Goal: Task Accomplishment & Management: Use online tool/utility

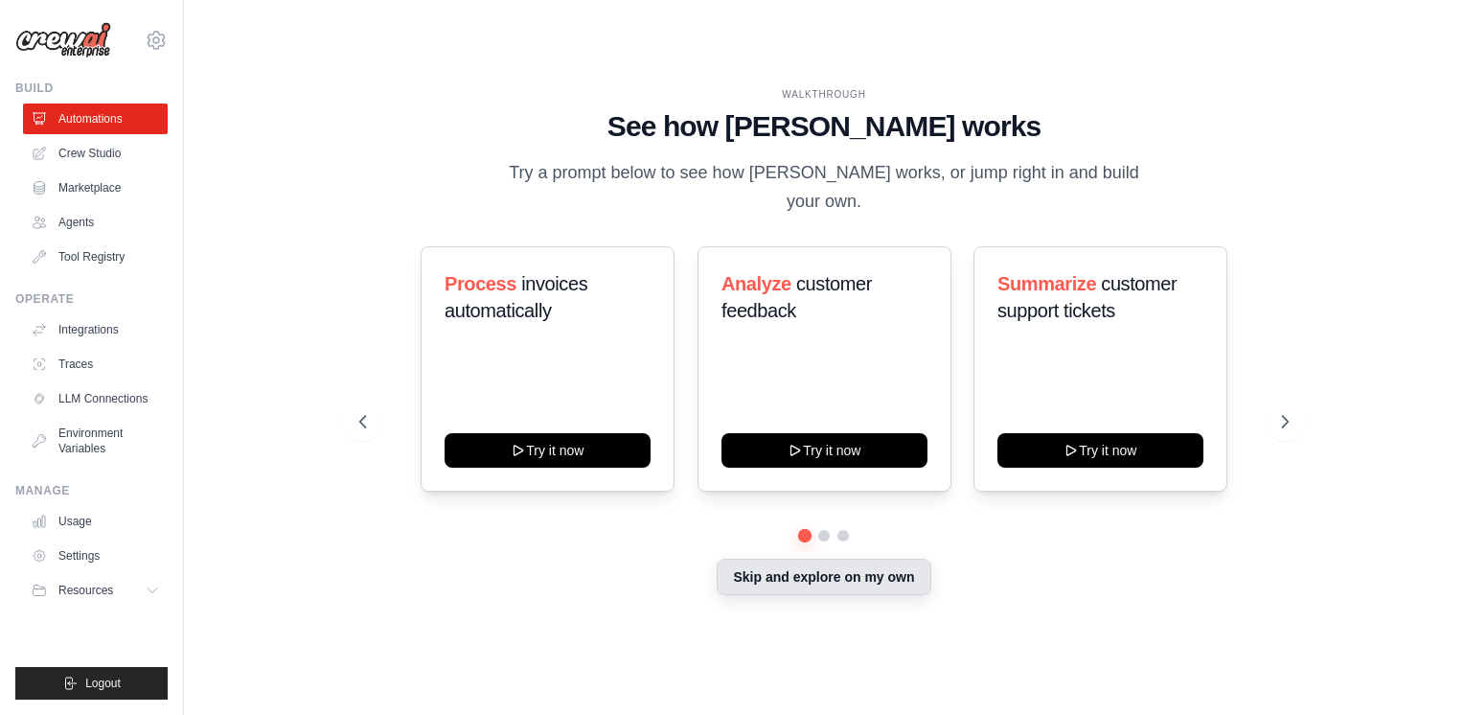
click at [808, 573] on button "Skip and explore on my own" at bounding box center [824, 577] width 214 height 36
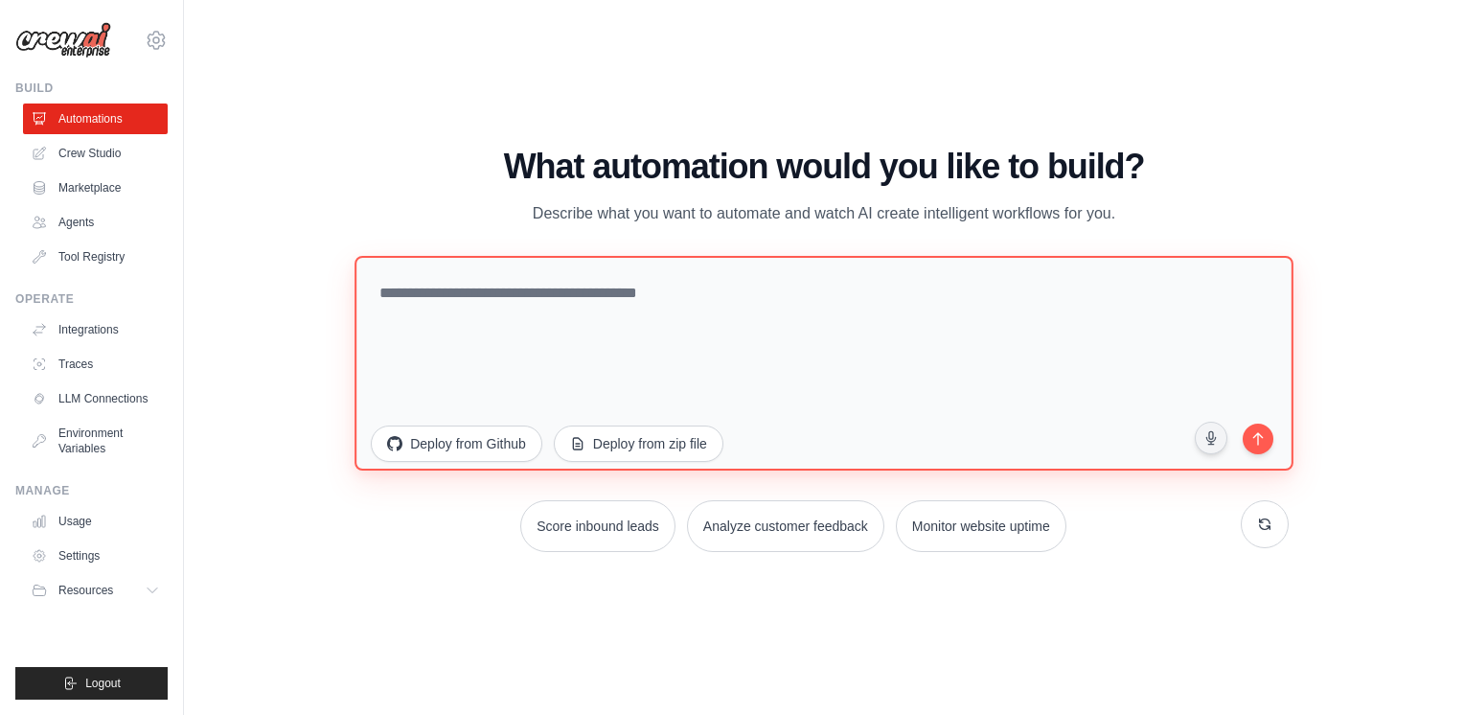
click at [770, 388] on textarea at bounding box center [824, 363] width 938 height 215
paste textarea "**********"
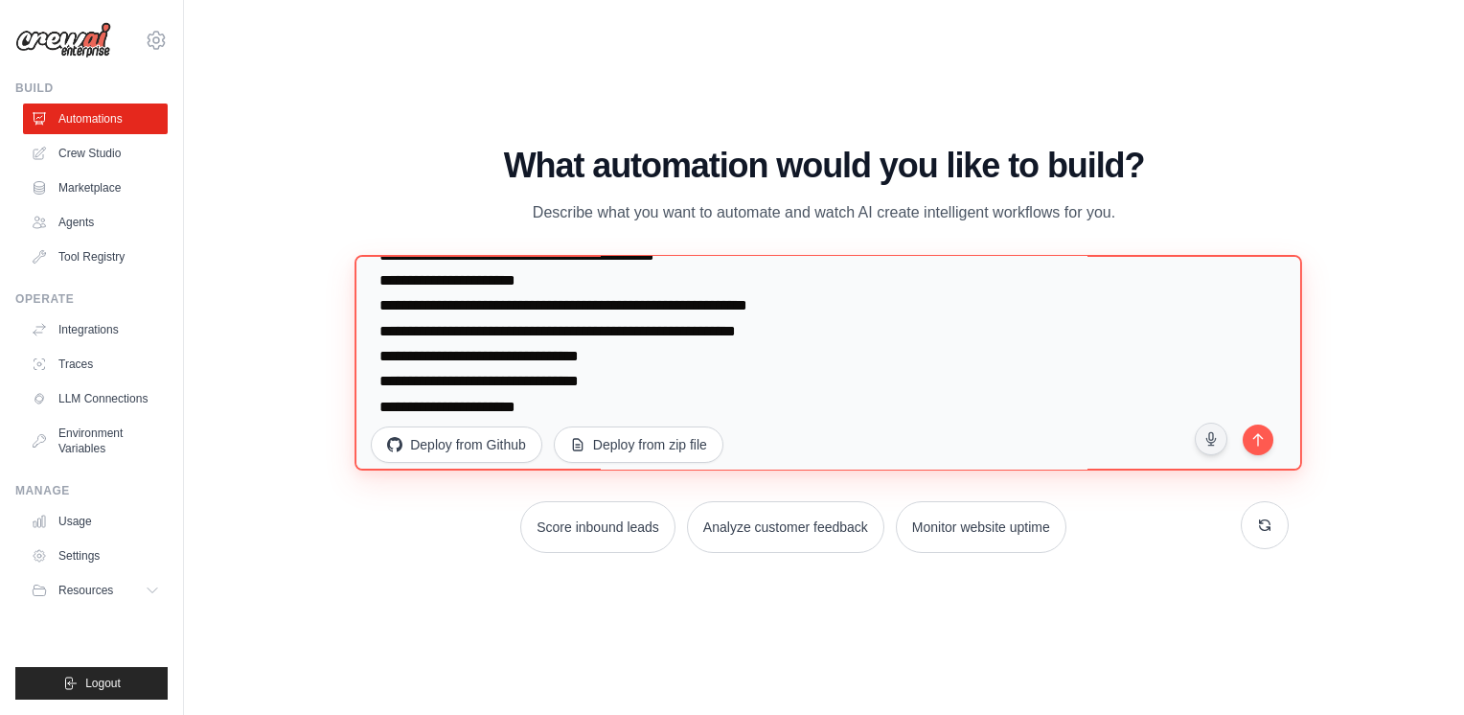
scroll to position [149, 0]
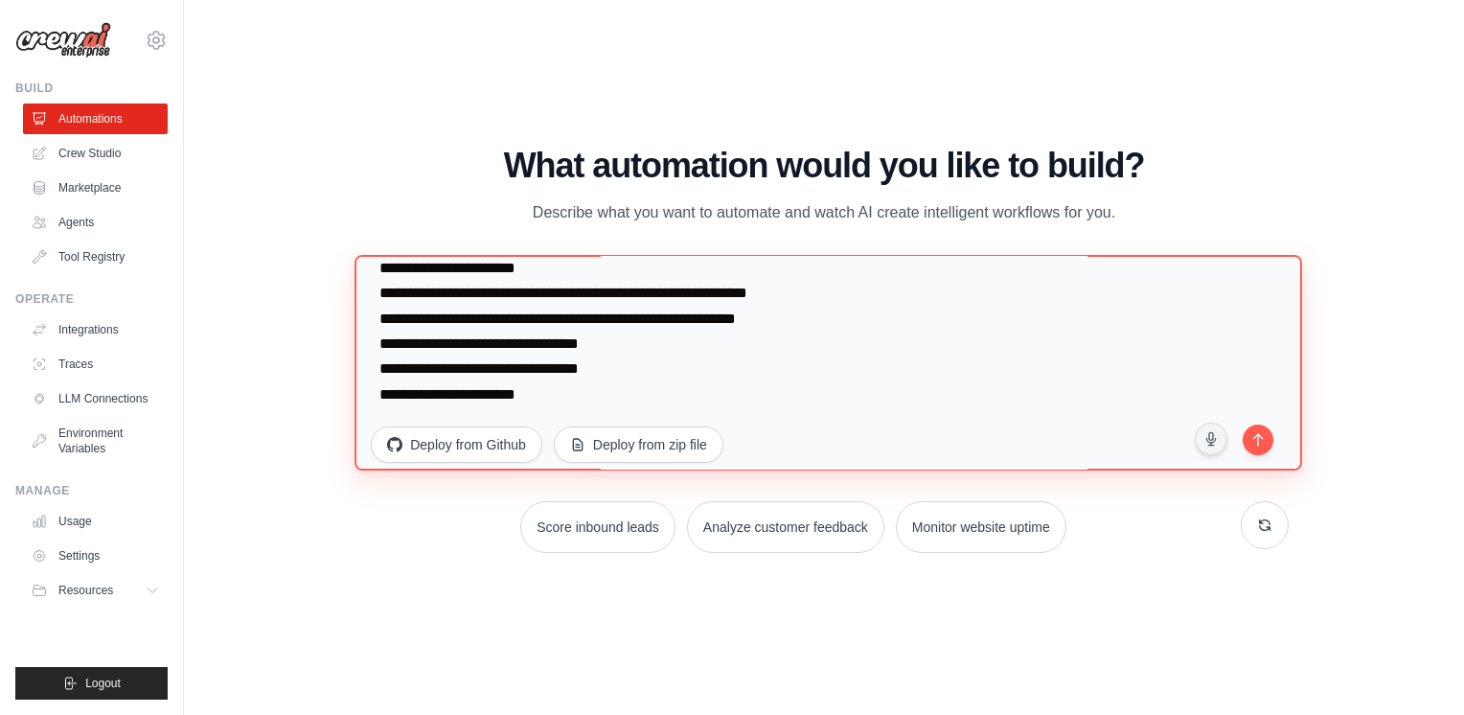
drag, startPoint x: 788, startPoint y: 406, endPoint x: 375, endPoint y: 394, distance: 413.2
click at [375, 394] on textarea "**********" at bounding box center [829, 363] width 948 height 217
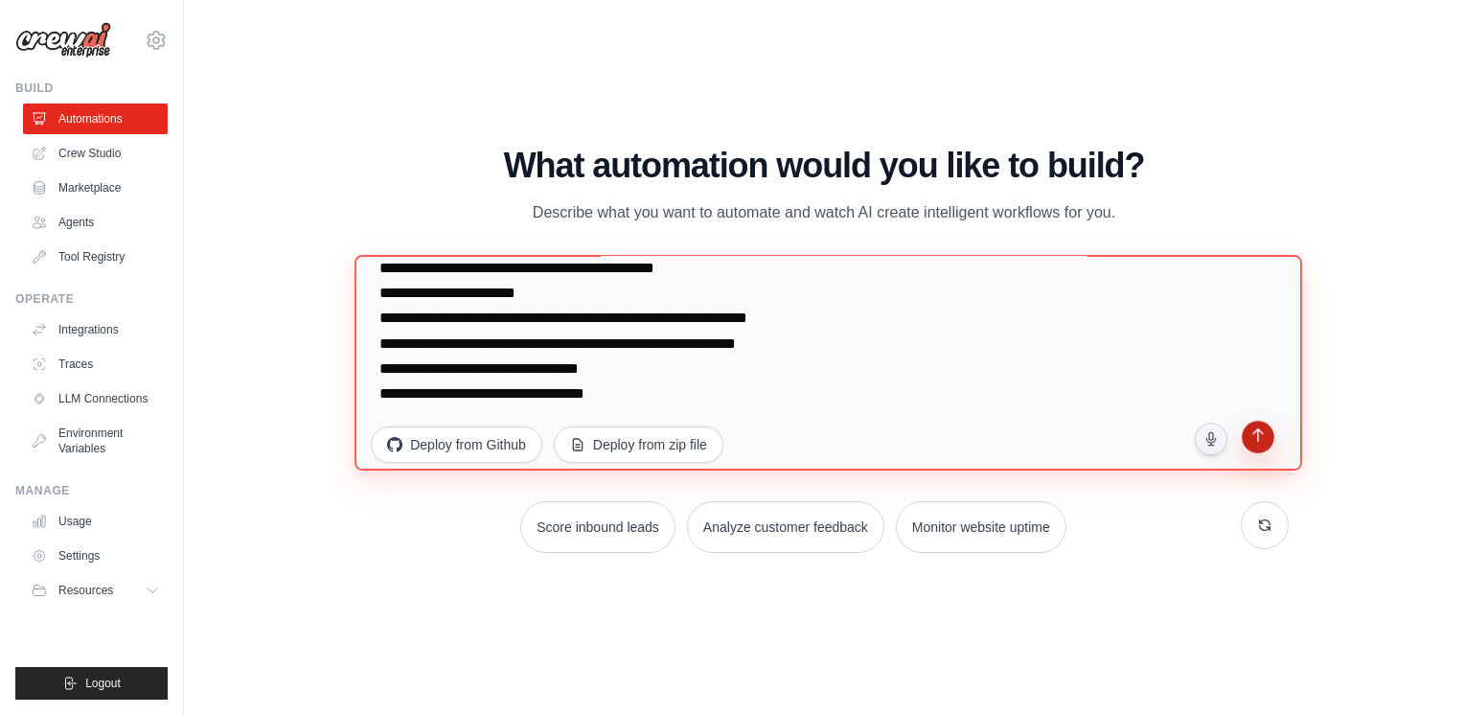
type textarea "**********"
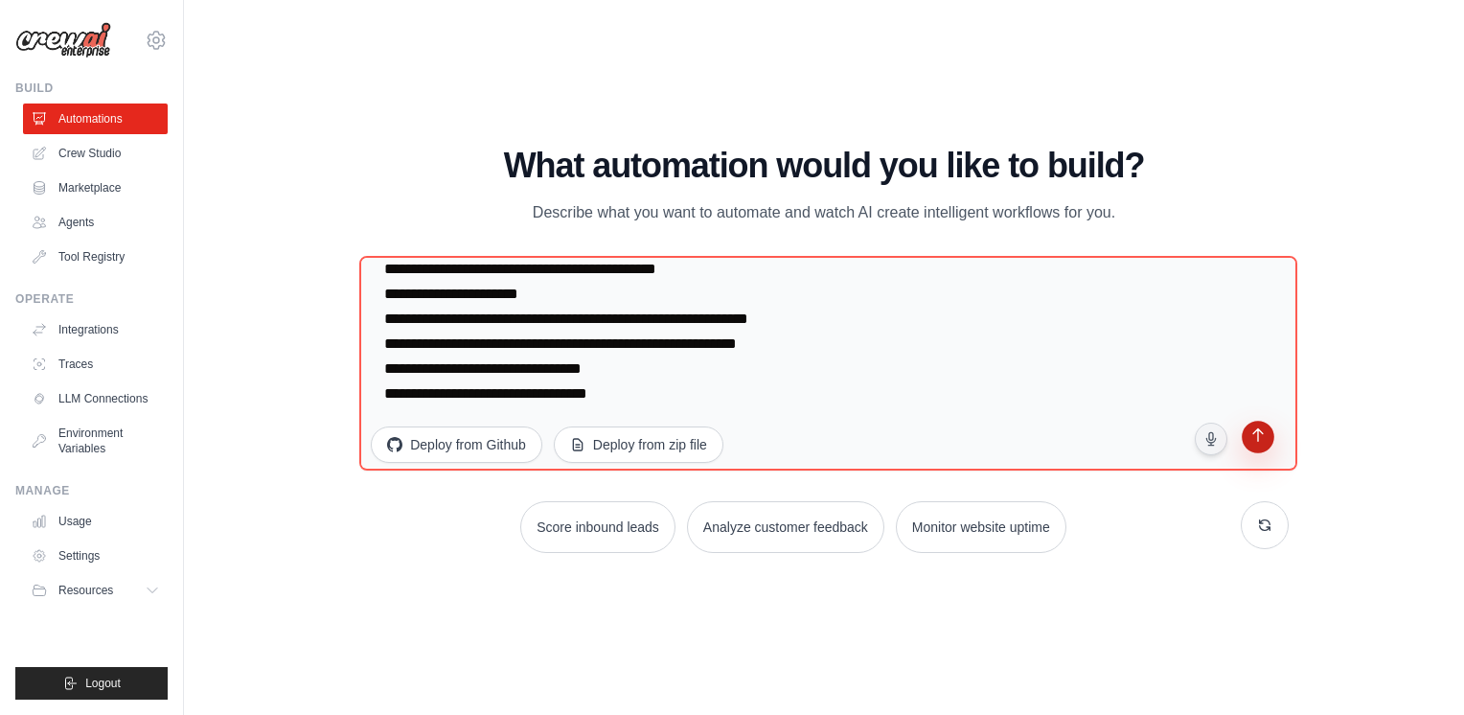
click at [1253, 429] on icon "submit" at bounding box center [1258, 437] width 18 height 18
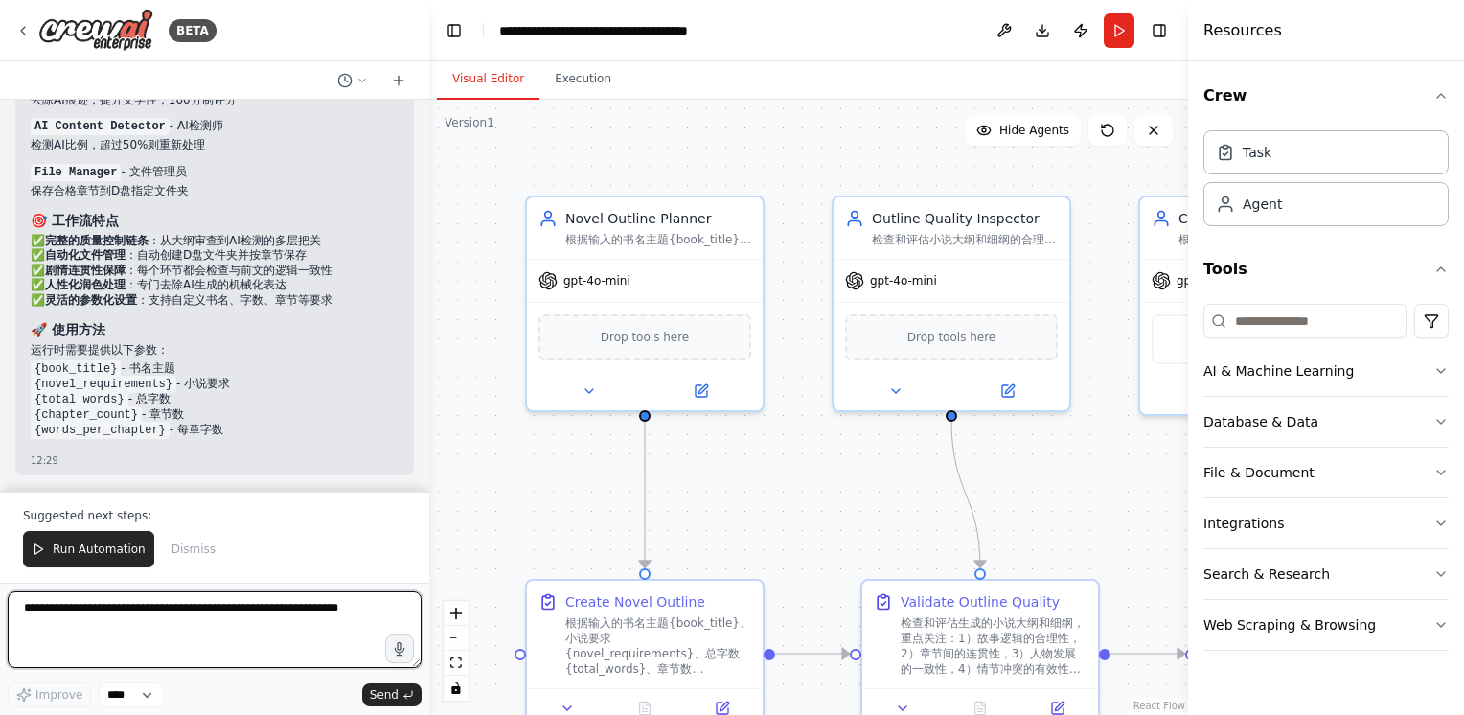
scroll to position [2612, 0]
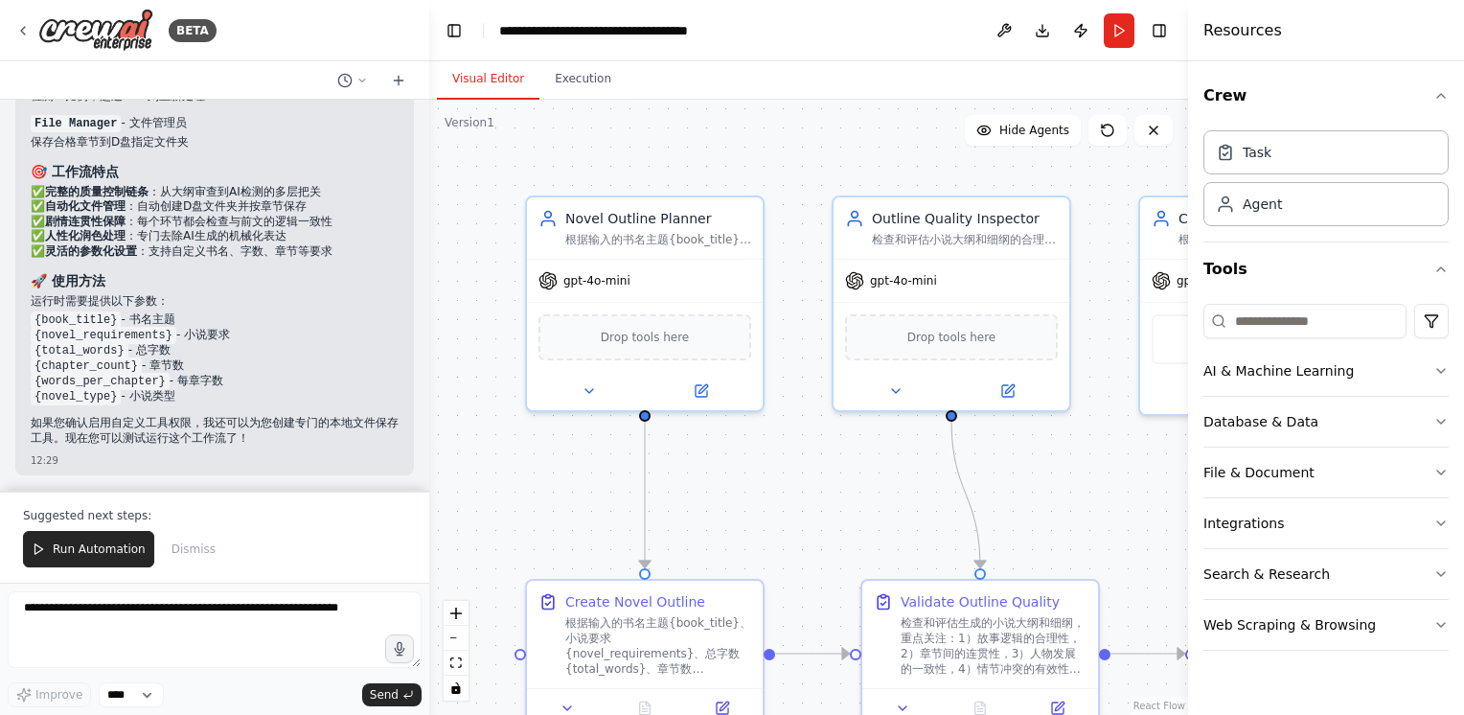
drag, startPoint x: 725, startPoint y: 158, endPoint x: 763, endPoint y: 60, distance: 104.6
click at [87, 551] on span "Run Automation" at bounding box center [99, 548] width 93 height 15
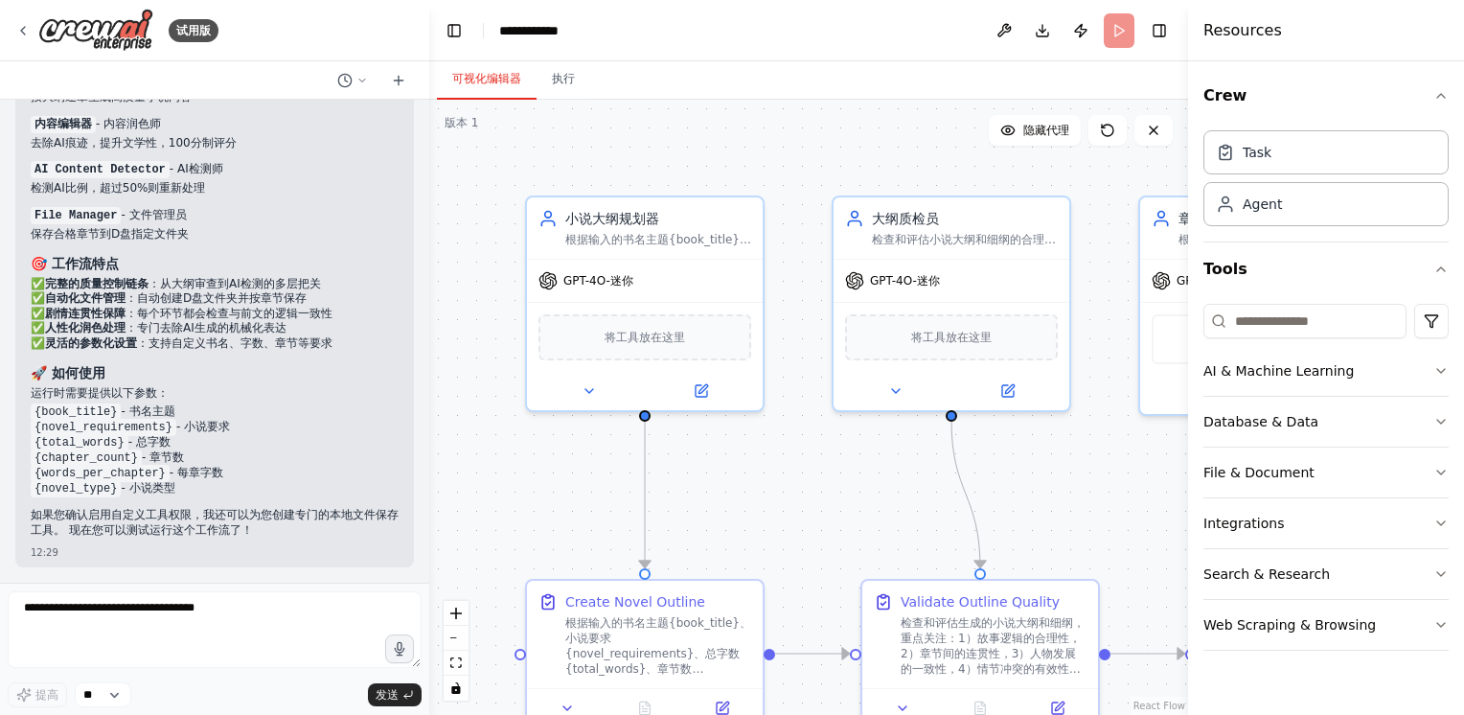
scroll to position [2521, 0]
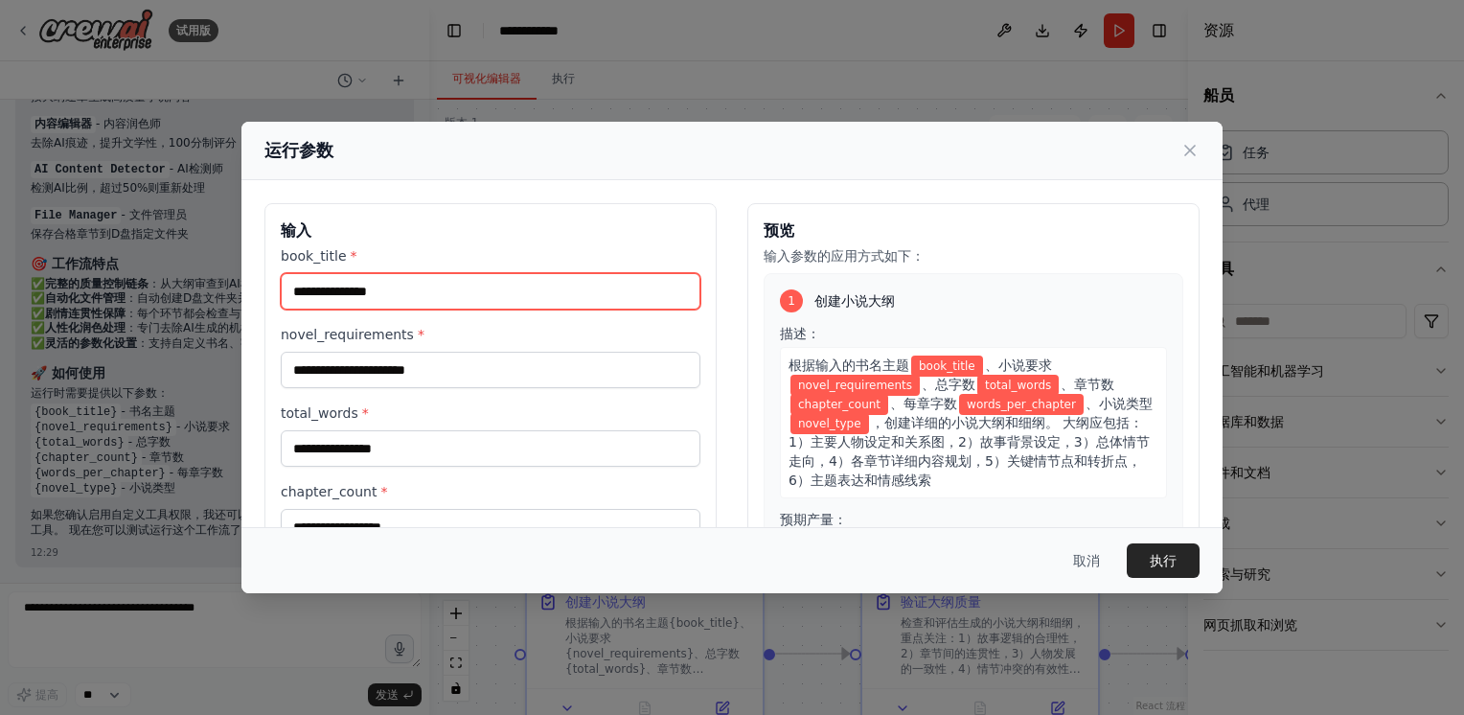
click at [494, 293] on input "book_title *" at bounding box center [491, 291] width 420 height 36
type input "**"
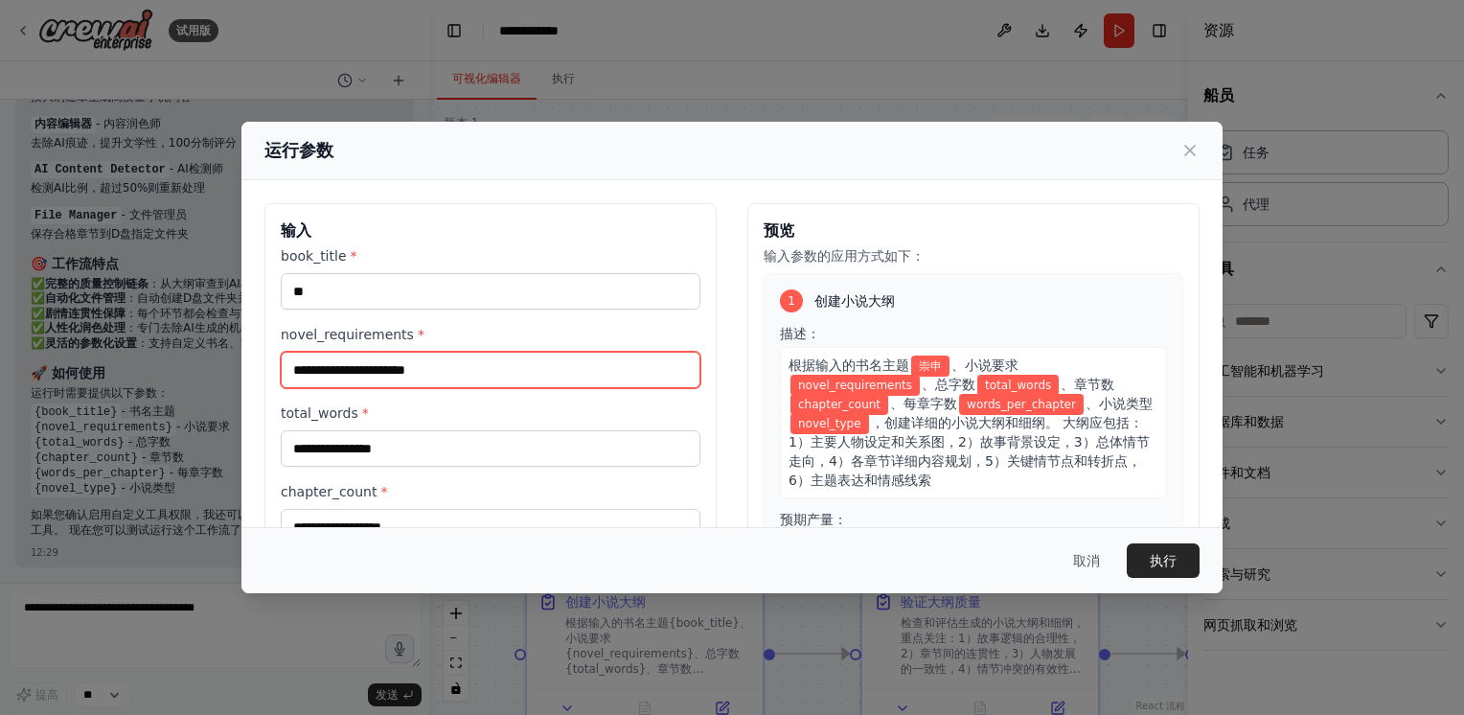
click at [431, 364] on input "novel_requirements *" at bounding box center [491, 370] width 420 height 36
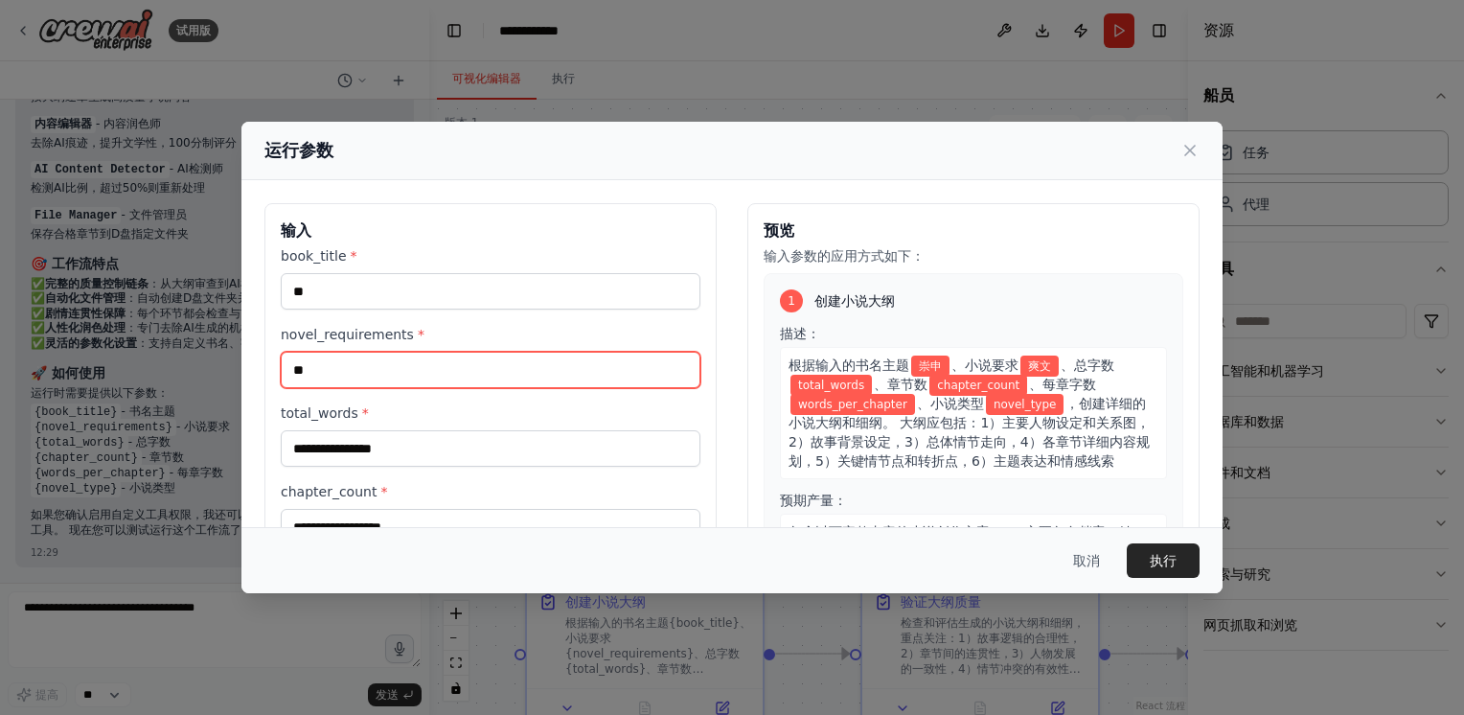
type input "**"
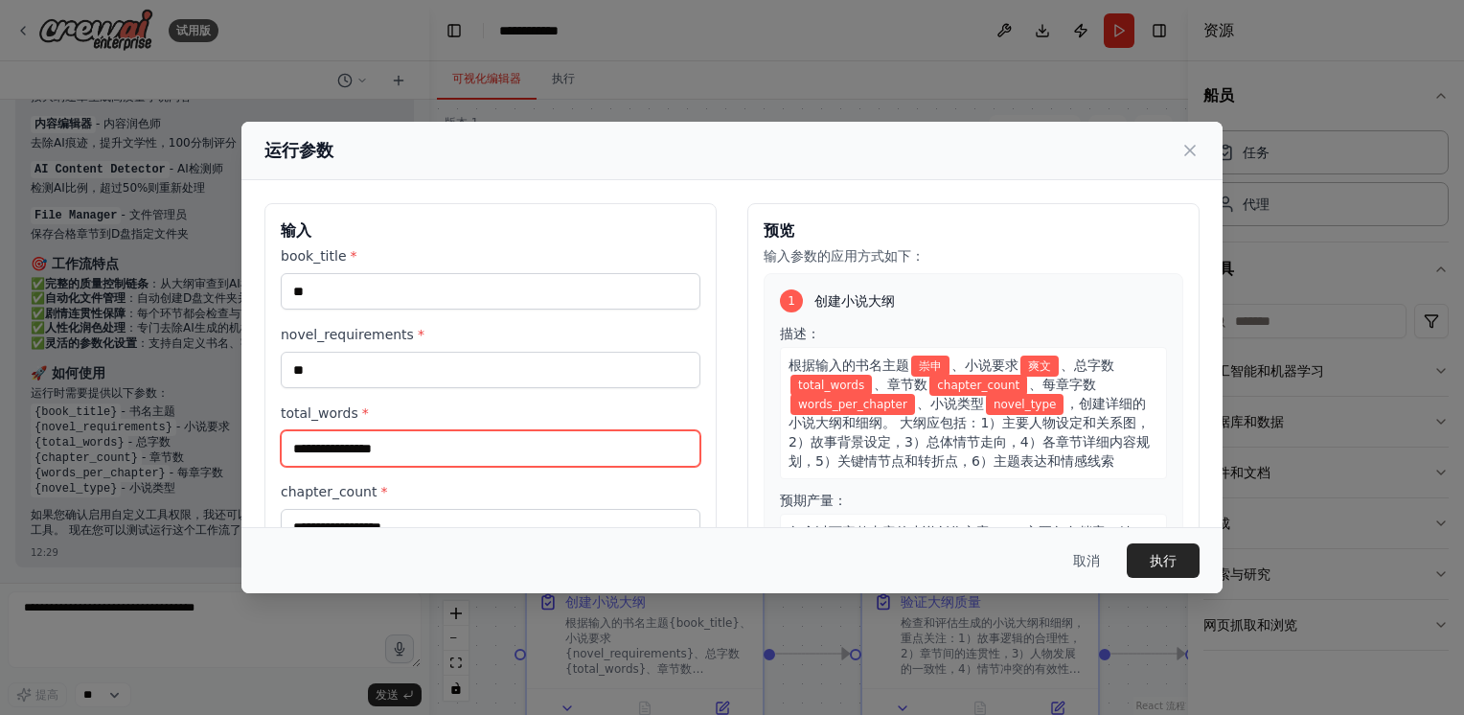
click at [409, 439] on input "total_words *" at bounding box center [491, 448] width 420 height 36
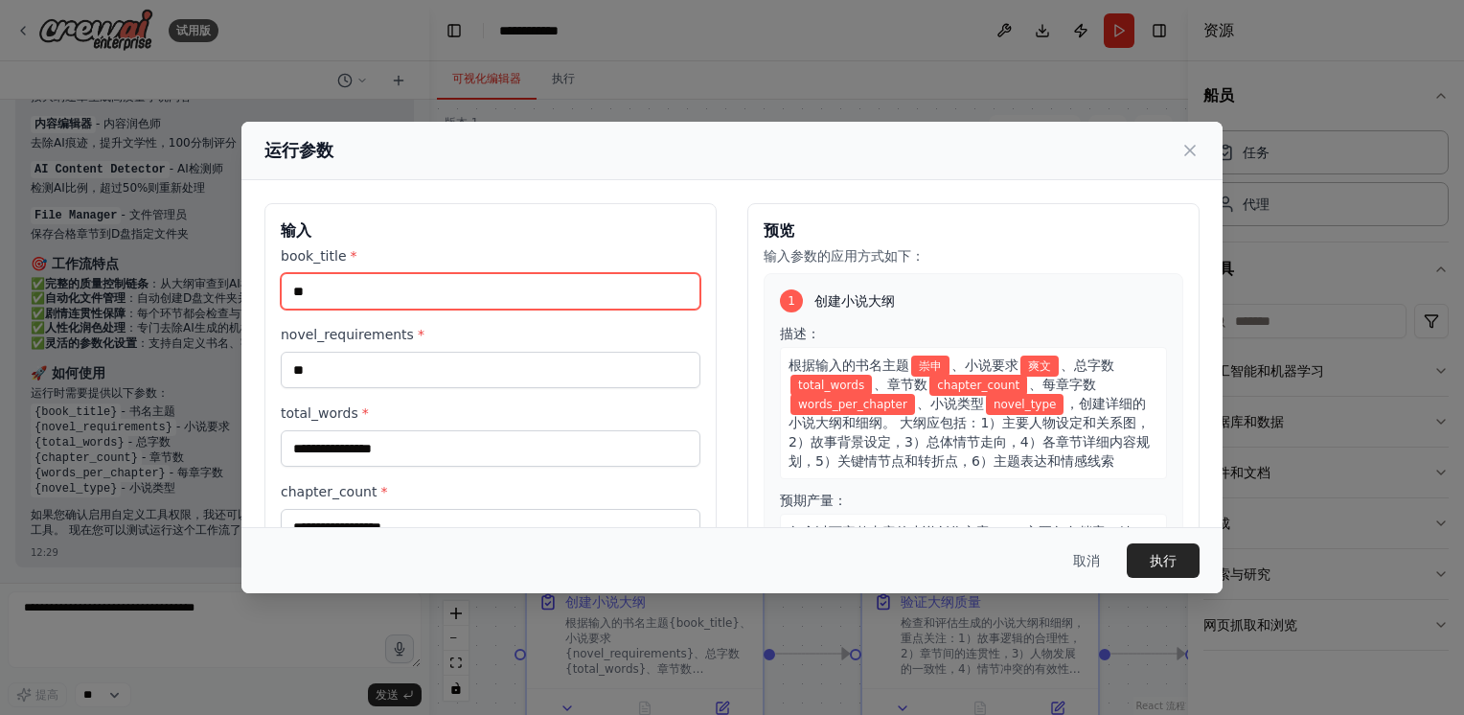
click at [409, 293] on input "**" at bounding box center [491, 291] width 420 height 36
type input "*"
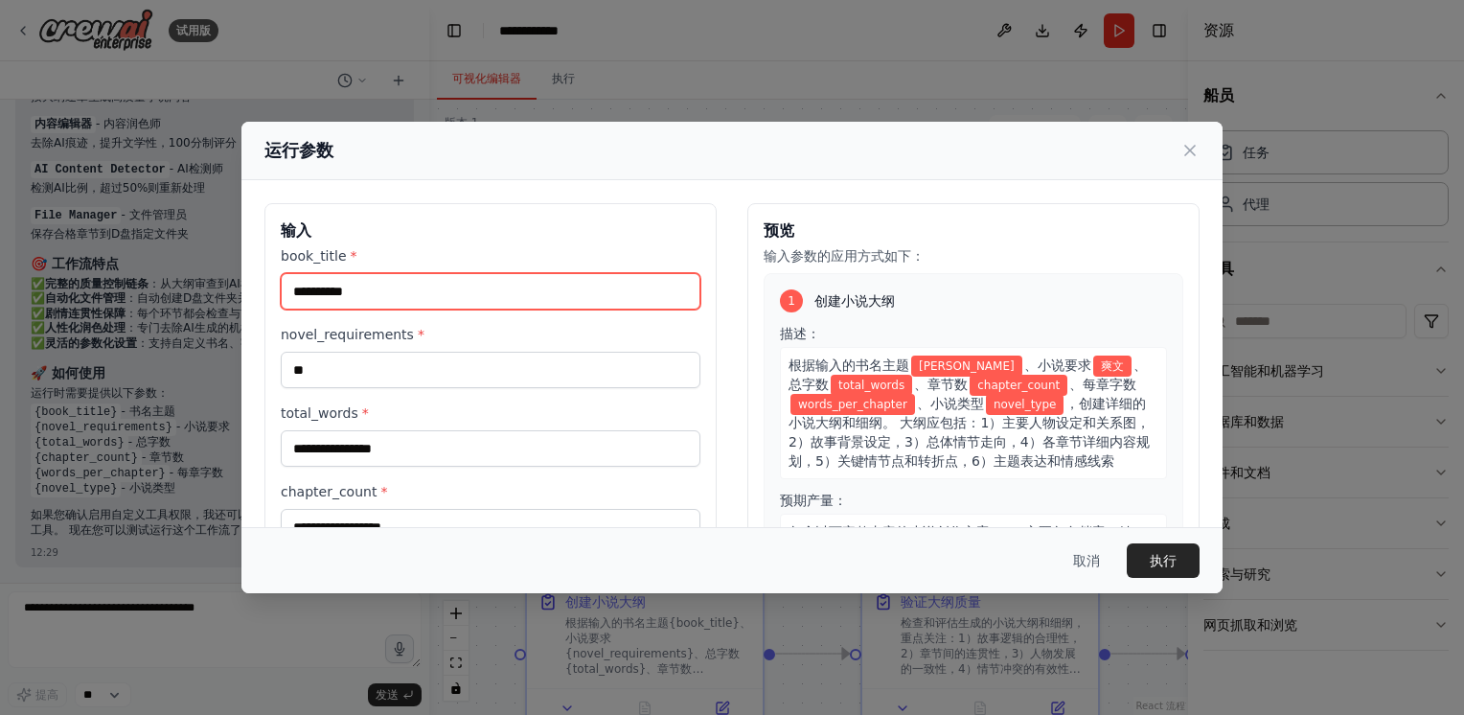
type input "**"
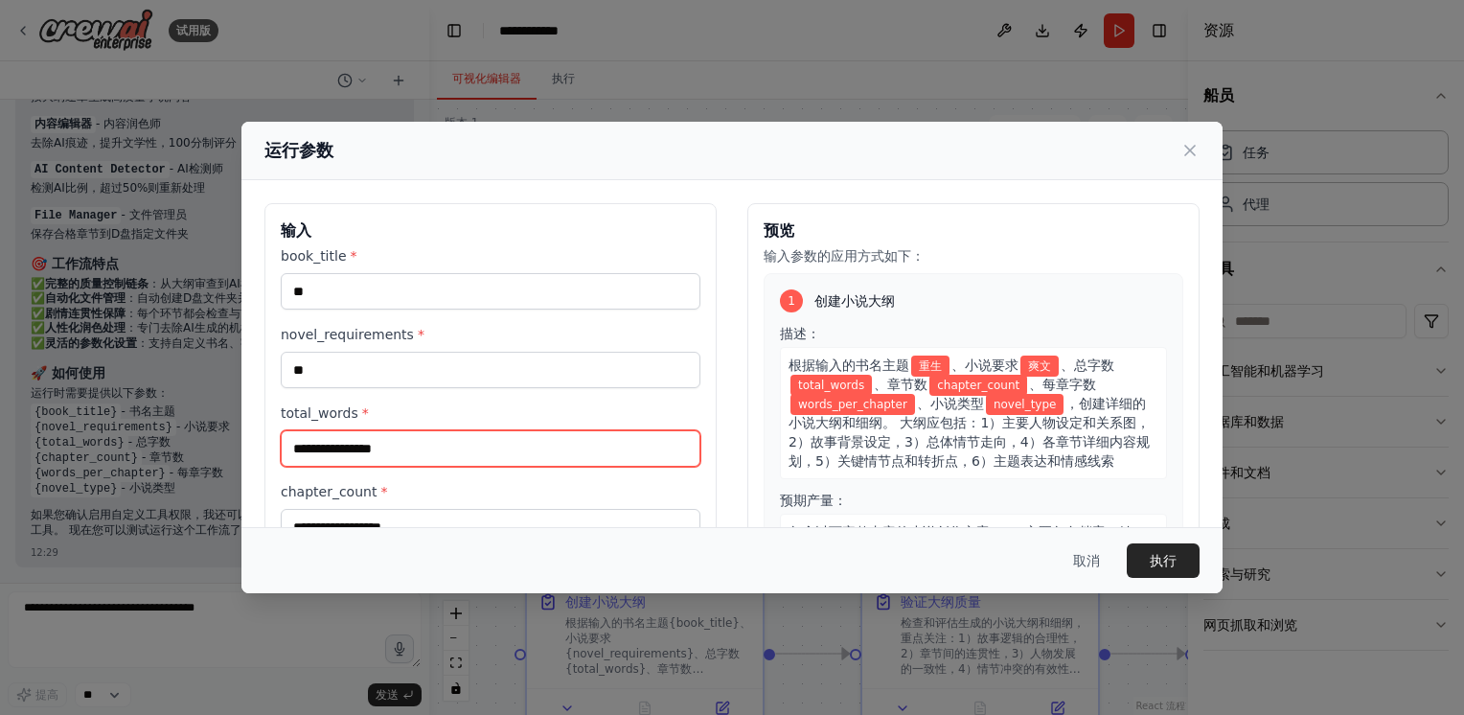
click at [449, 448] on input "total_words *" at bounding box center [491, 448] width 420 height 36
type input "*"
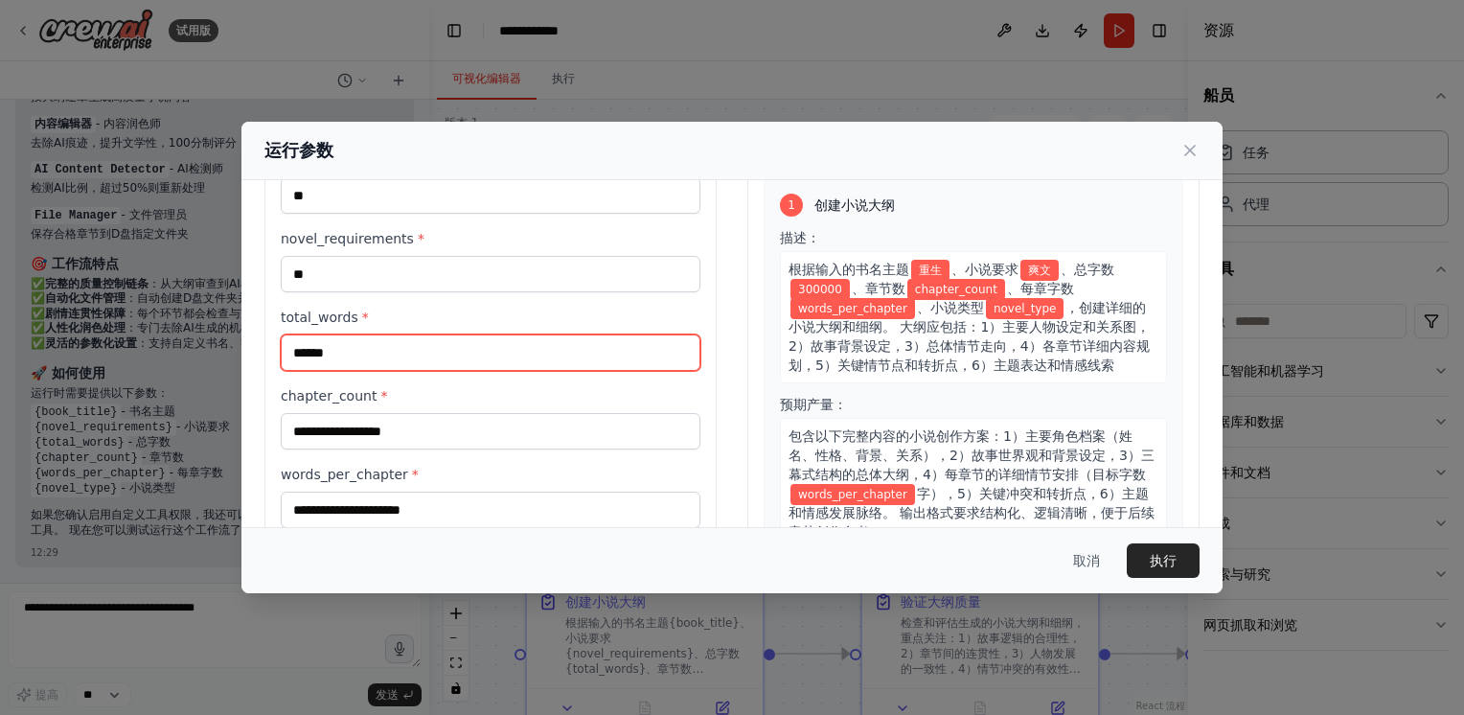
type input "******"
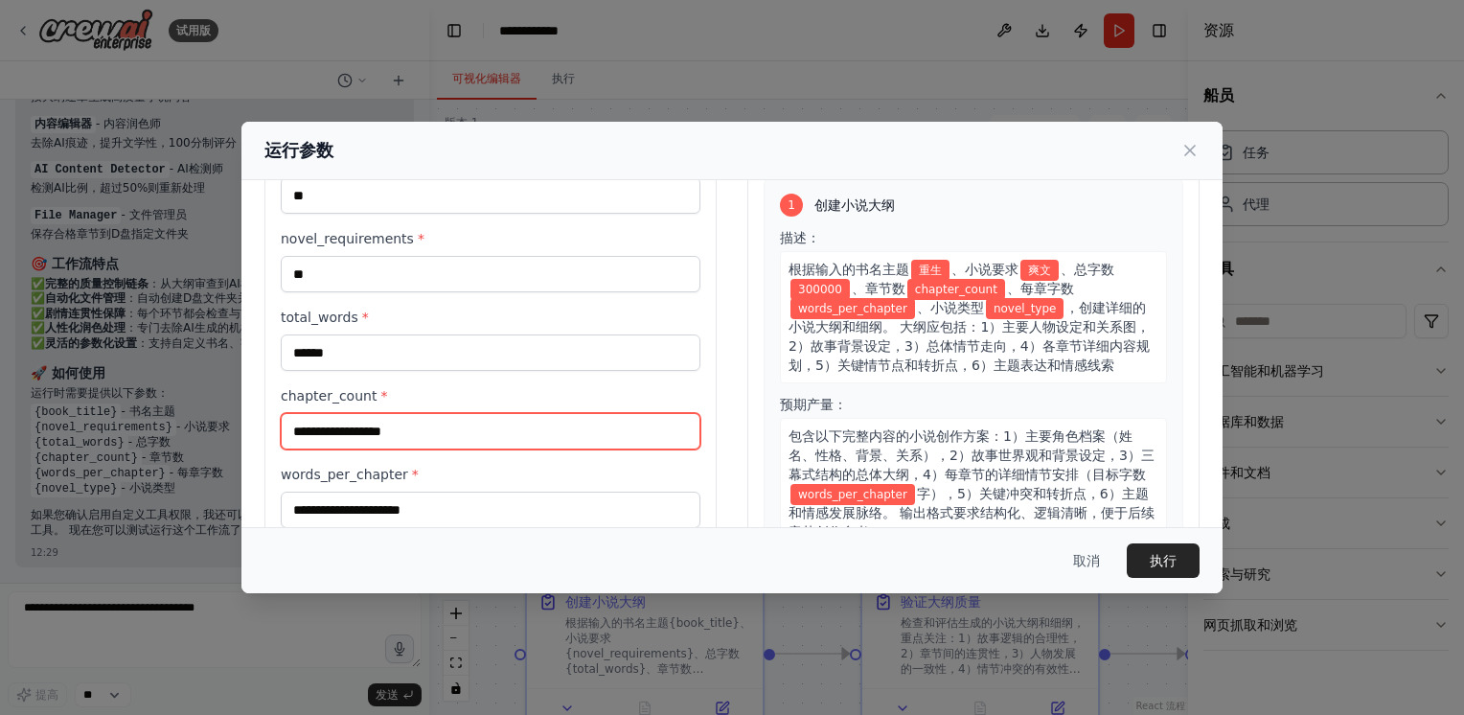
click at [399, 426] on input "chapter_count *" at bounding box center [491, 431] width 420 height 36
type input "*********"
drag, startPoint x: 399, startPoint y: 426, endPoint x: 288, endPoint y: 427, distance: 110.2
click at [288, 427] on input "*********" at bounding box center [491, 431] width 420 height 36
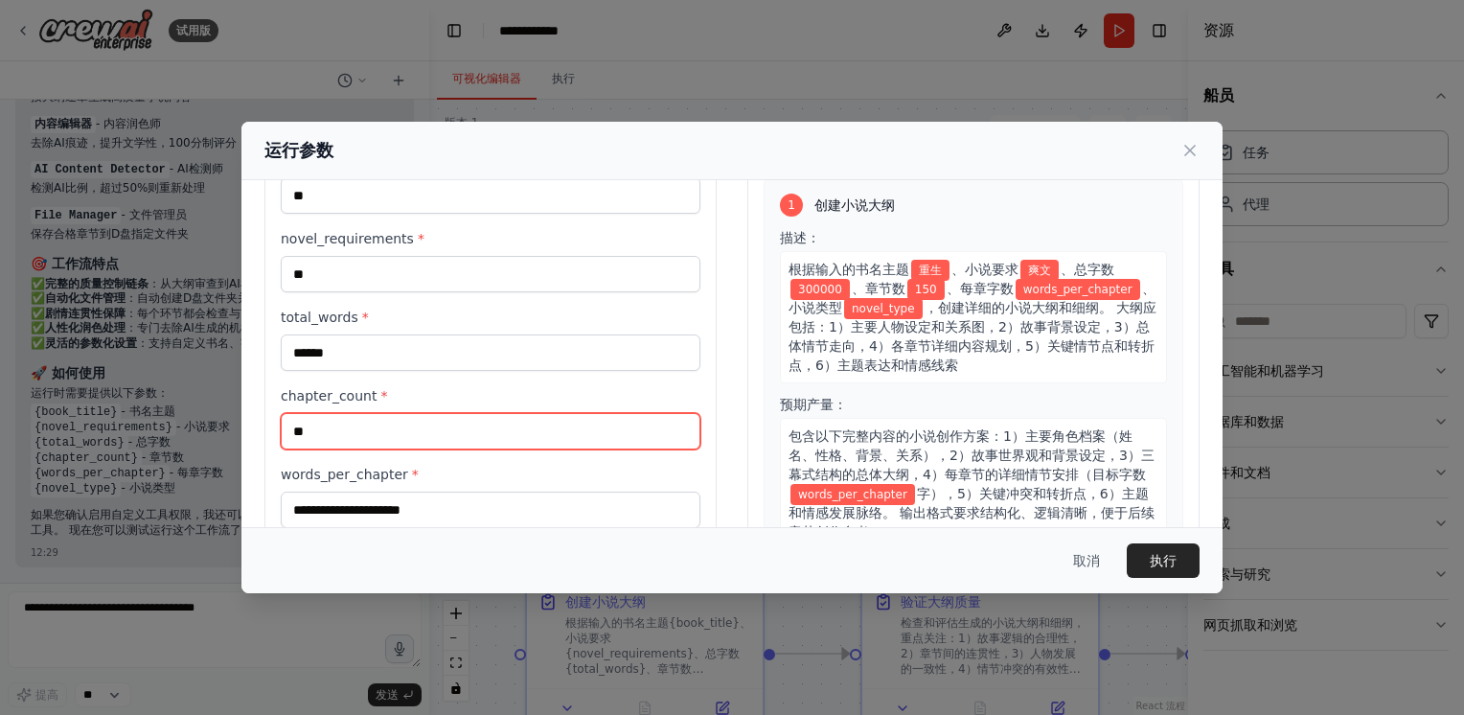
type input "*"
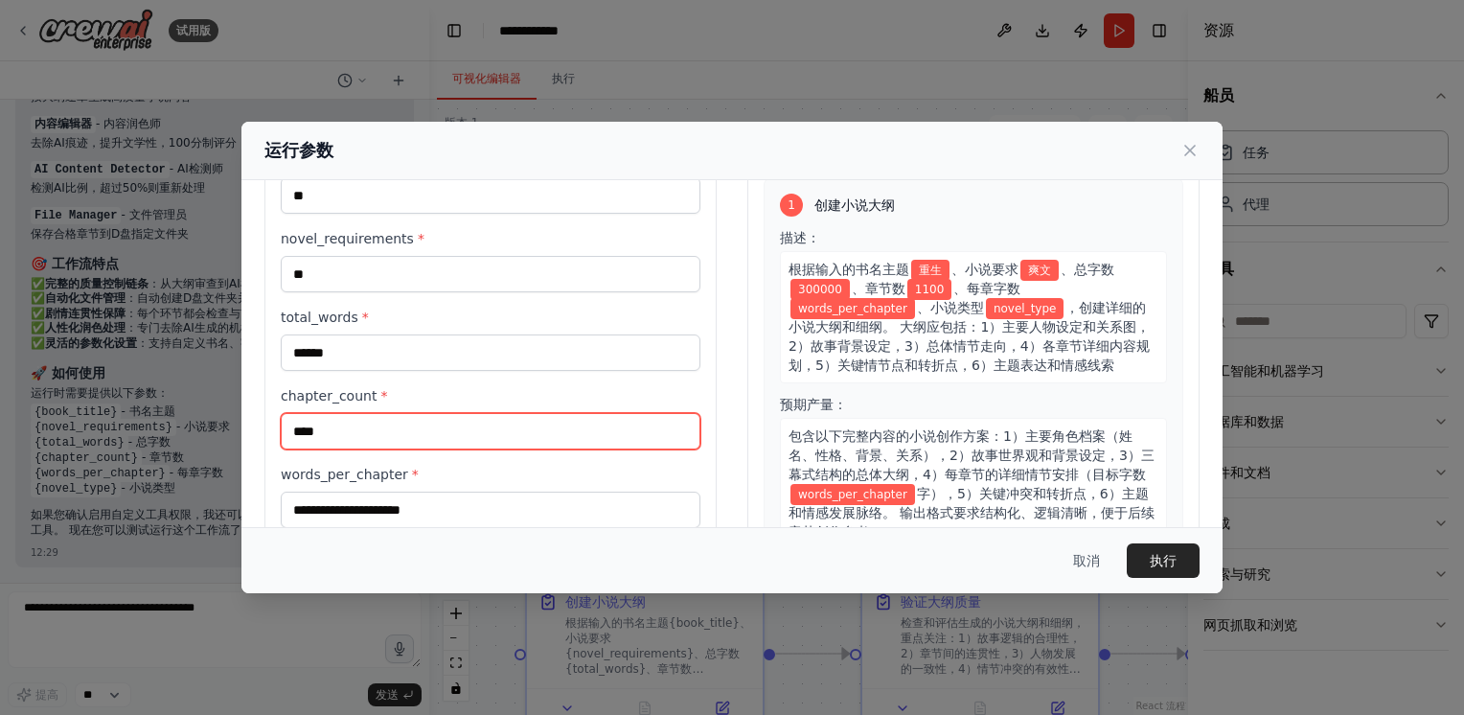
type input "****"
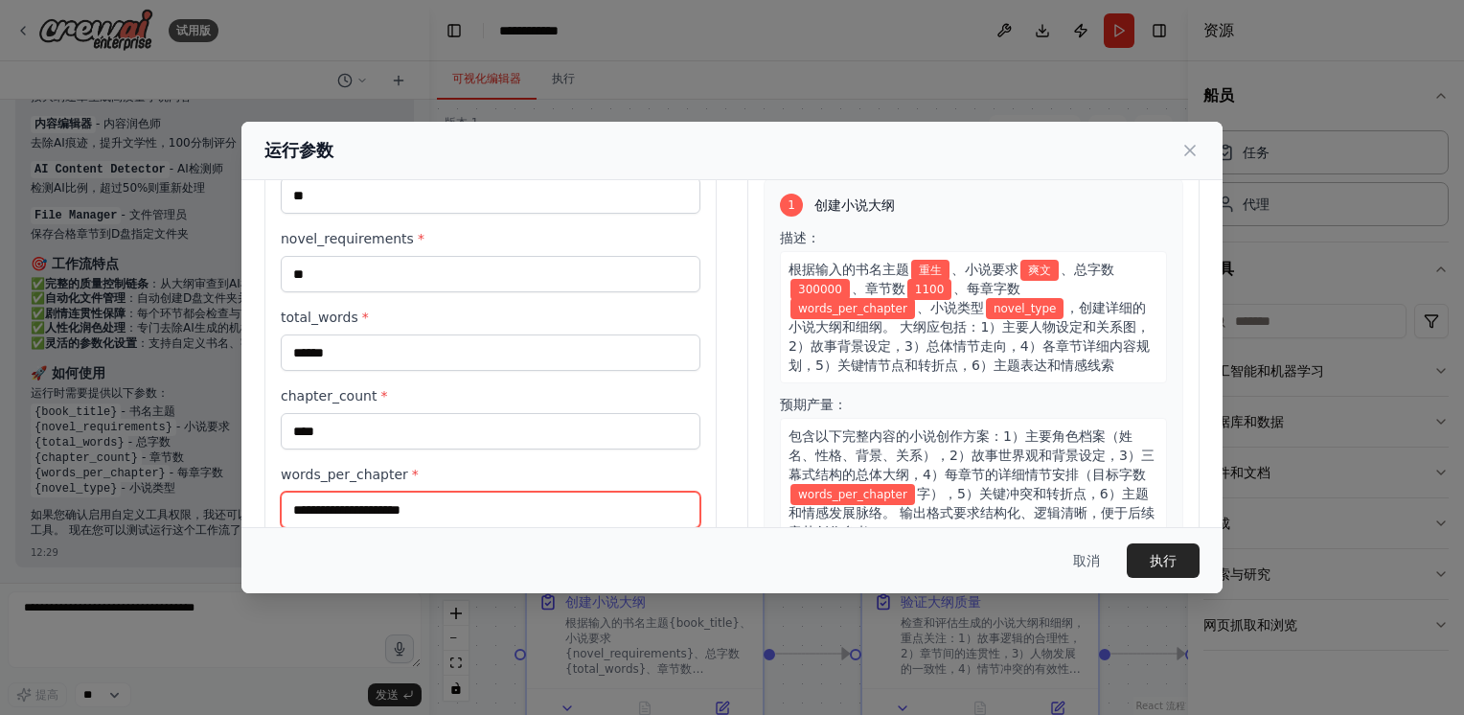
click at [345, 505] on input "words_per_chapter *" at bounding box center [491, 510] width 420 height 36
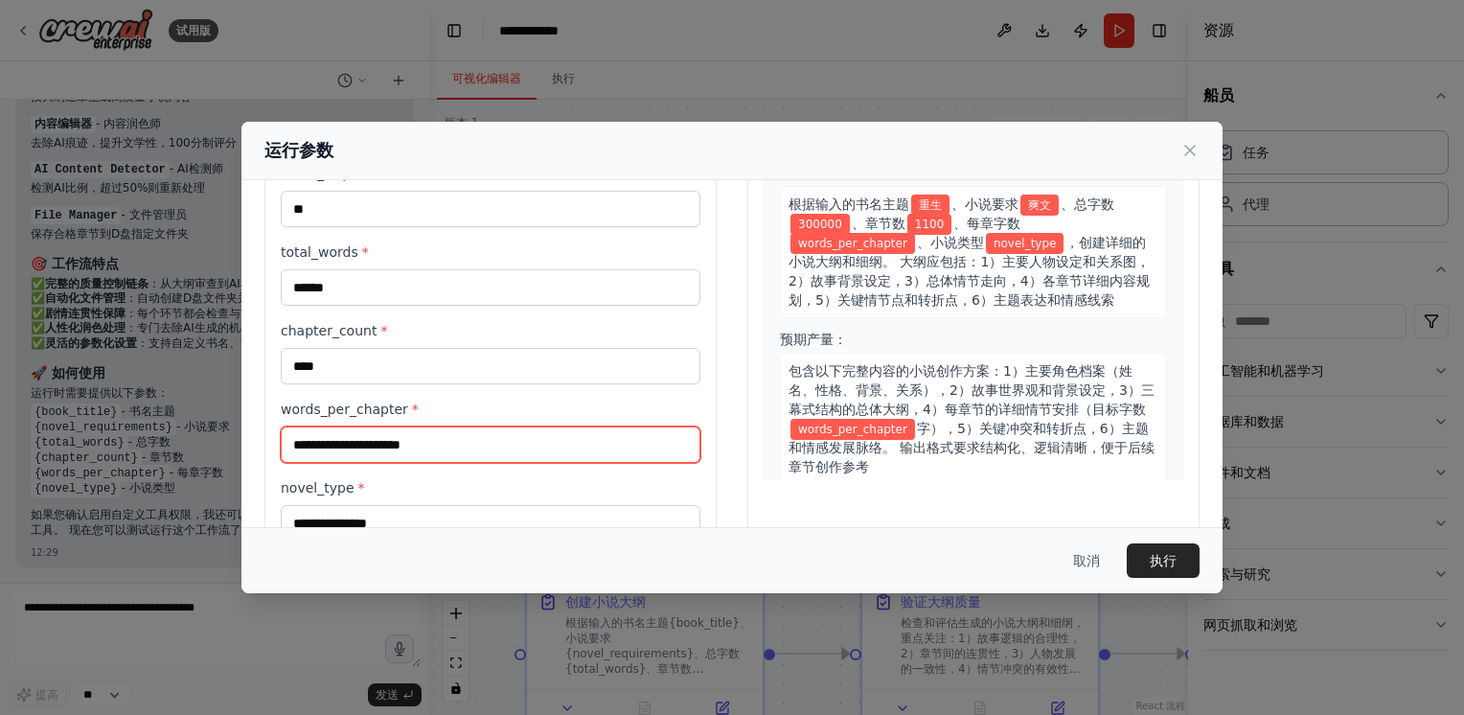
scroll to position [192, 0]
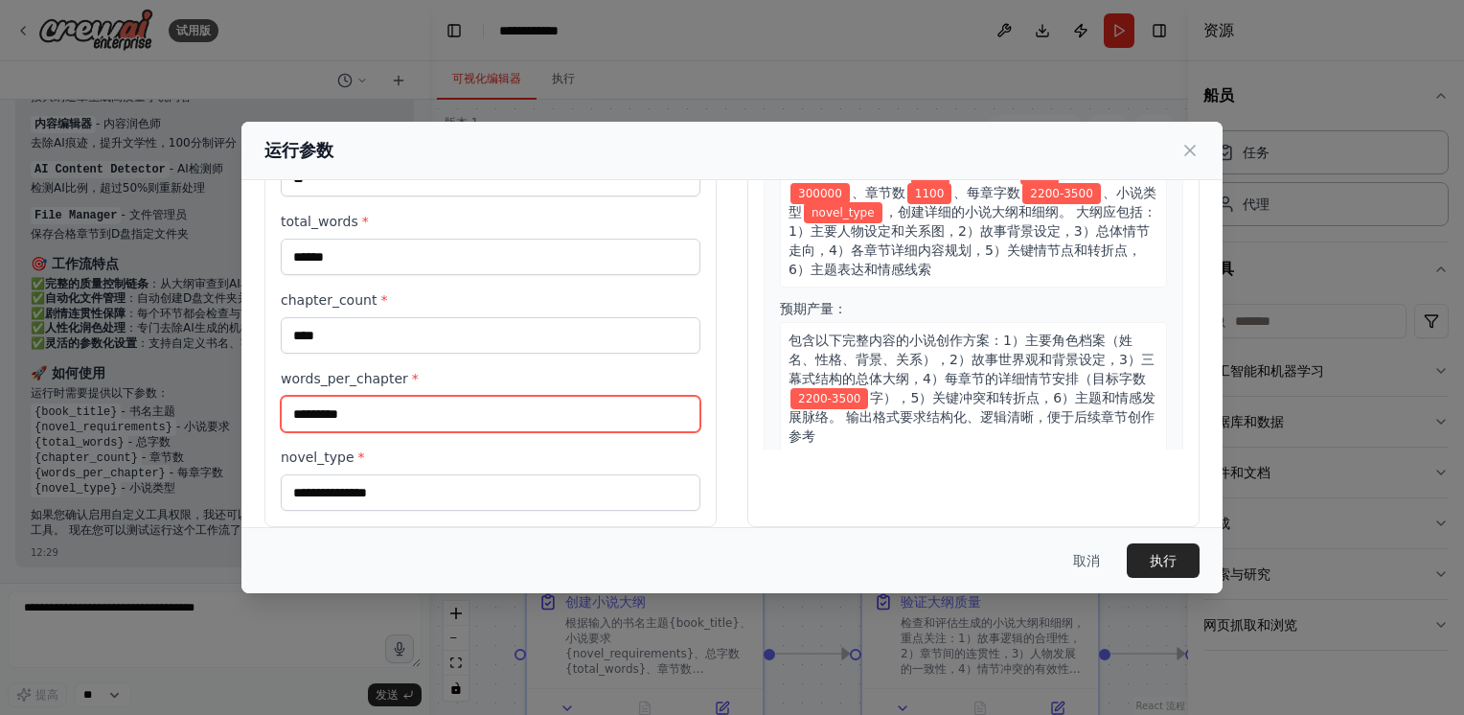
type input "*********"
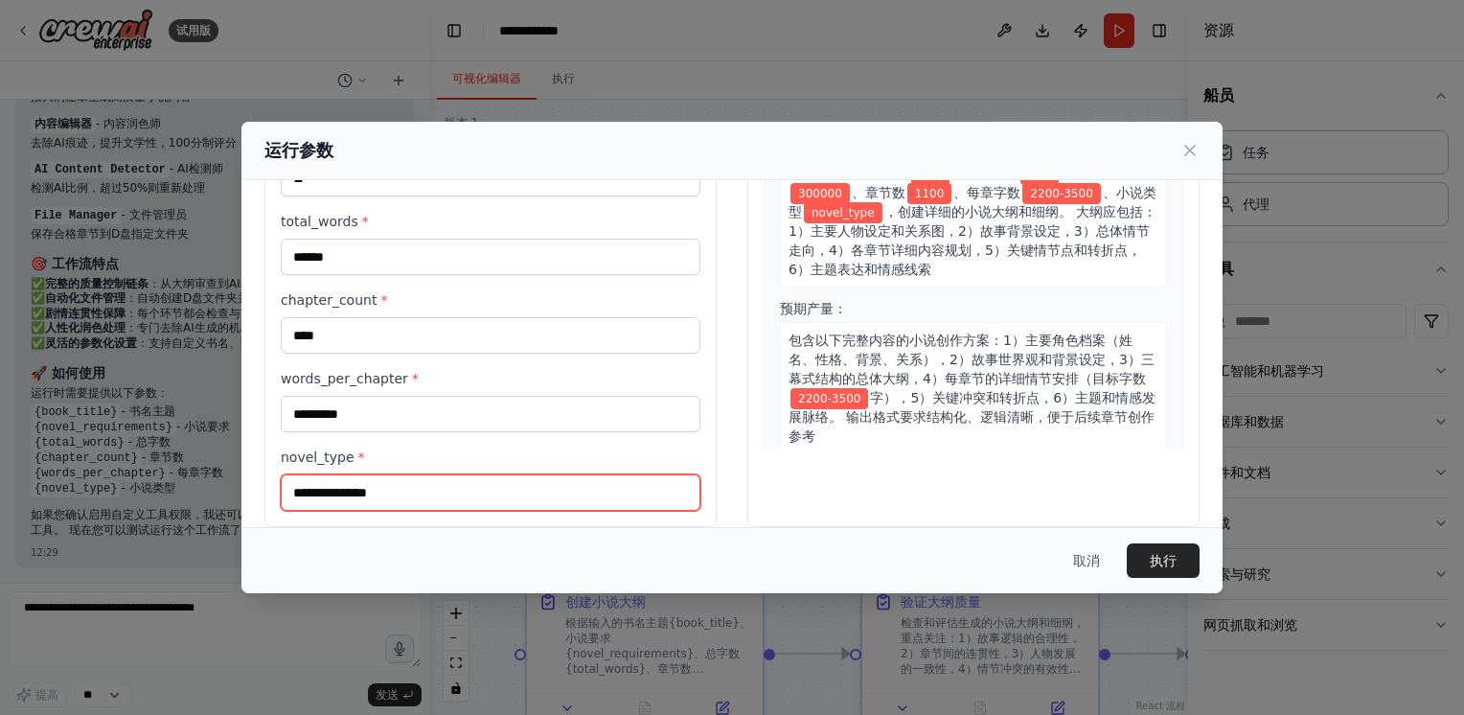
click at [434, 499] on input "novel_type *" at bounding box center [491, 492] width 420 height 36
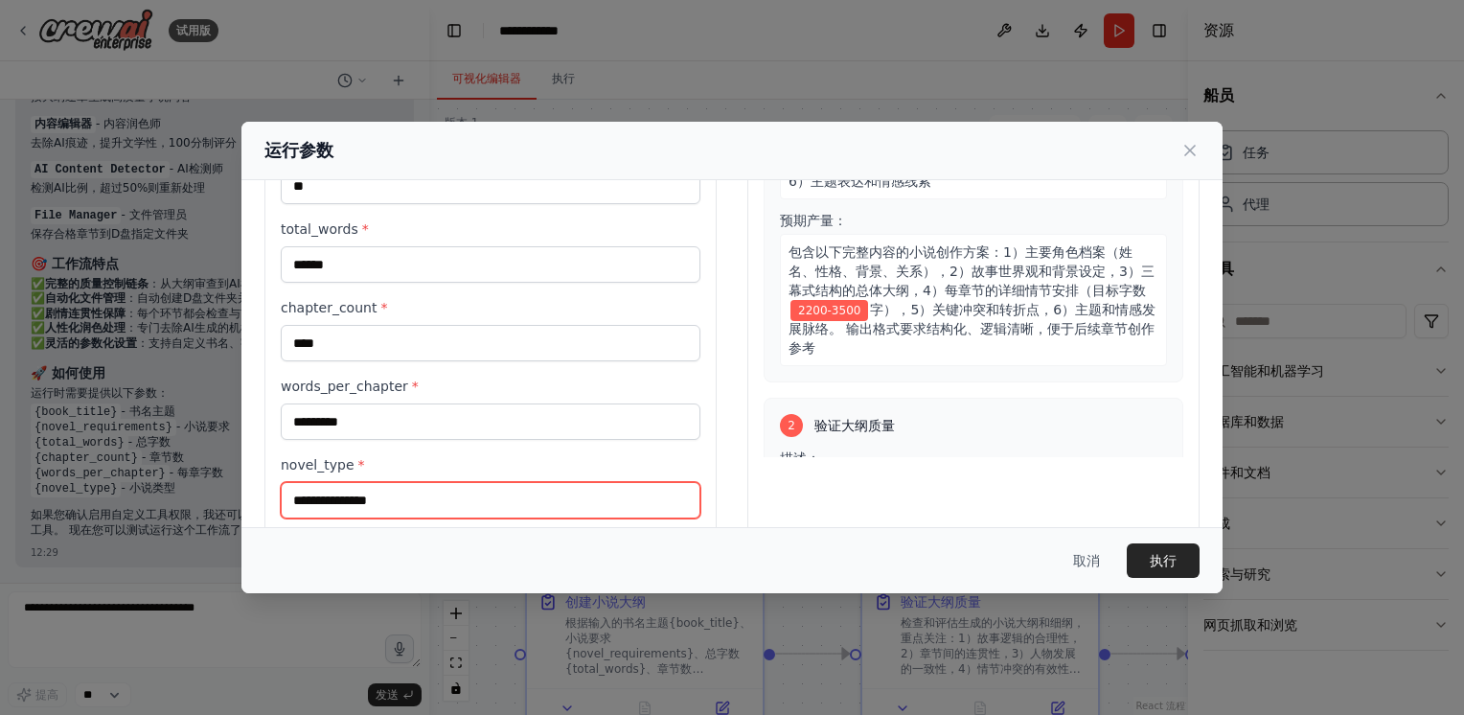
scroll to position [211, 0]
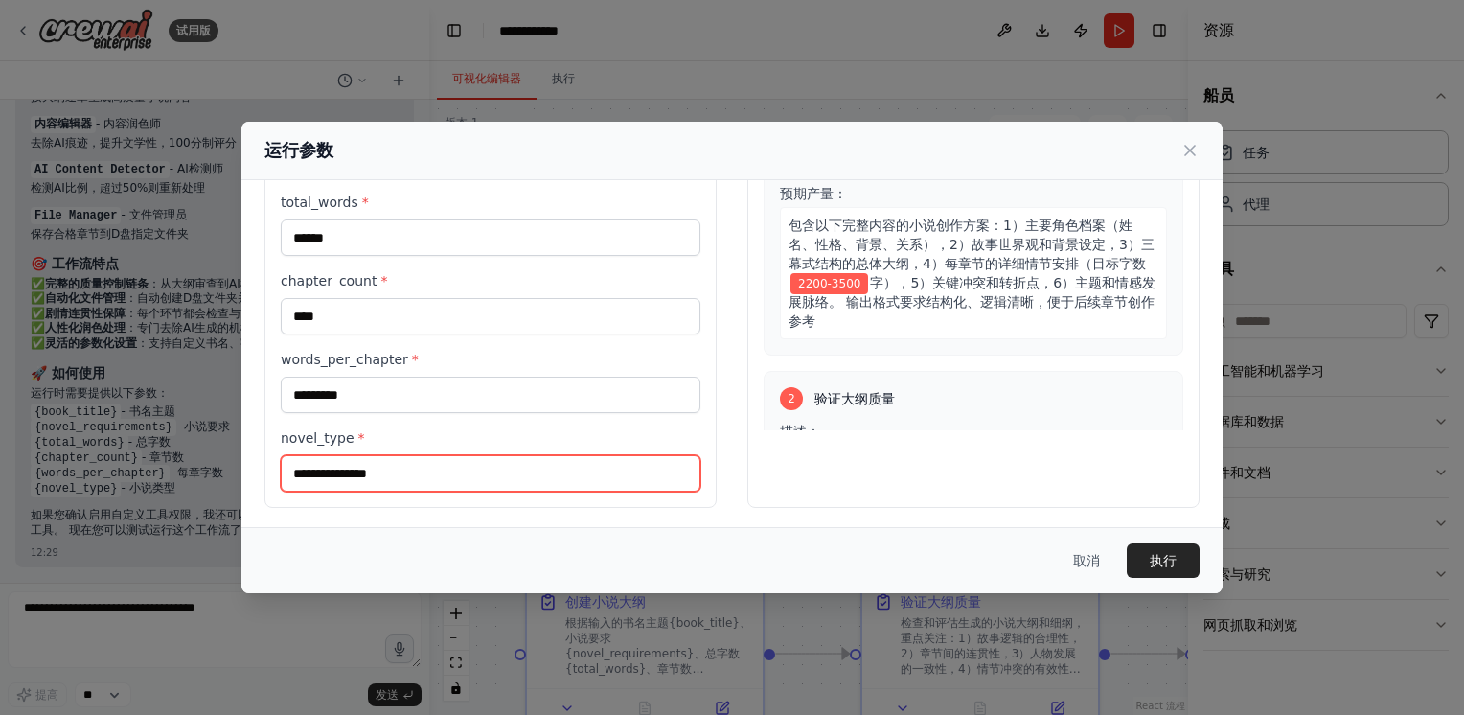
click at [514, 464] on input "novel_type *" at bounding box center [491, 473] width 420 height 36
type input "****"
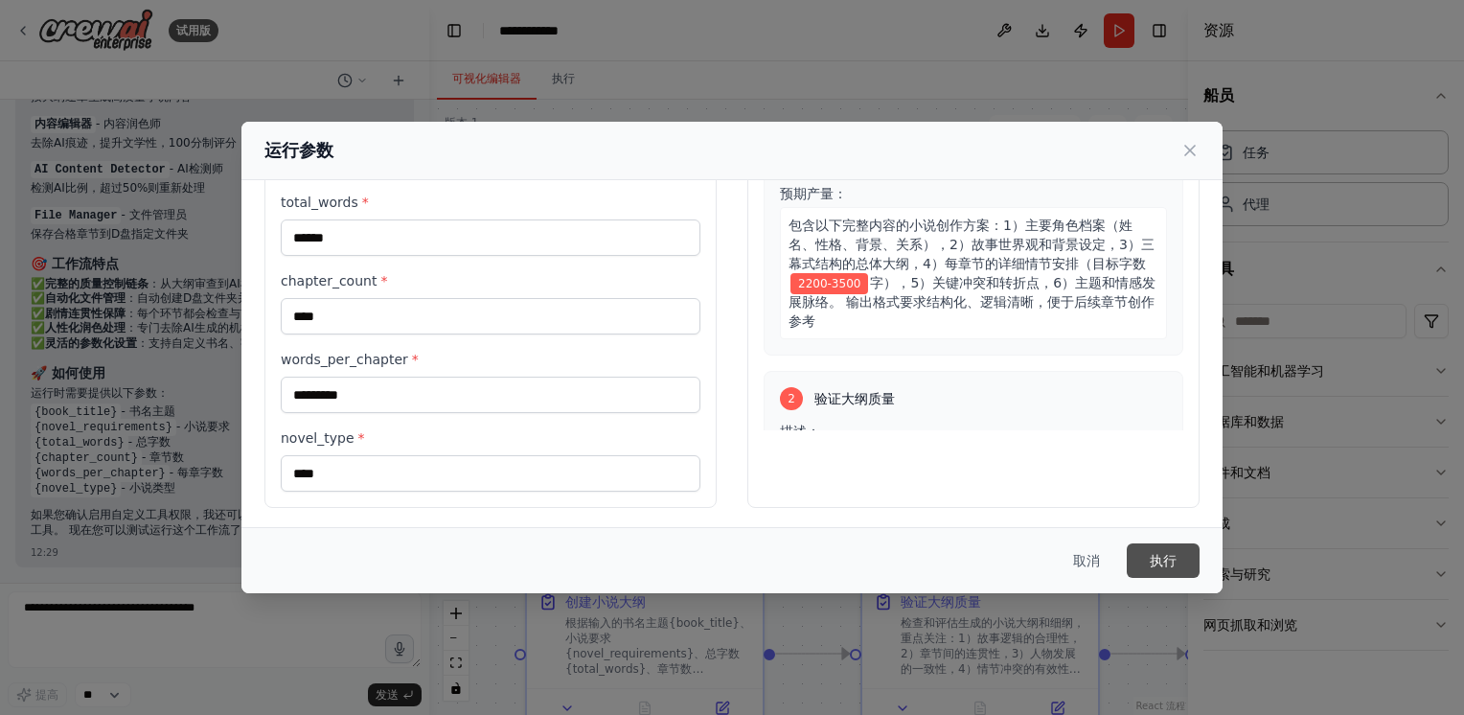
click at [1150, 550] on button "执行" at bounding box center [1163, 560] width 73 height 34
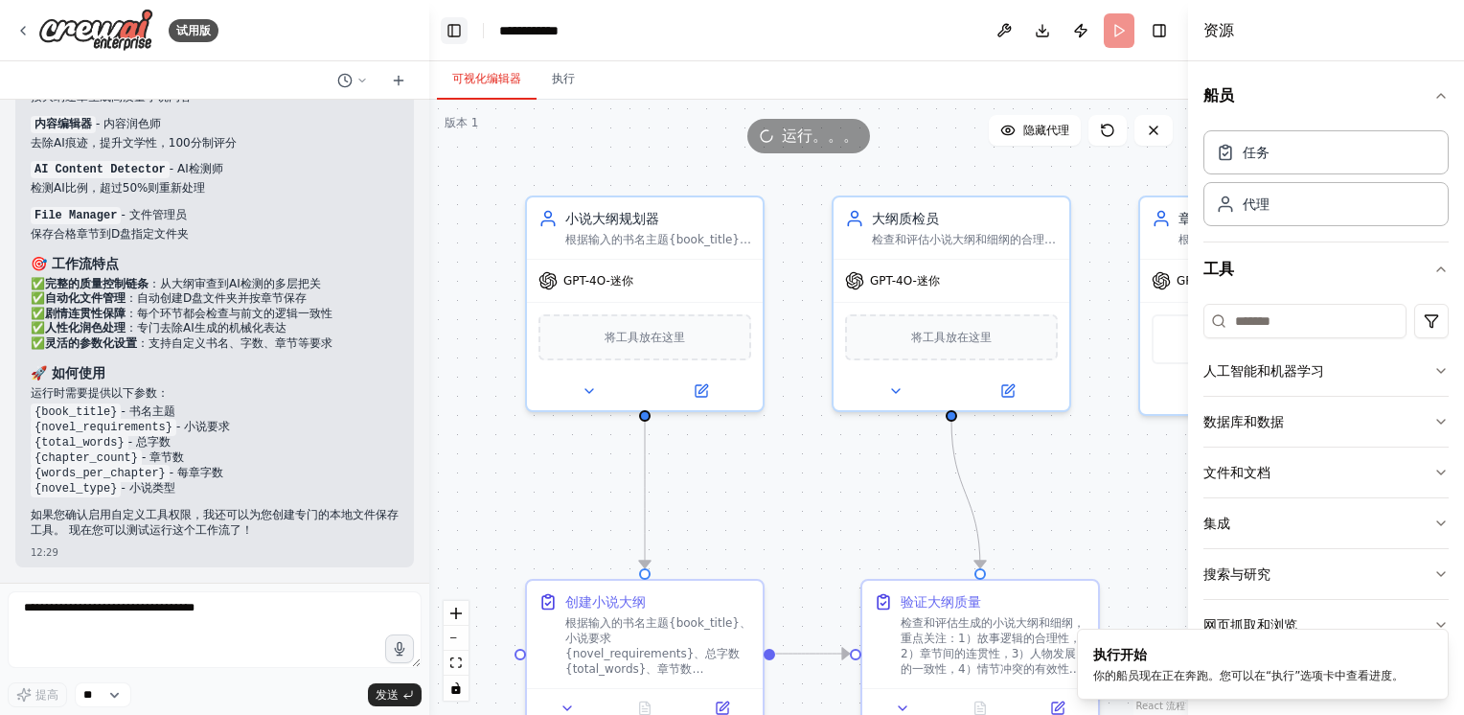
click at [452, 33] on button "切换左侧边栏" at bounding box center [454, 30] width 27 height 27
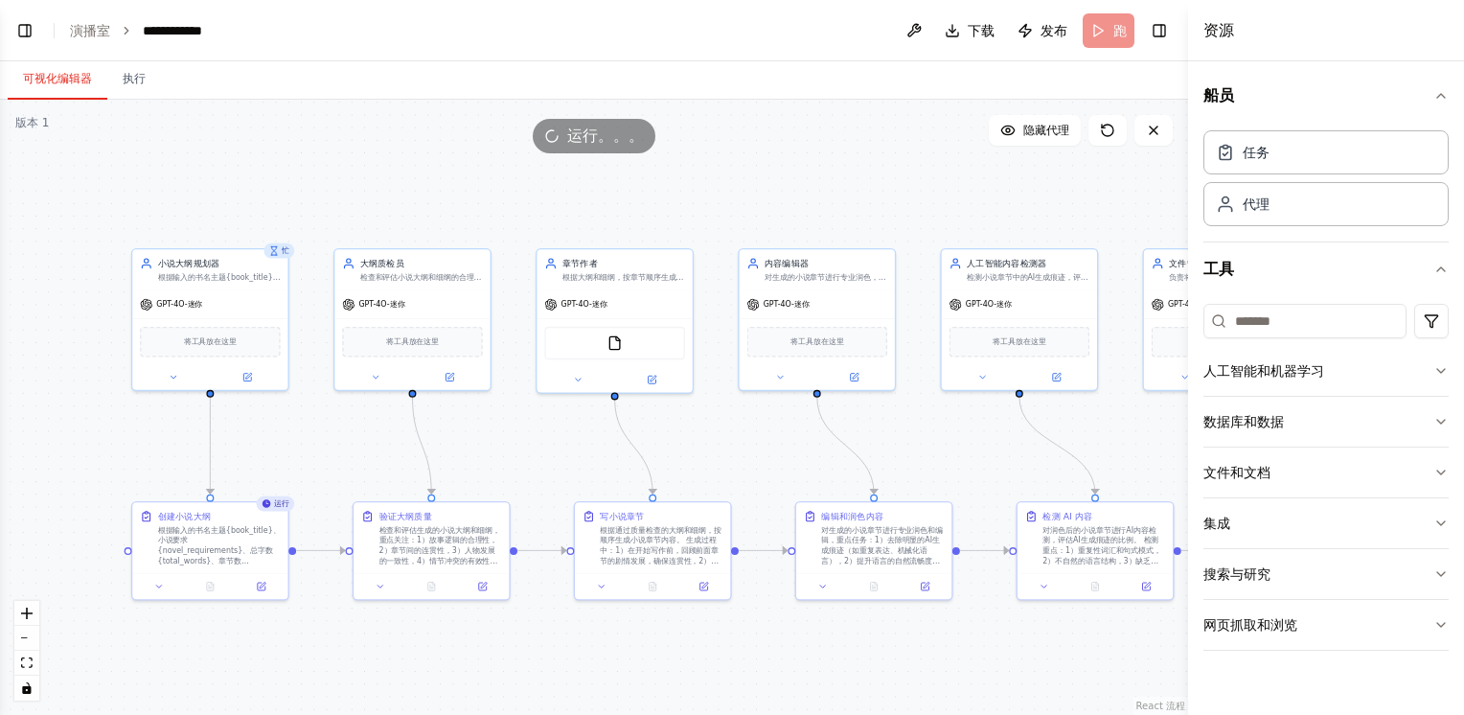
drag, startPoint x: 960, startPoint y: 448, endPoint x: 701, endPoint y: 420, distance: 260.2
click at [701, 420] on div ".deletable-edge-delete-btn { width: 20px; height: 20px; border: 0px solid #ffff…" at bounding box center [594, 407] width 1188 height 615
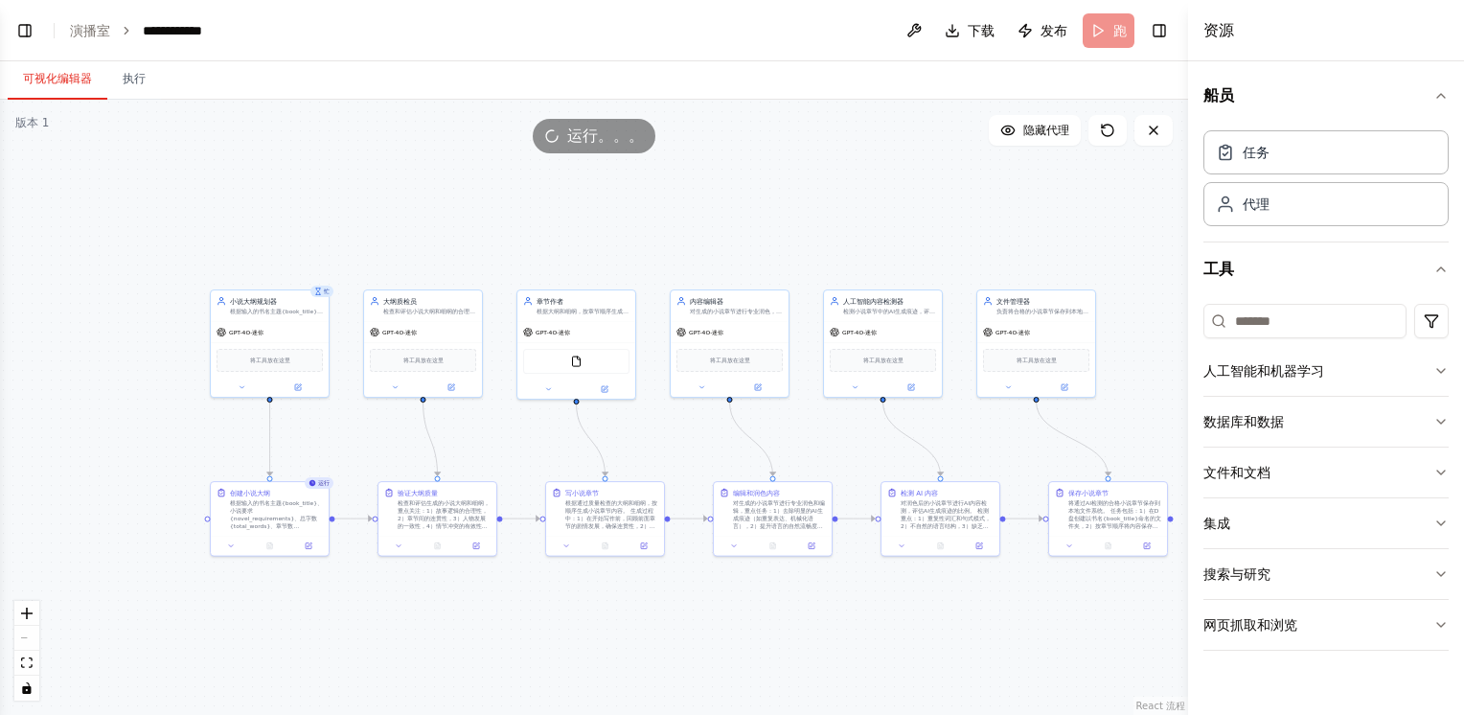
drag, startPoint x: 755, startPoint y: 426, endPoint x: 682, endPoint y: 425, distance: 72.8
click at [682, 425] on div ".deletable-edge-delete-btn { width: 20px; height: 20px; border: 0px solid #ffff…" at bounding box center [594, 407] width 1188 height 615
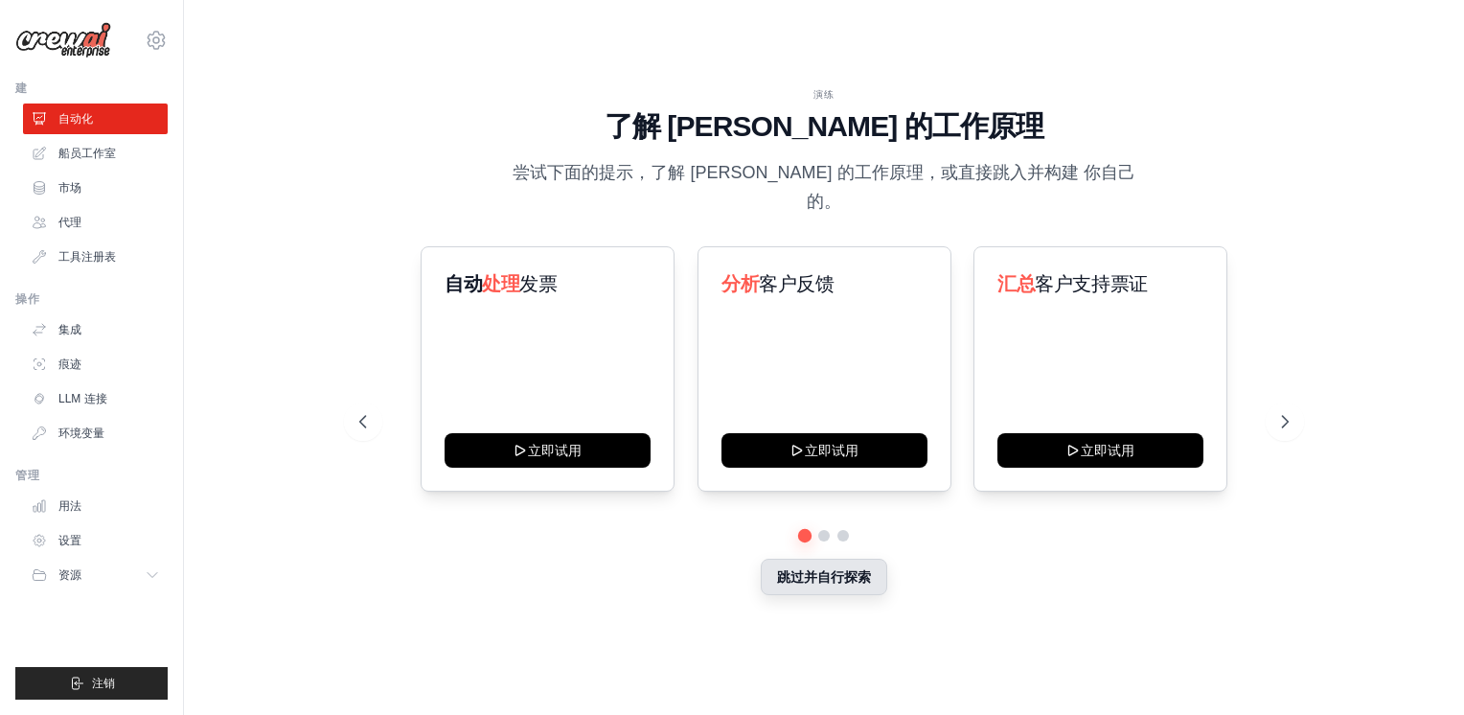
click at [849, 569] on button "跳过并自行探索" at bounding box center [824, 577] width 126 height 36
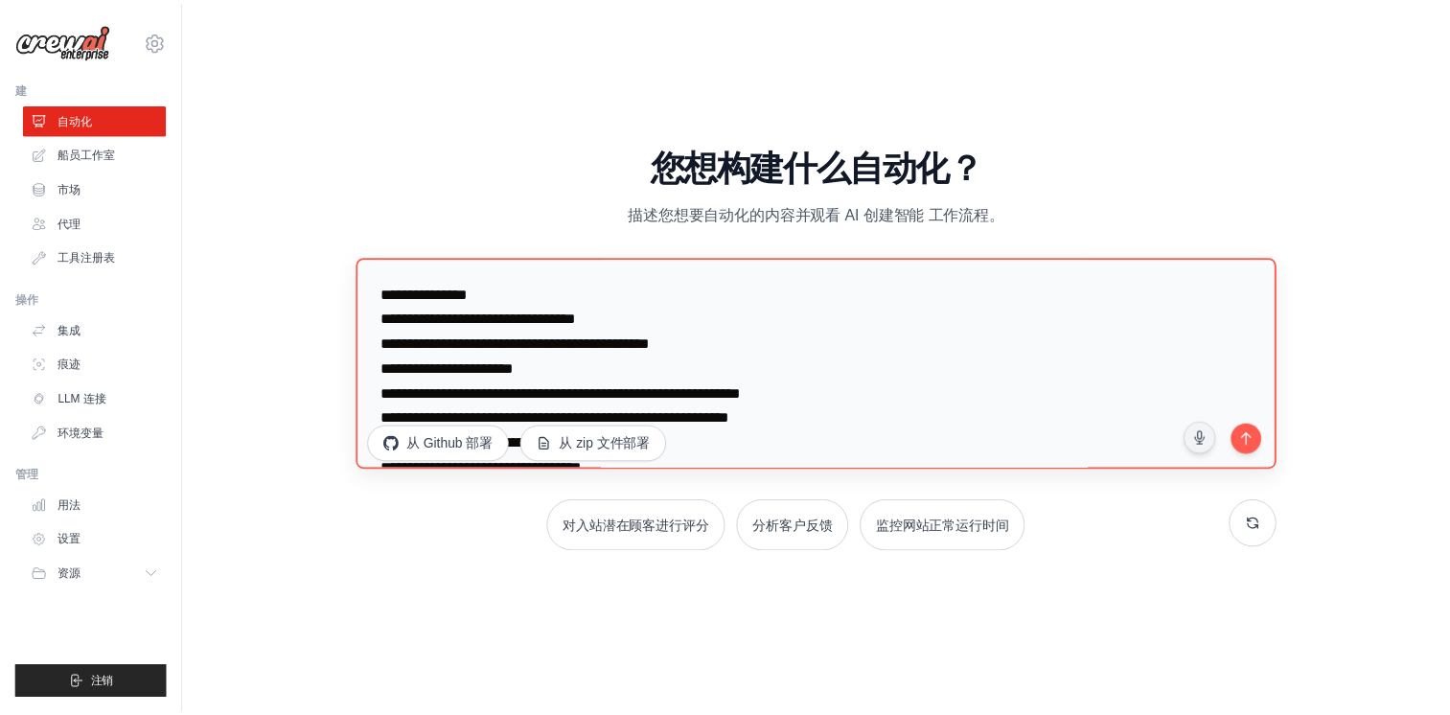
scroll to position [149, 0]
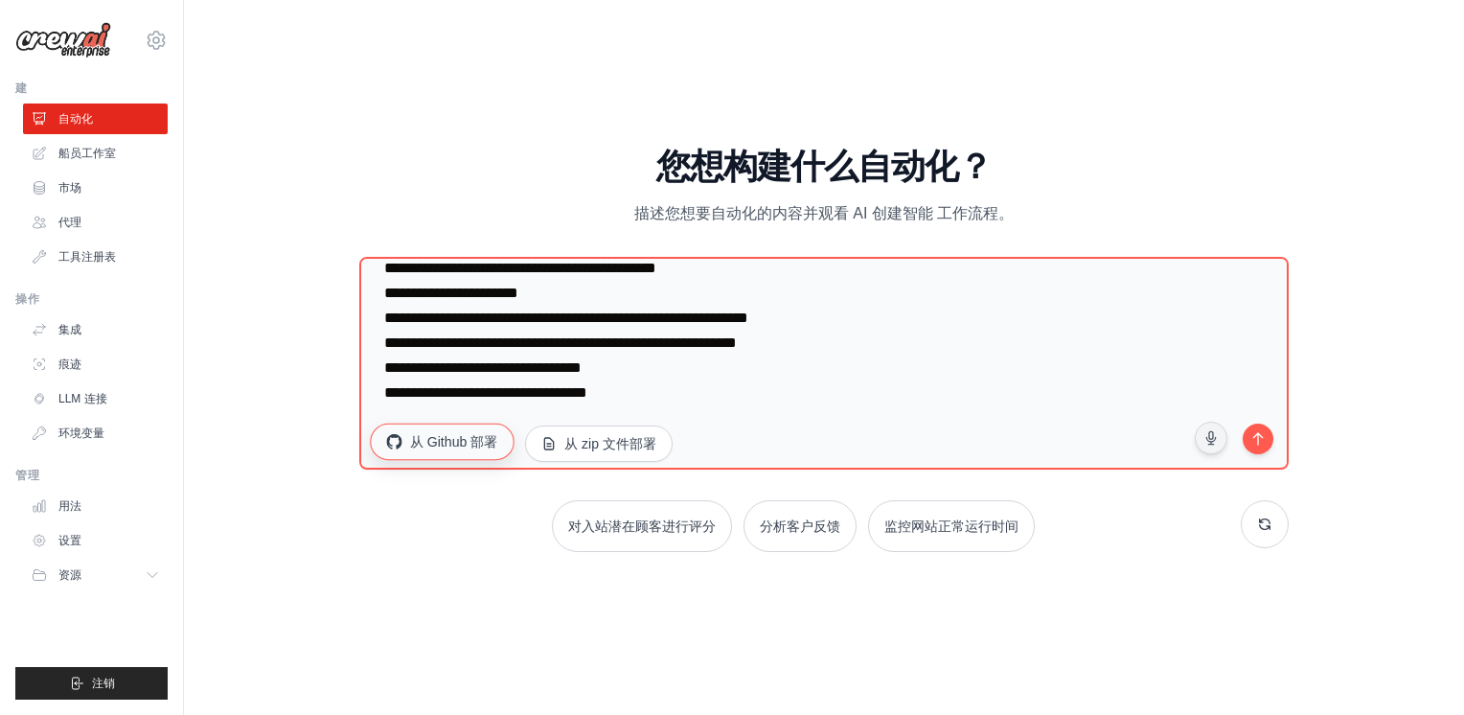
click at [475, 436] on font "从 Github 部署" at bounding box center [454, 440] width 88 height 19
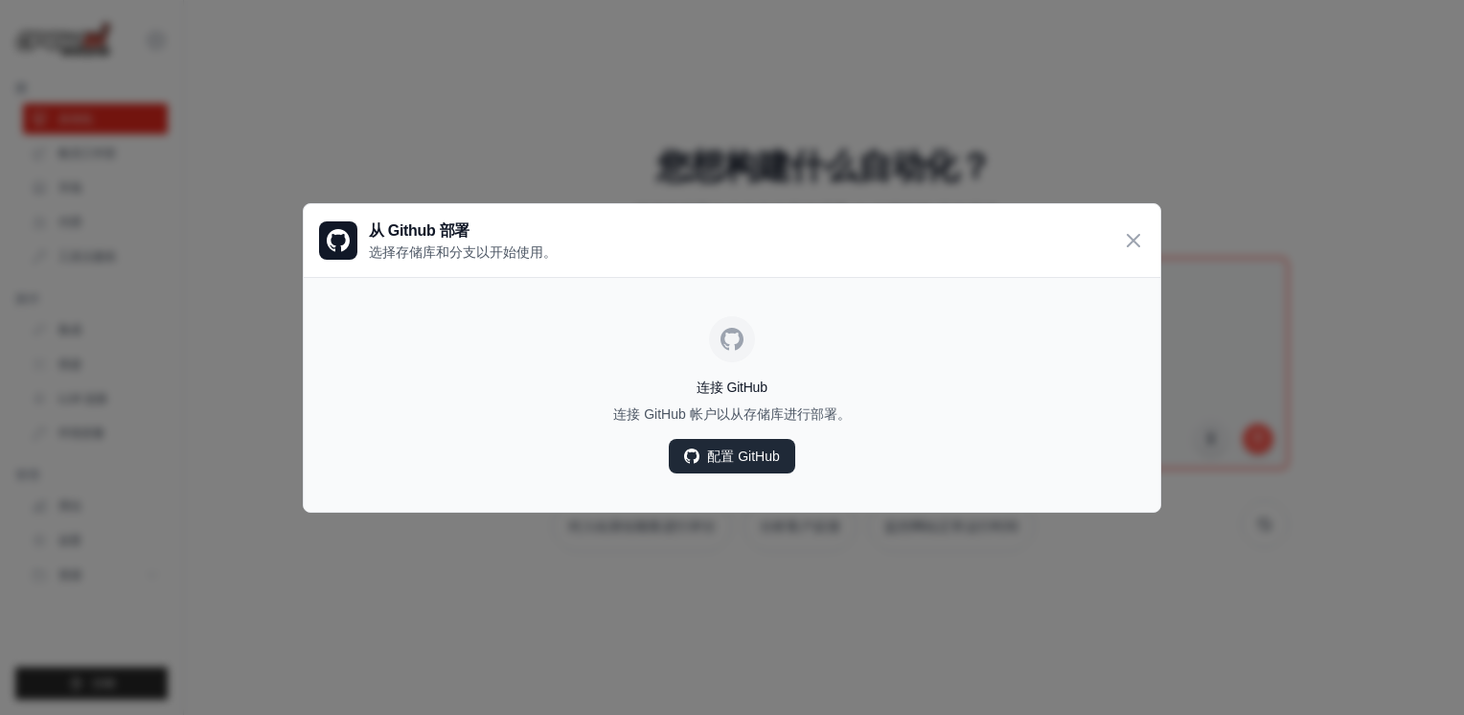
click at [730, 454] on font "配置 GitHub" at bounding box center [743, 456] width 72 height 19
click at [1134, 242] on icon at bounding box center [1133, 239] width 23 height 23
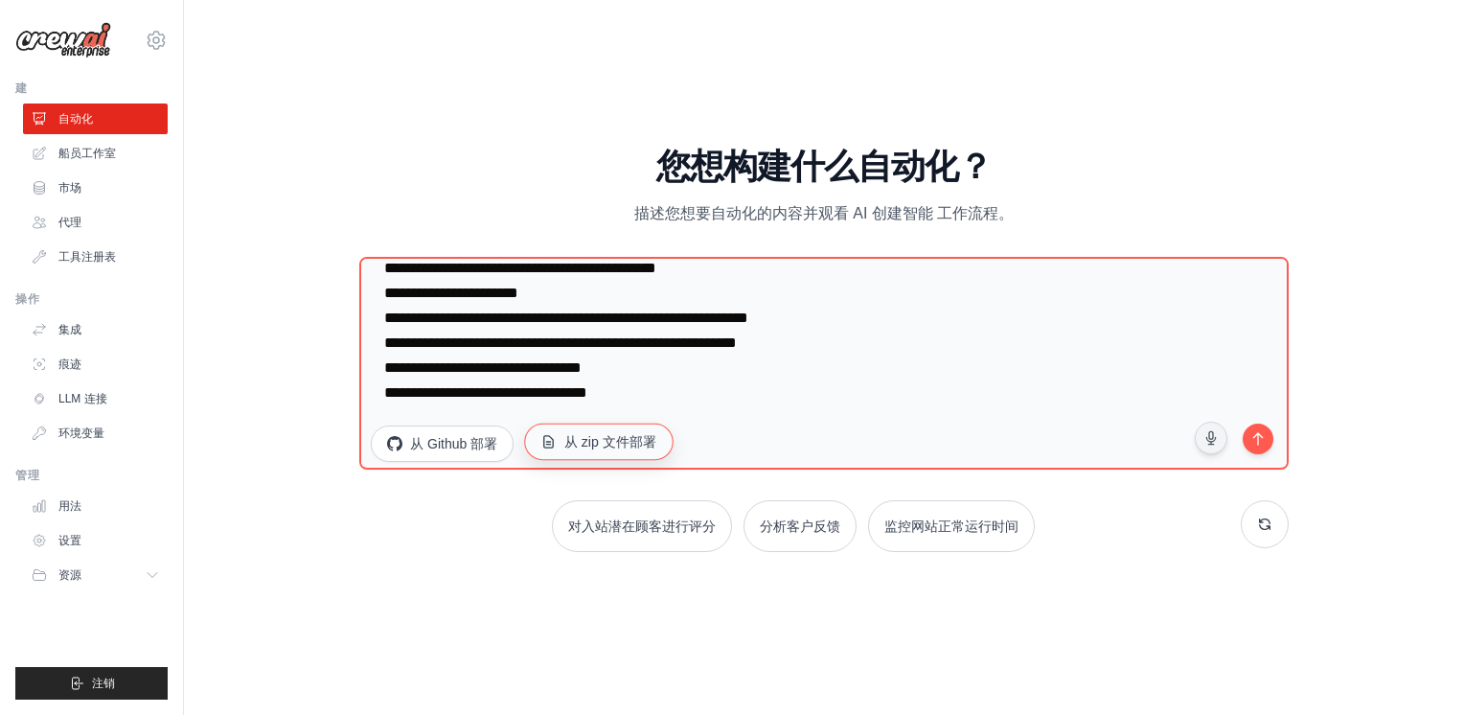
click at [605, 442] on font "从 zip 文件部署" at bounding box center [610, 440] width 93 height 19
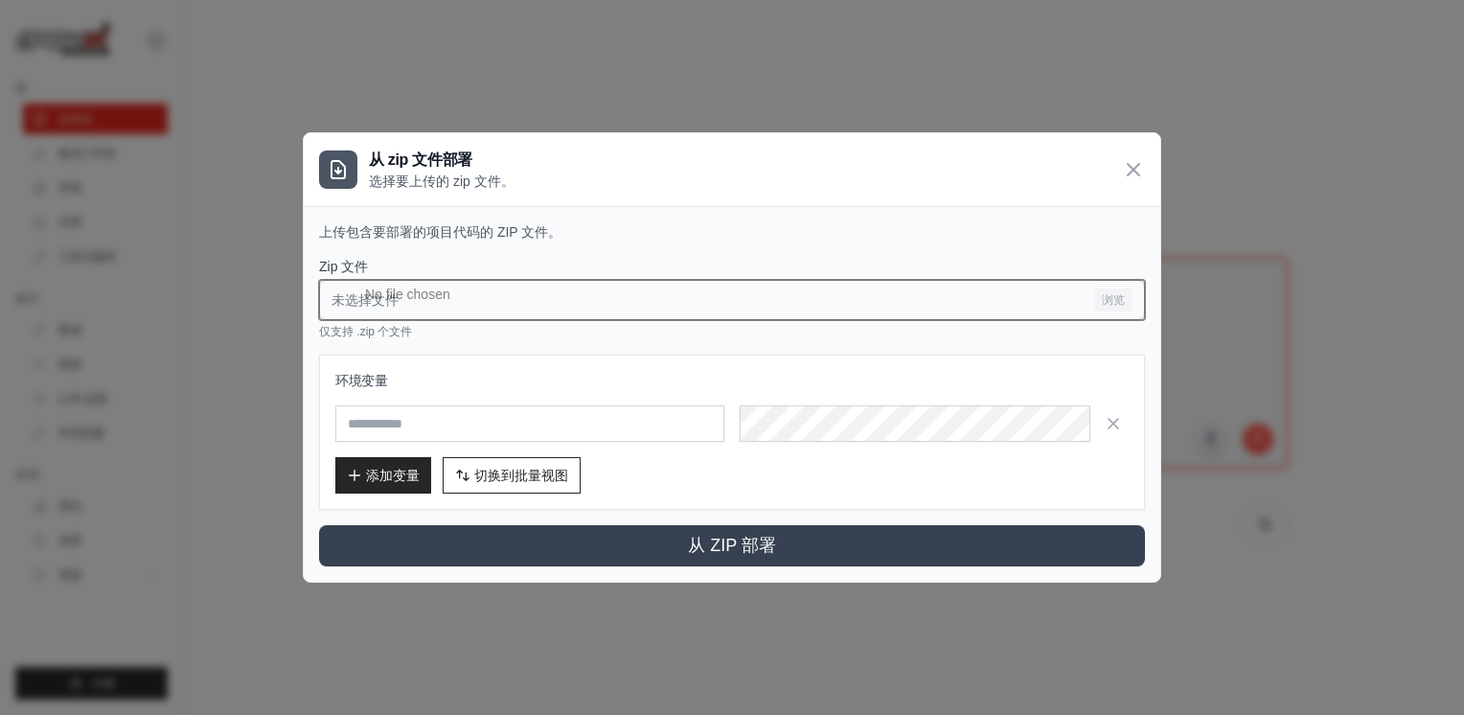
click at [747, 314] on input "未选择文件 浏览" at bounding box center [732, 300] width 826 height 40
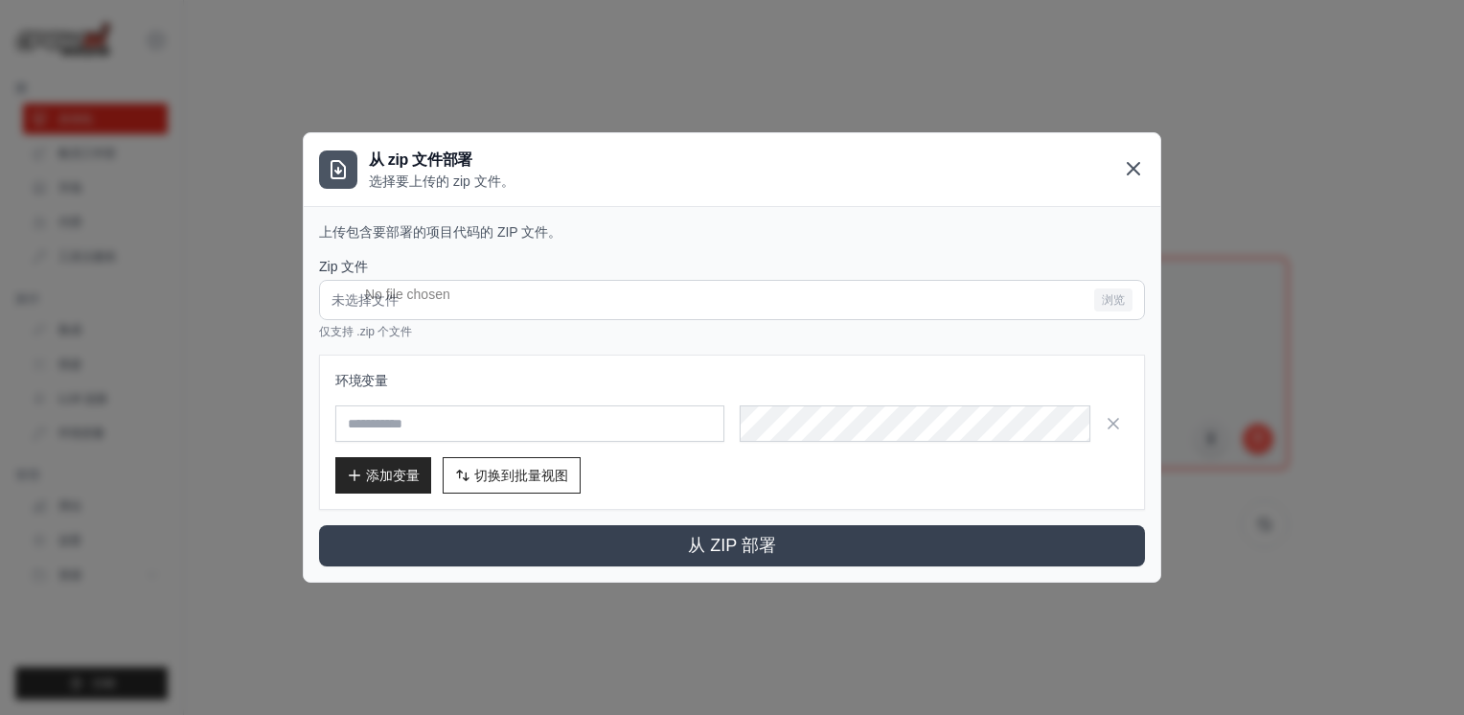
click at [1133, 169] on icon at bounding box center [1133, 168] width 11 height 11
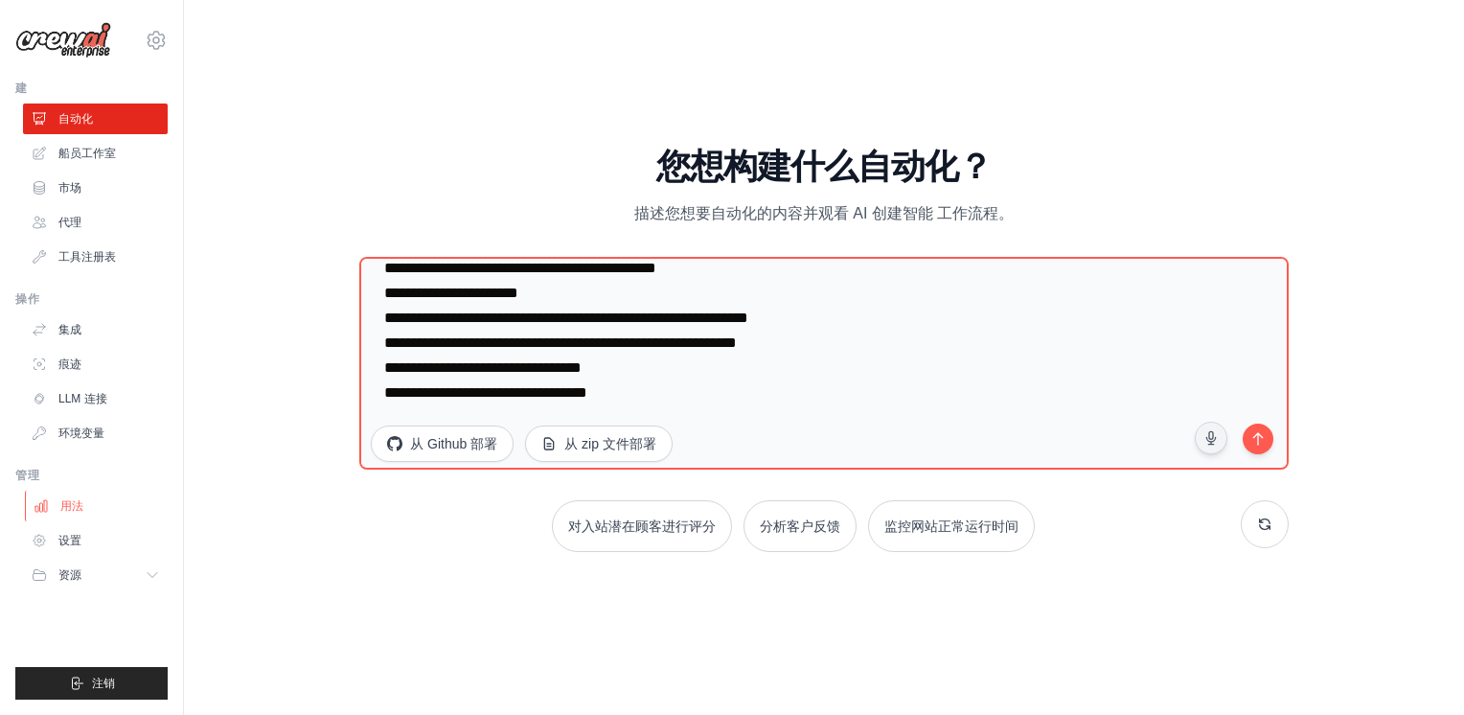
click at [96, 514] on link "用法" at bounding box center [97, 506] width 145 height 31
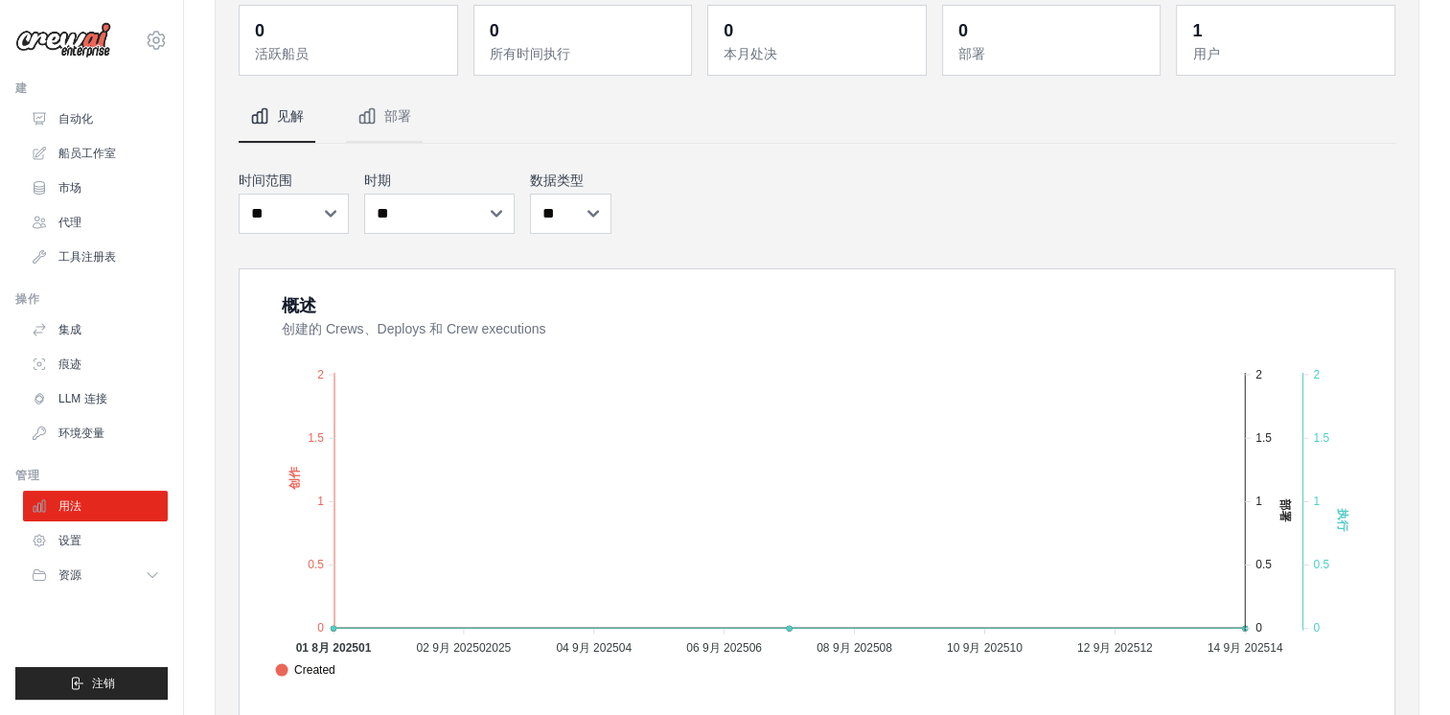
scroll to position [192, 0]
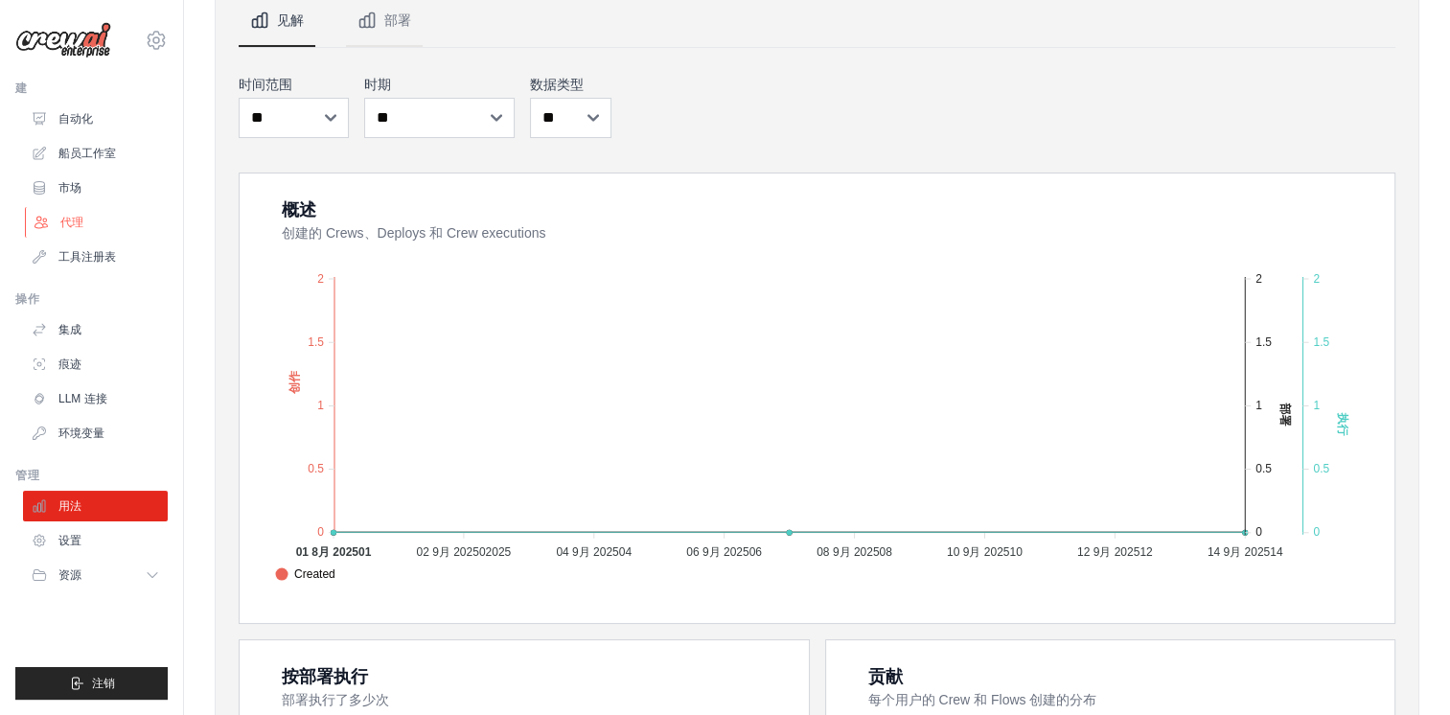
click at [122, 218] on link "代理" at bounding box center [97, 222] width 145 height 31
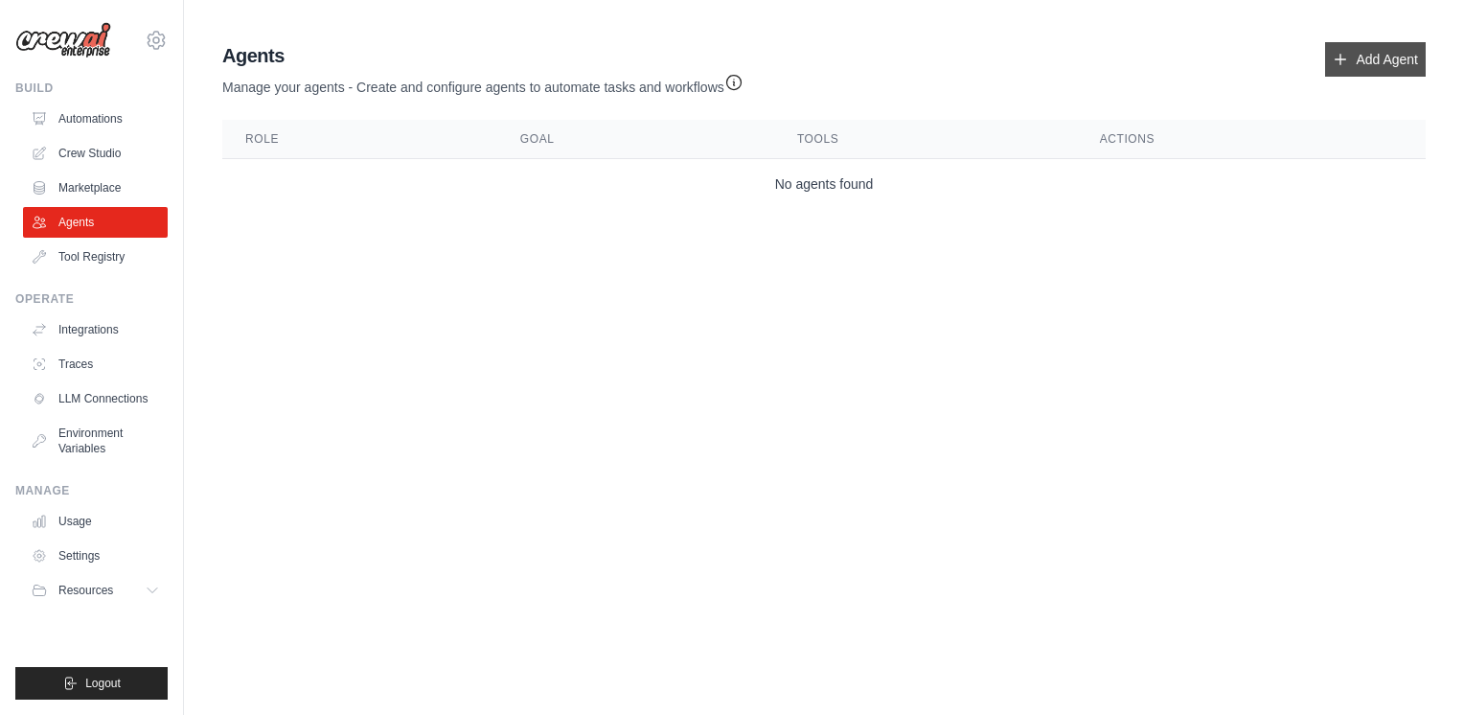
click at [1388, 52] on link "Add Agent" at bounding box center [1375, 59] width 101 height 34
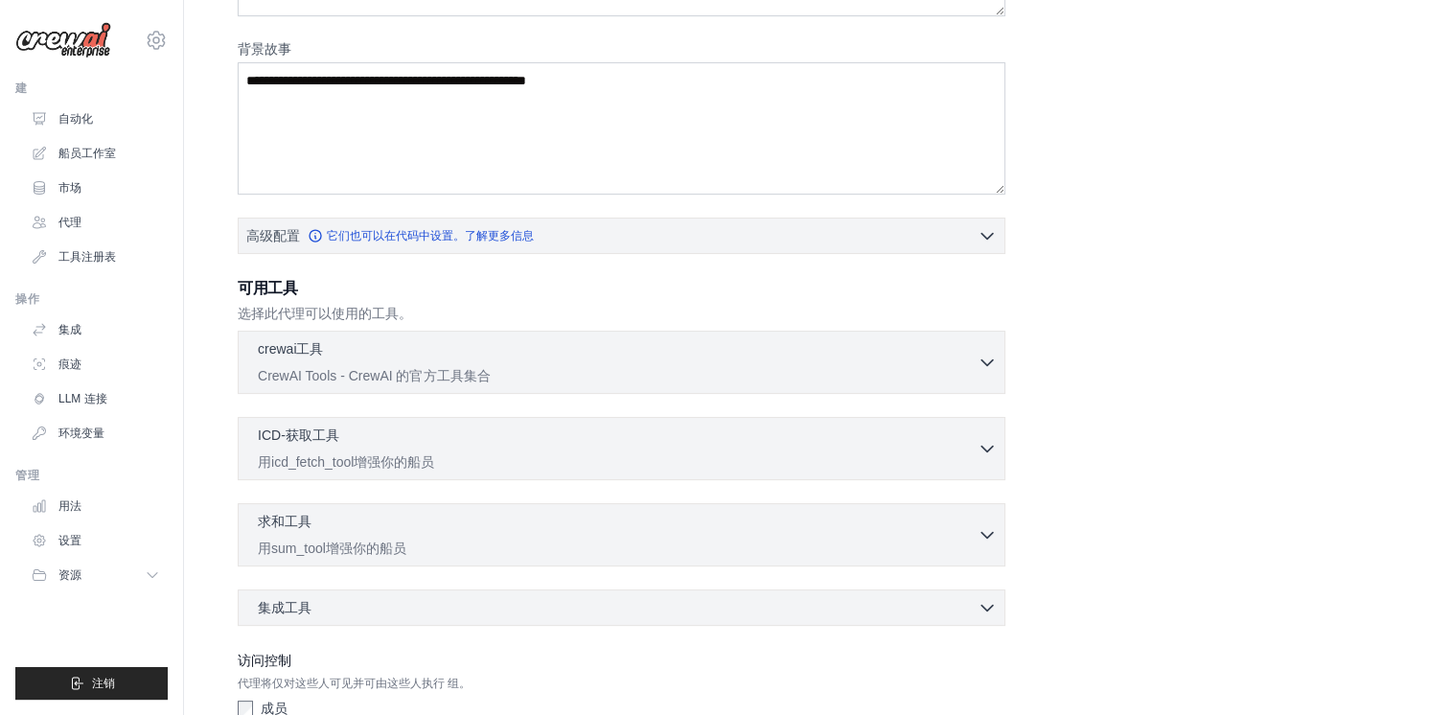
scroll to position [395, 0]
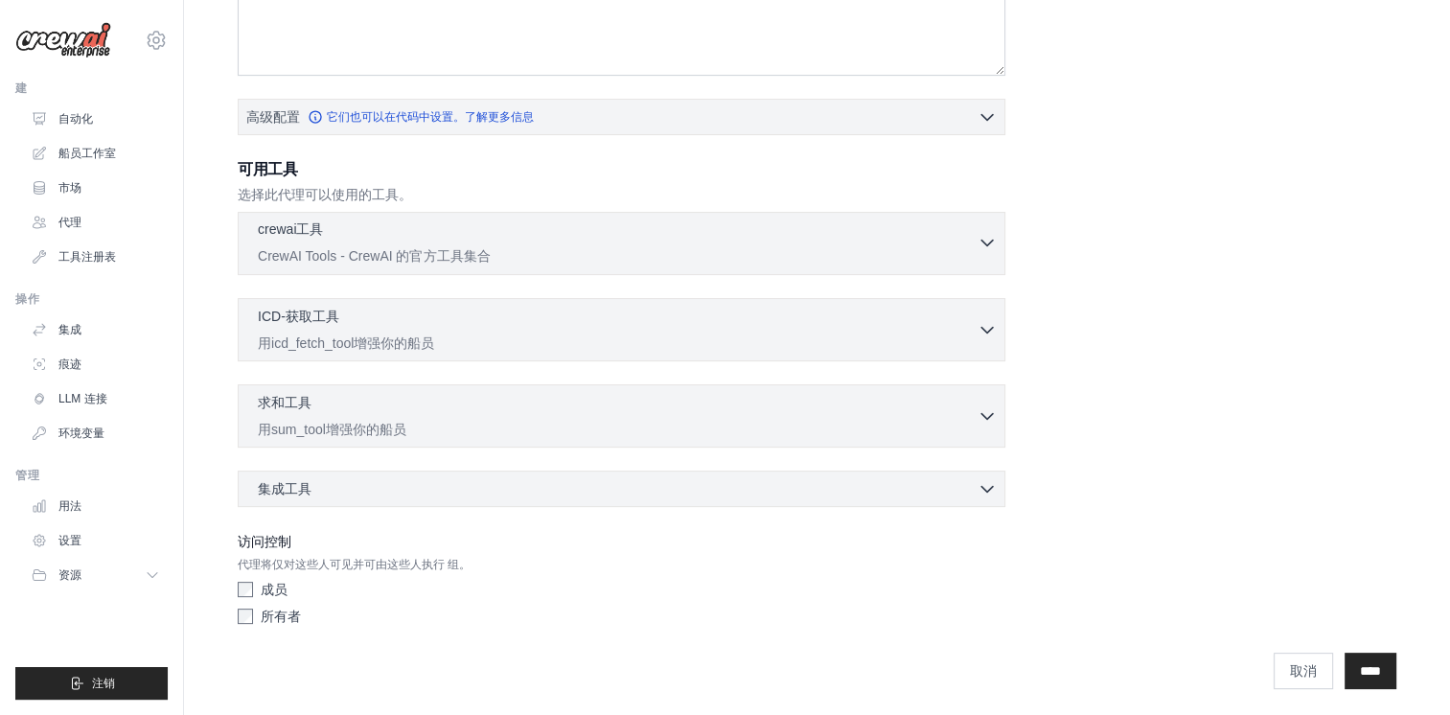
click at [917, 251] on p "CrewAI Tools - CrewAI 的官方工具集合" at bounding box center [618, 255] width 720 height 19
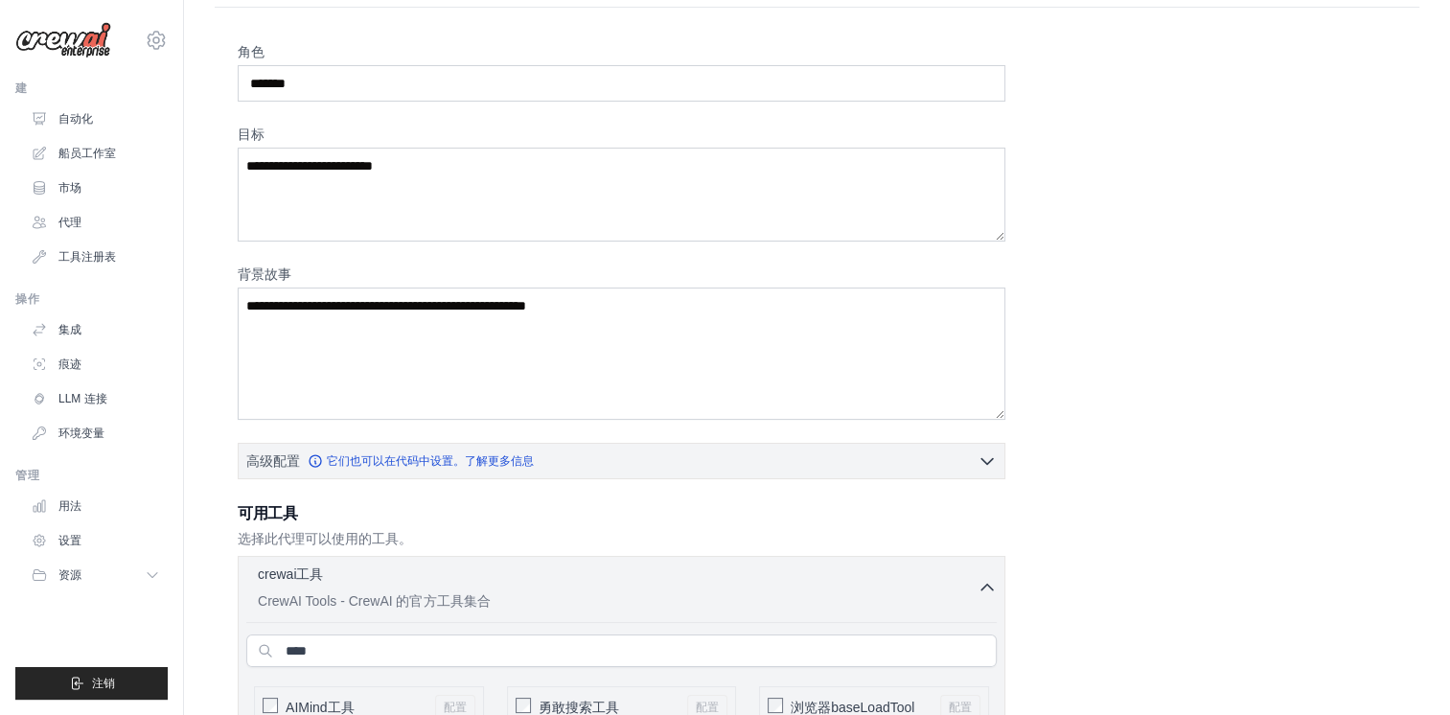
scroll to position [0, 0]
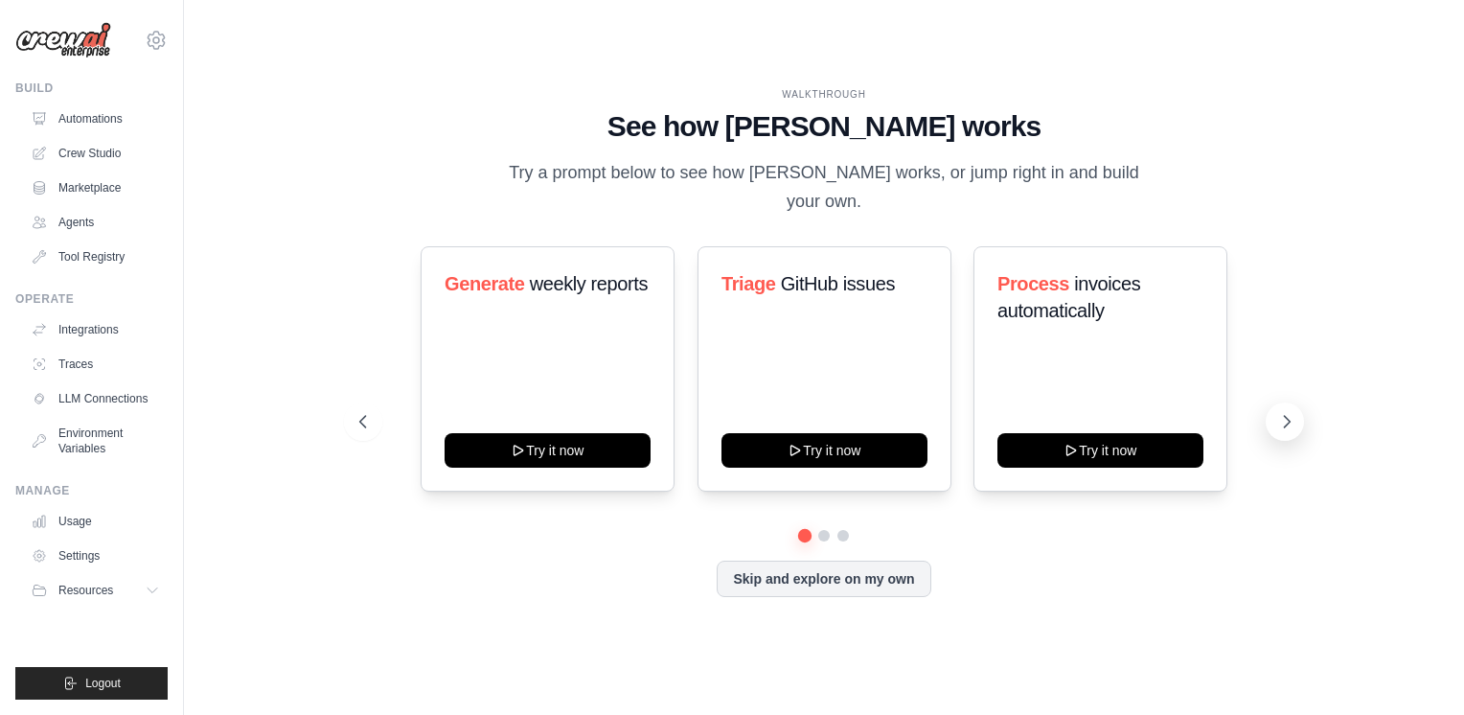
click at [1298, 414] on button at bounding box center [1285, 421] width 38 height 38
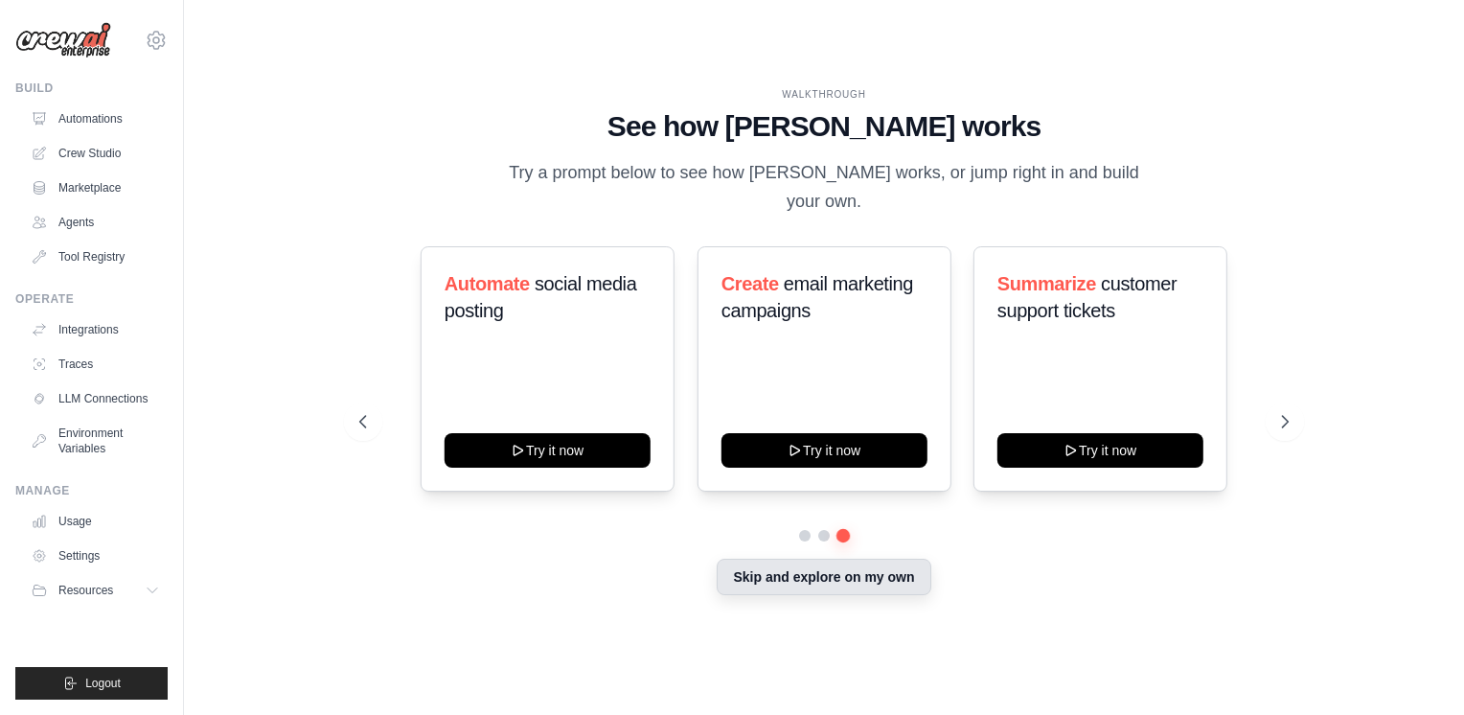
click at [844, 580] on button "Skip and explore on my own" at bounding box center [824, 577] width 214 height 36
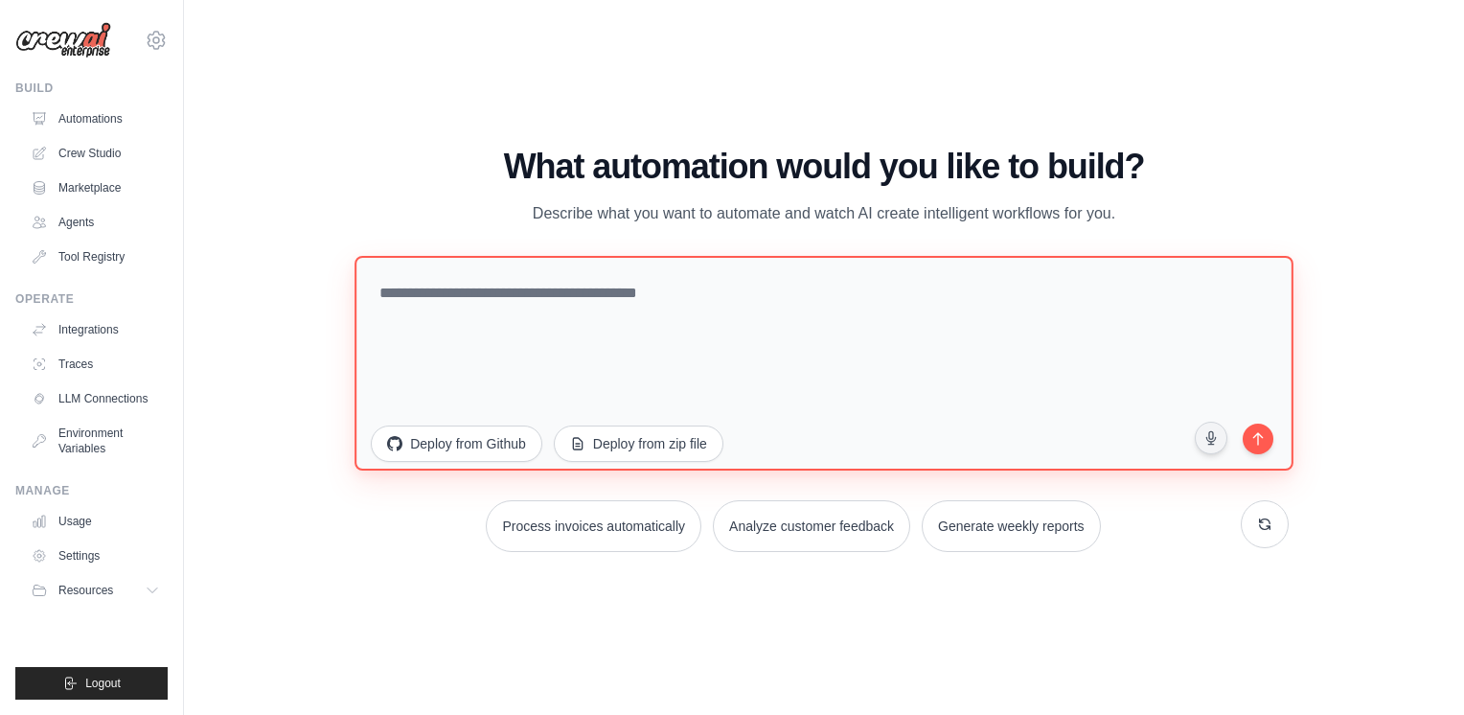
click at [852, 315] on textarea at bounding box center [824, 363] width 938 height 215
paste textarea "**********"
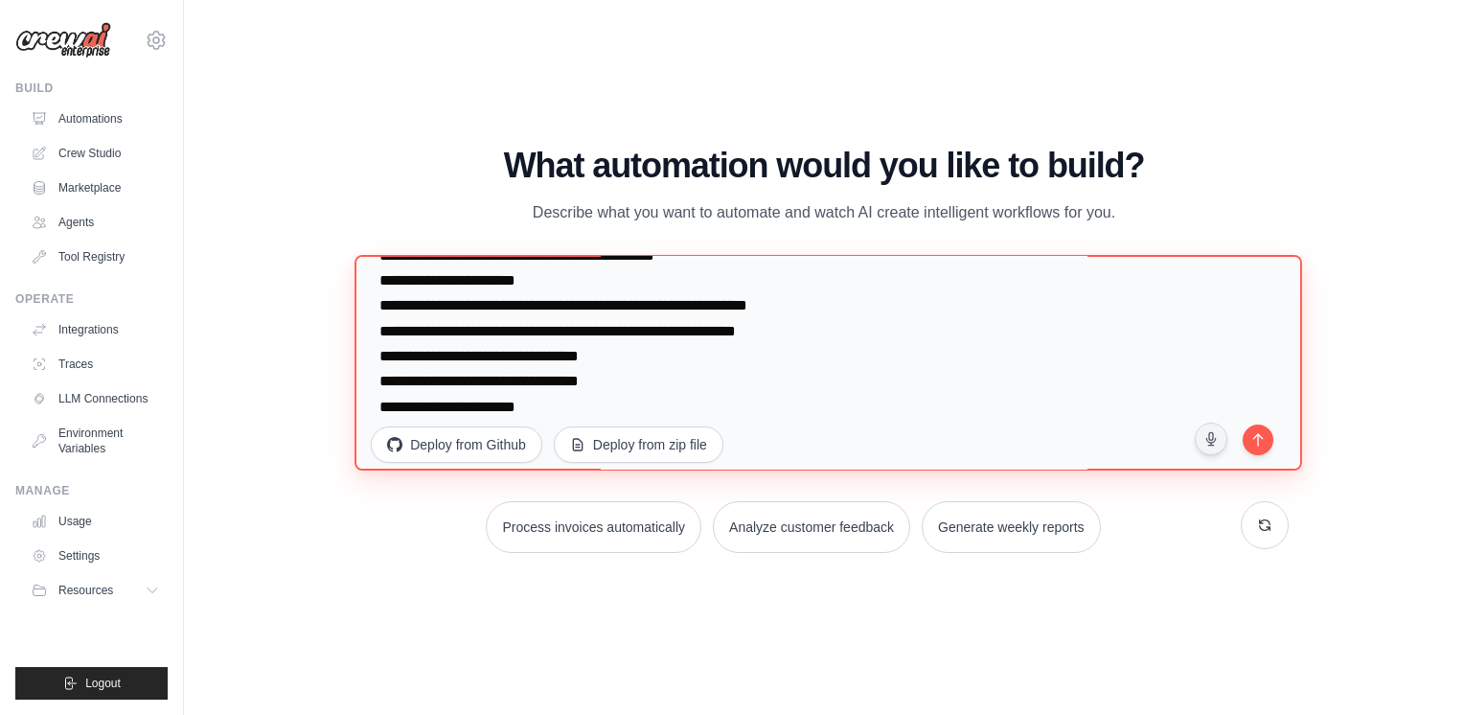
scroll to position [149, 0]
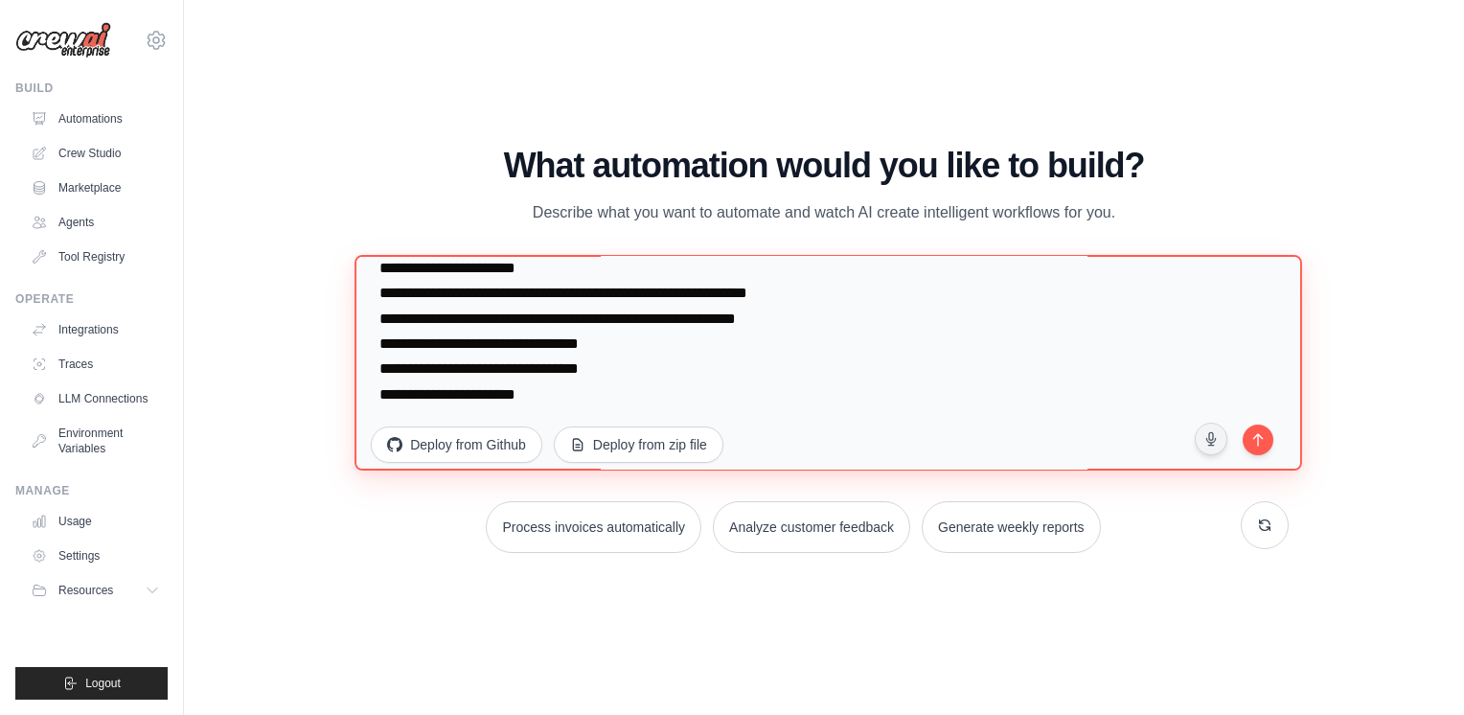
drag, startPoint x: 796, startPoint y: 395, endPoint x: 363, endPoint y: 404, distance: 433.2
click at [363, 404] on textarea "**********" at bounding box center [829, 363] width 948 height 217
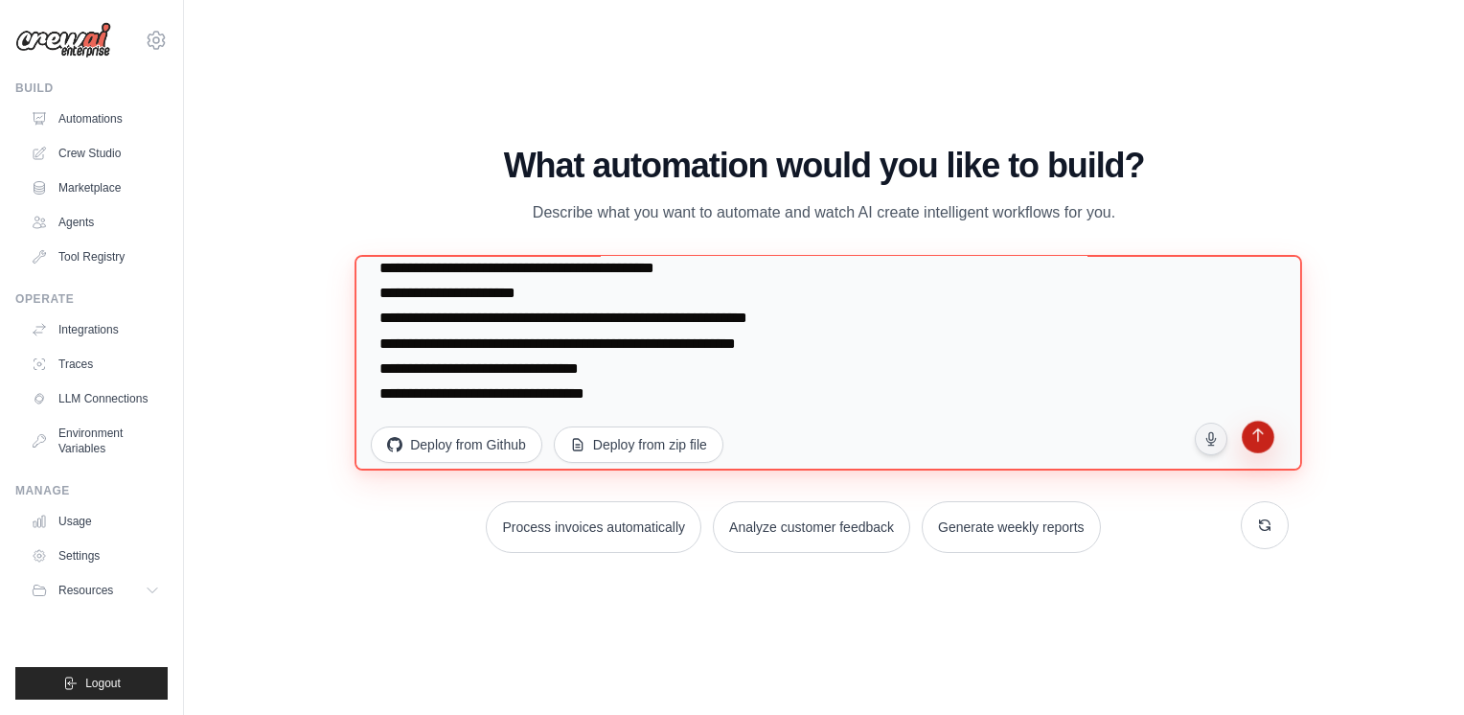
type textarea "**********"
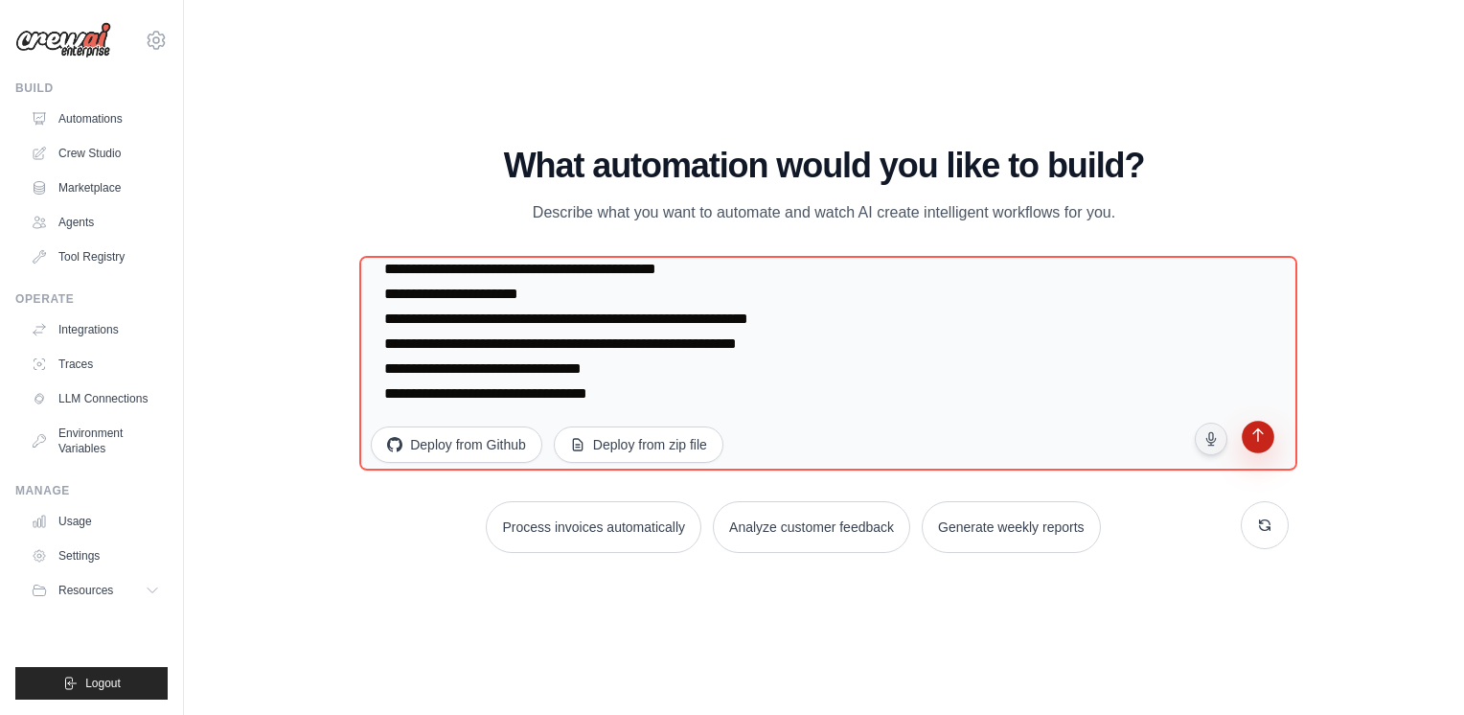
click at [1257, 431] on icon "submit" at bounding box center [1257, 436] width 11 height 13
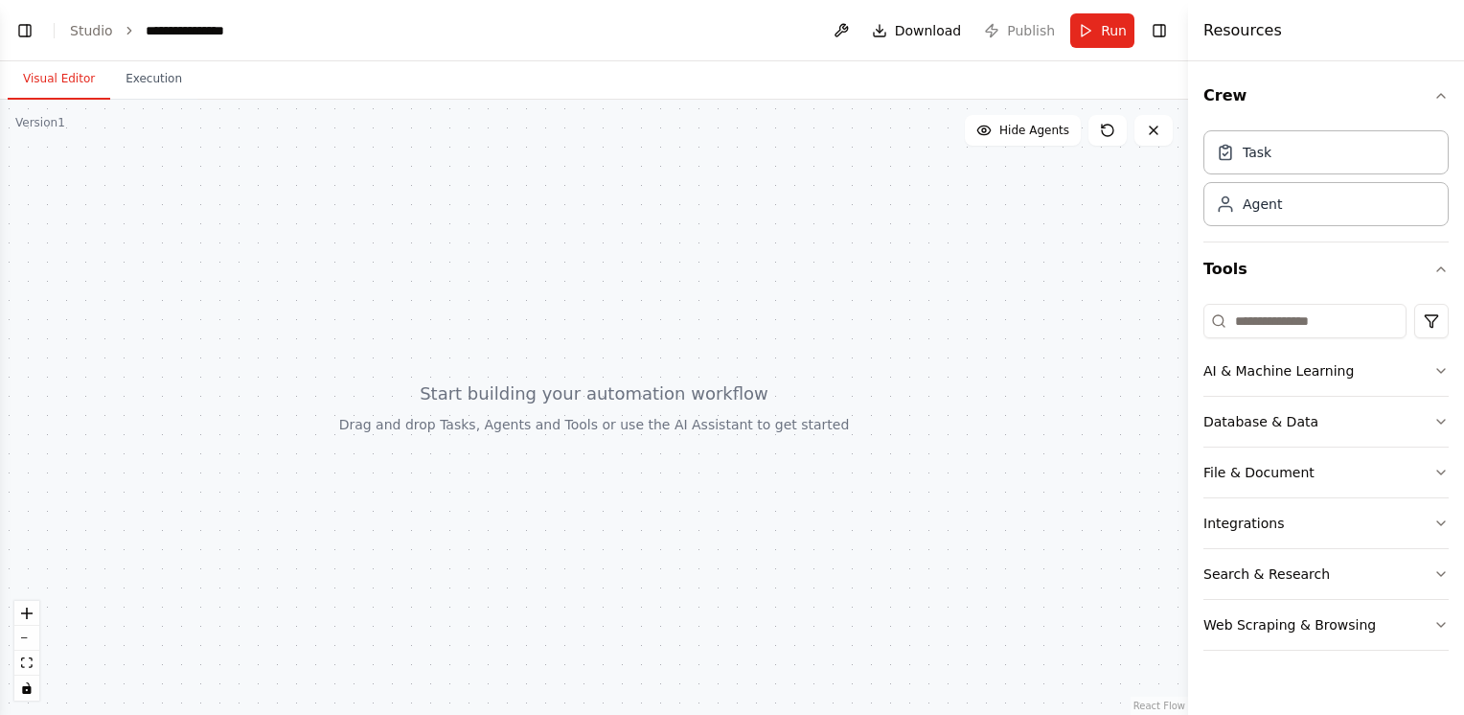
click at [1121, 408] on div at bounding box center [594, 407] width 1188 height 615
click at [1102, 288] on div at bounding box center [594, 407] width 1188 height 615
click at [31, 33] on button "Toggle Left Sidebar" at bounding box center [24, 30] width 27 height 27
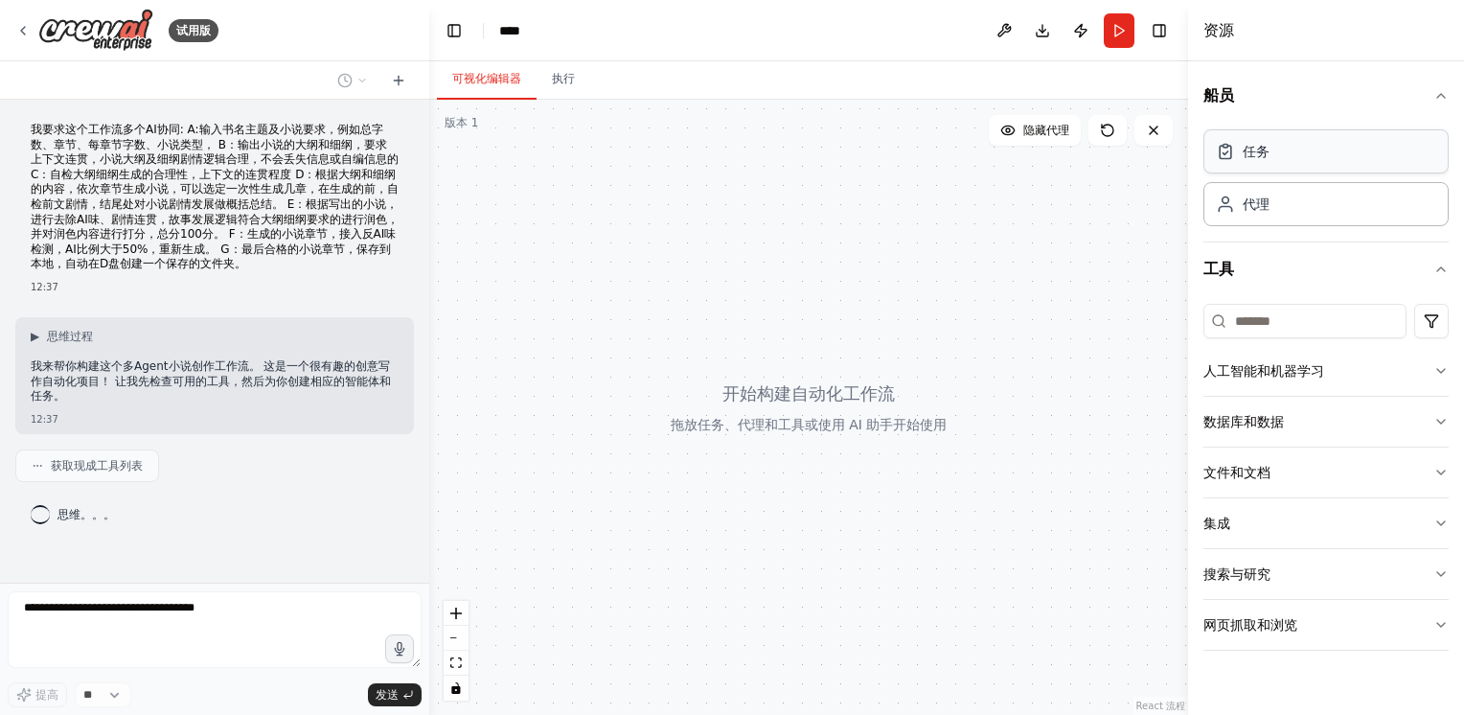
click at [1334, 150] on div "任务" at bounding box center [1326, 151] width 245 height 44
click at [1336, 199] on div "代理" at bounding box center [1326, 203] width 245 height 44
click at [1336, 373] on button "人工智能和机器学习" at bounding box center [1326, 371] width 245 height 50
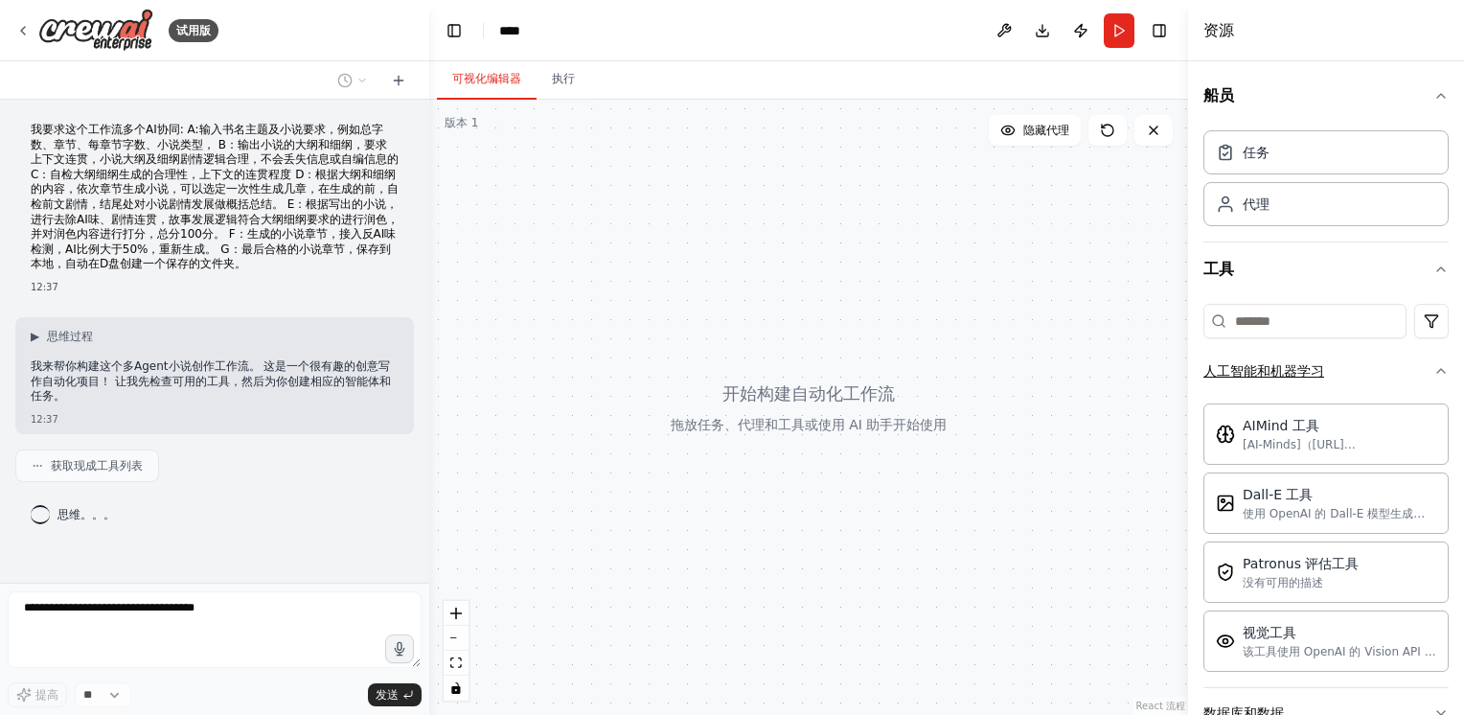
click at [1336, 373] on button "人工智能和机器学习" at bounding box center [1326, 371] width 245 height 50
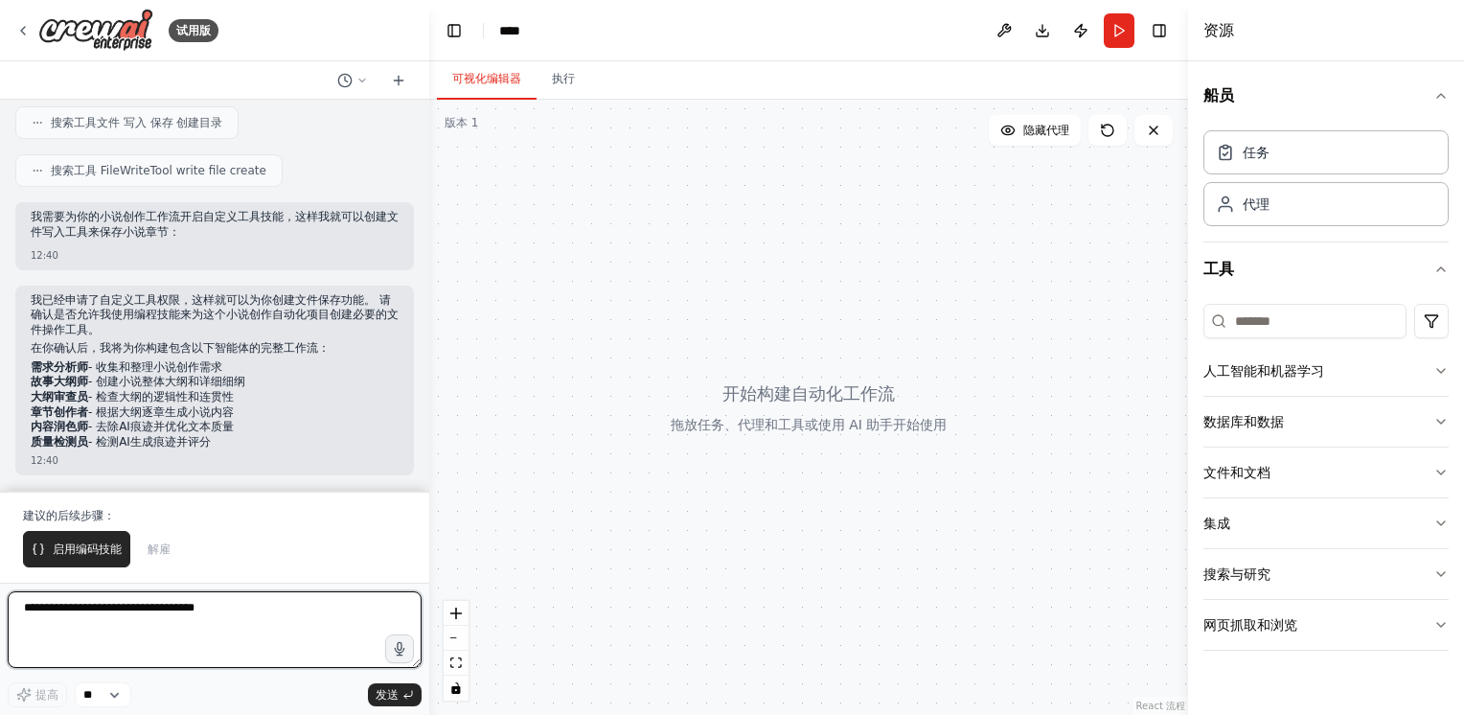
scroll to position [518, 0]
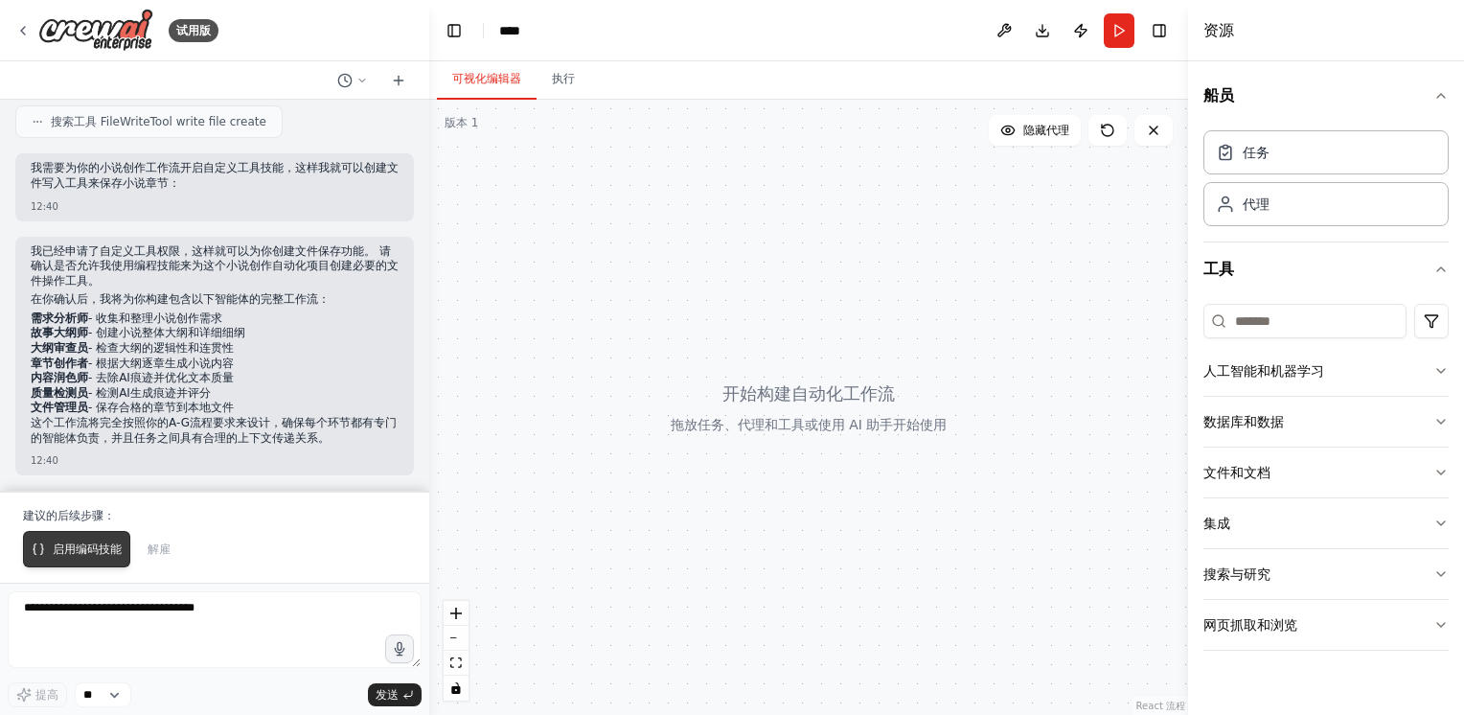
click at [69, 550] on span "启用编码技能" at bounding box center [87, 548] width 69 height 15
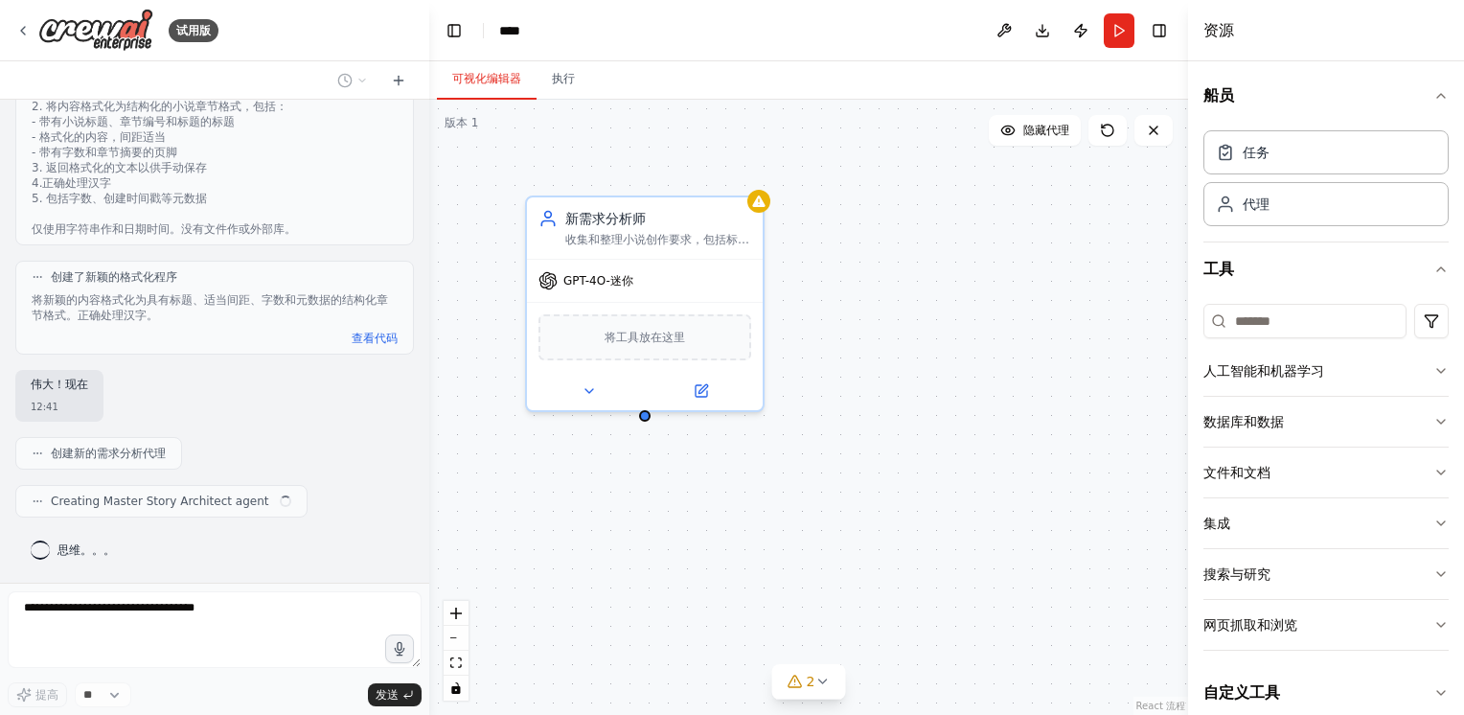
scroll to position [1533, 0]
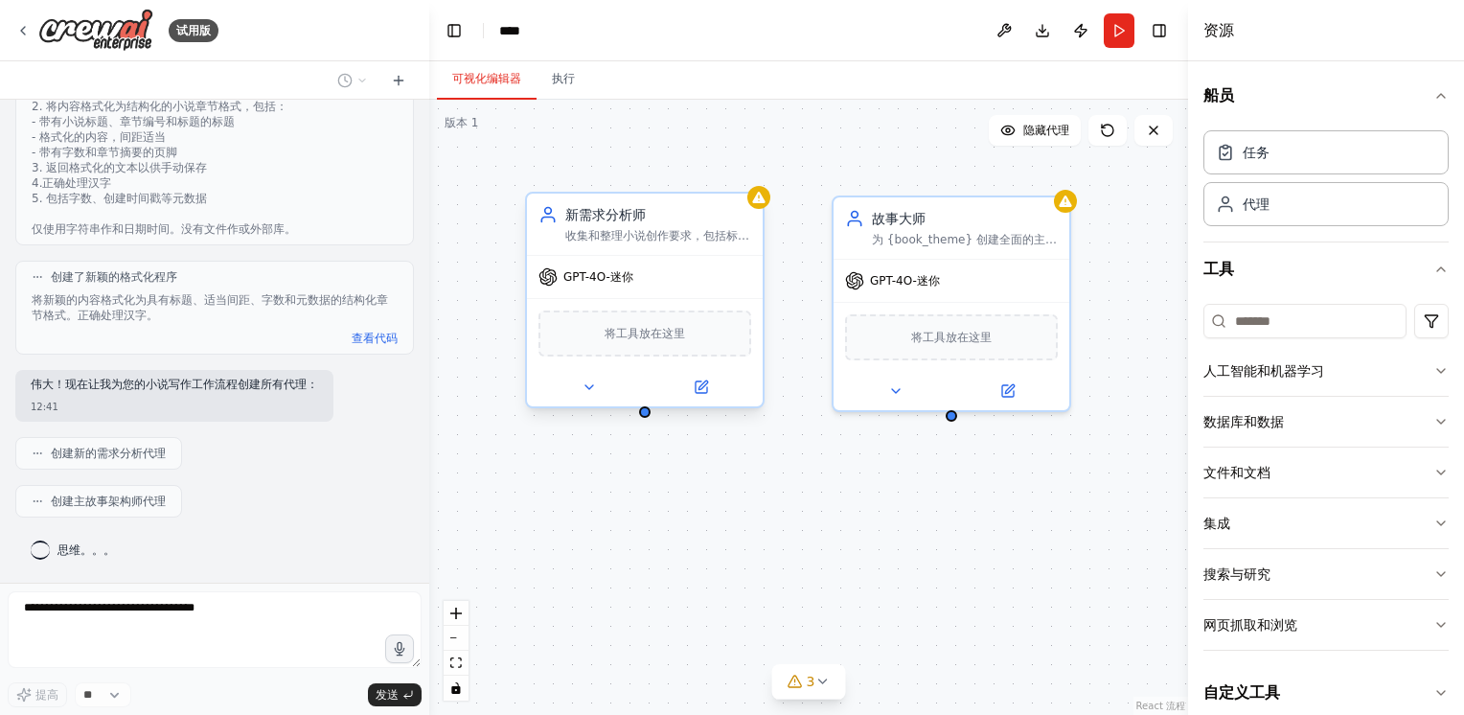
click at [614, 278] on span "GPT-4O-迷你" at bounding box center [598, 276] width 70 height 15
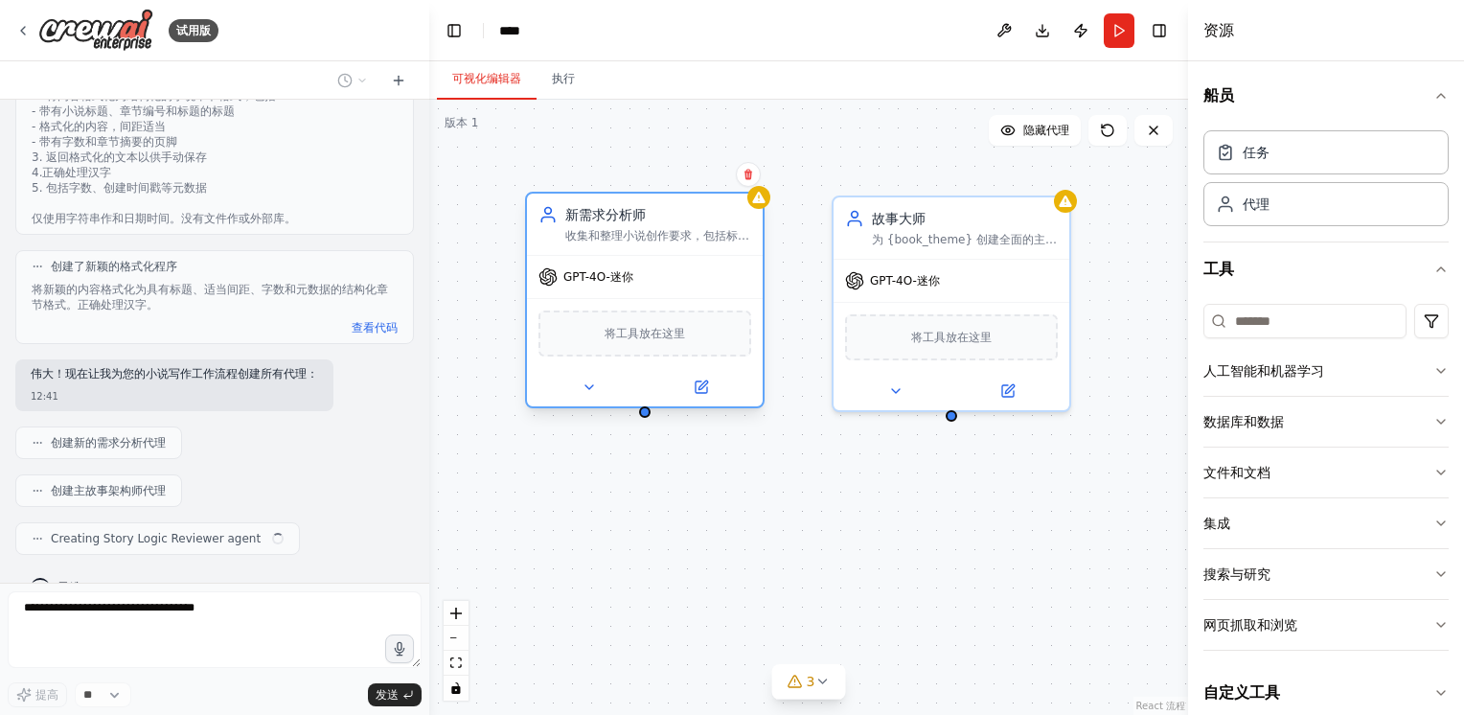
click at [614, 278] on span "GPT-4O-迷你" at bounding box center [598, 276] width 70 height 15
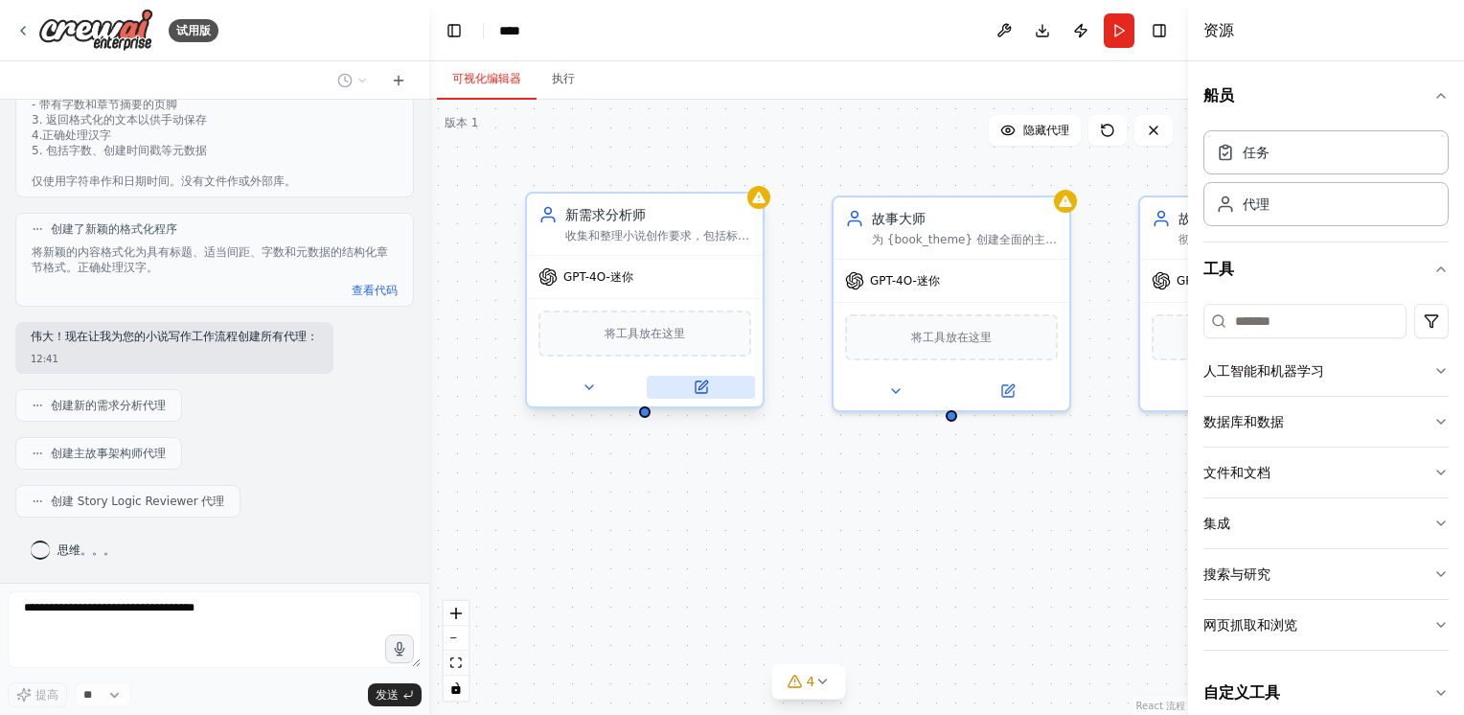
click at [704, 389] on icon at bounding box center [701, 386] width 11 height 11
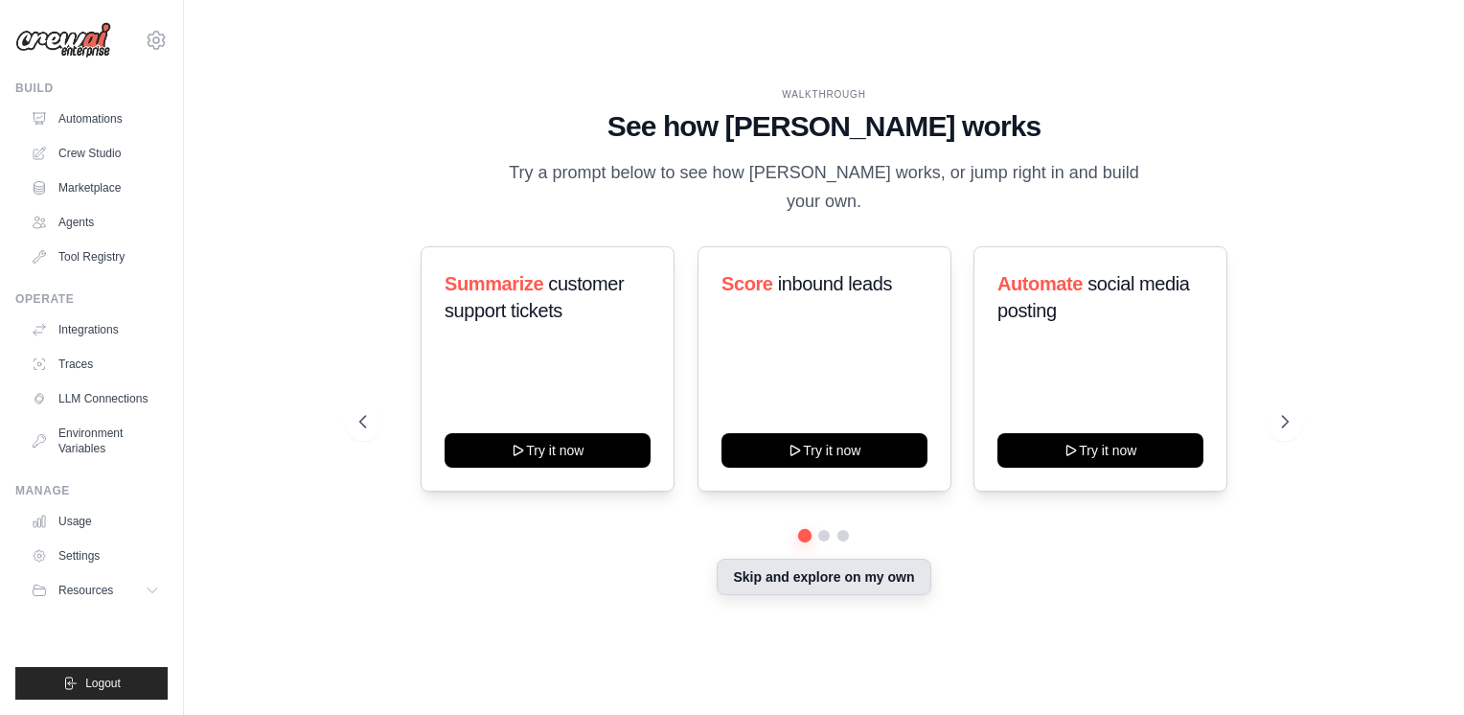
click at [838, 583] on button "Skip and explore on my own" at bounding box center [824, 577] width 214 height 36
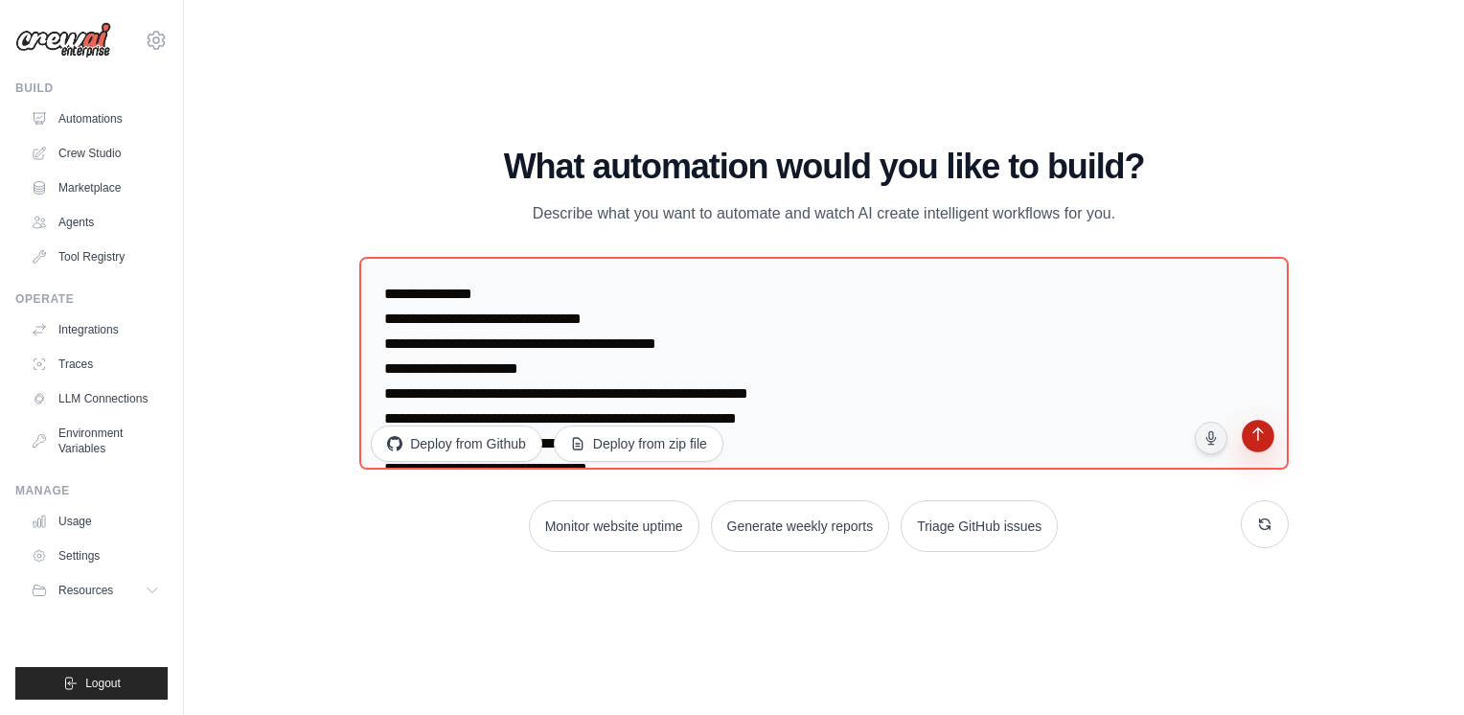
click at [1260, 443] on icon "submit" at bounding box center [1258, 436] width 18 height 18
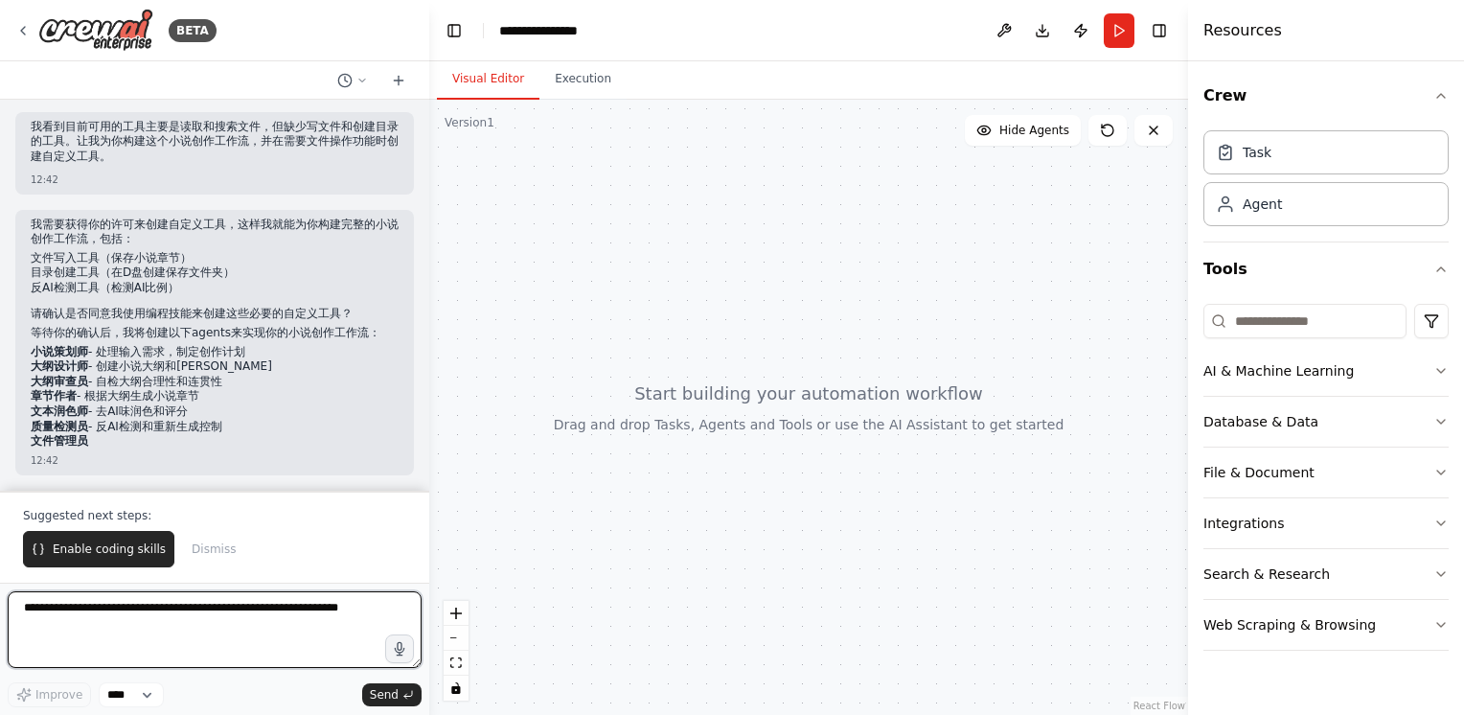
scroll to position [689, 0]
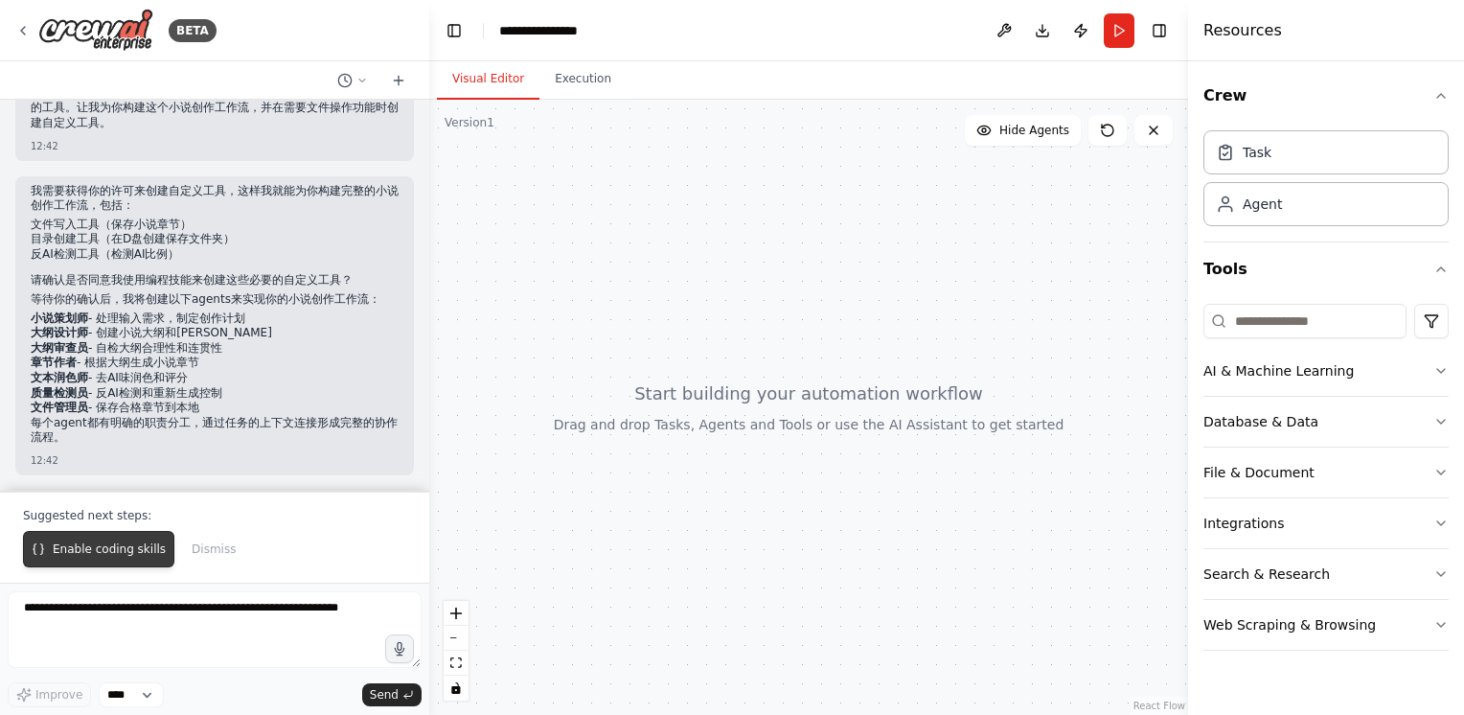
click at [129, 552] on span "Enable coding skills" at bounding box center [109, 548] width 113 height 15
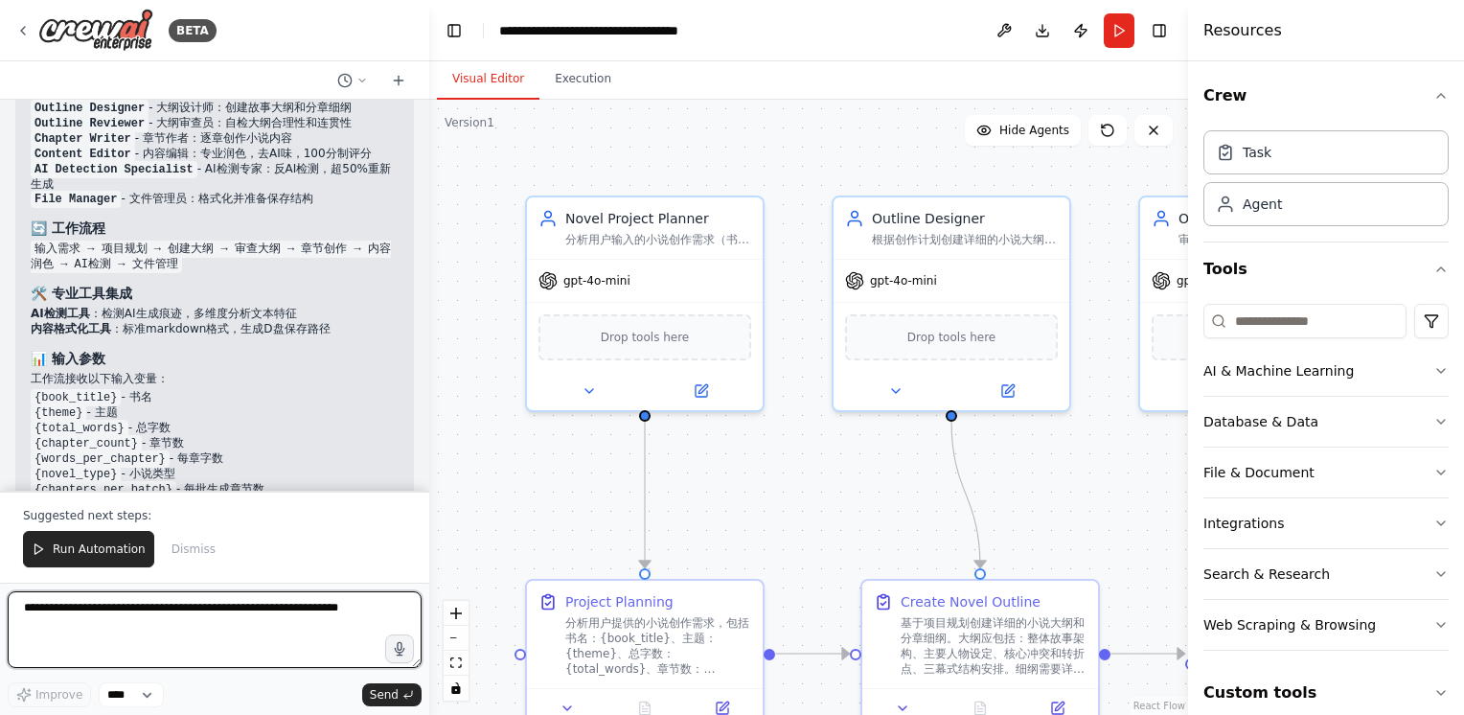
scroll to position [3768, 0]
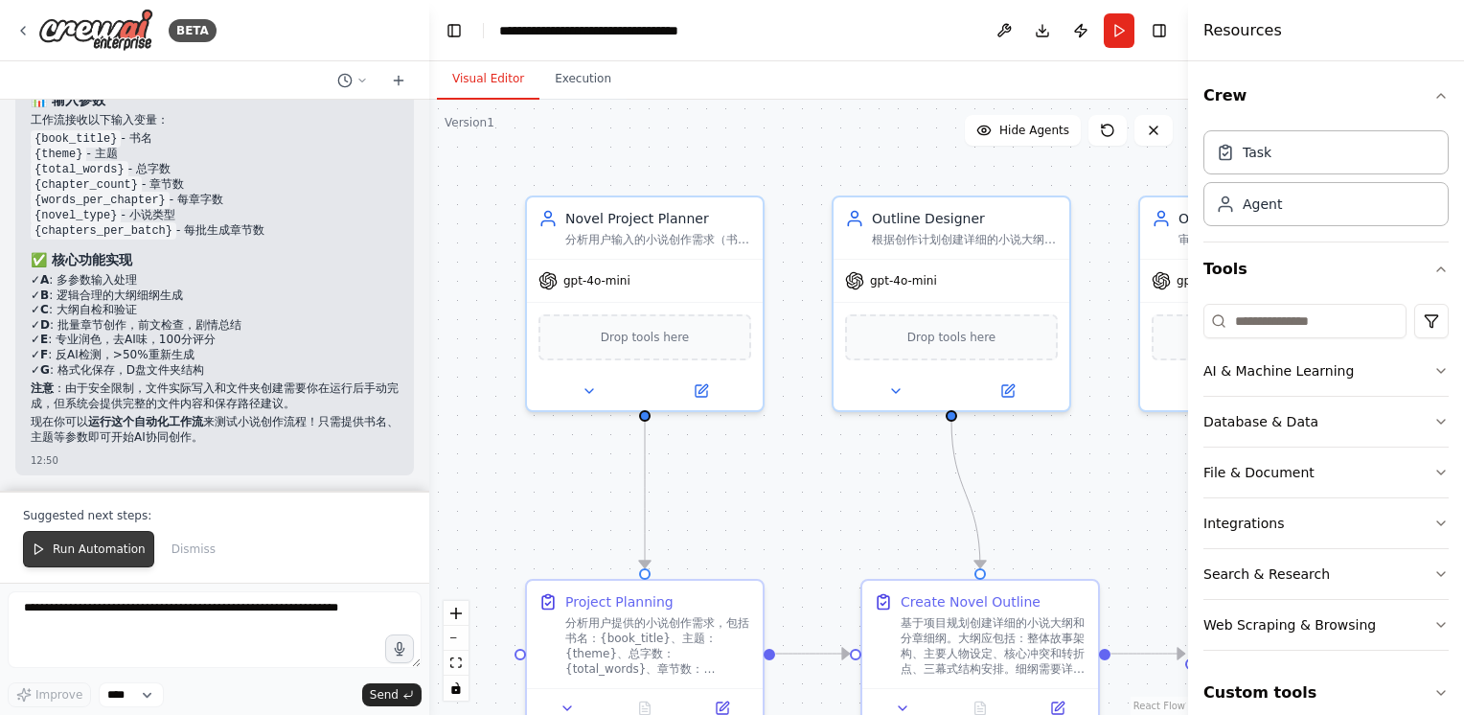
click at [73, 551] on span "Run Automation" at bounding box center [99, 548] width 93 height 15
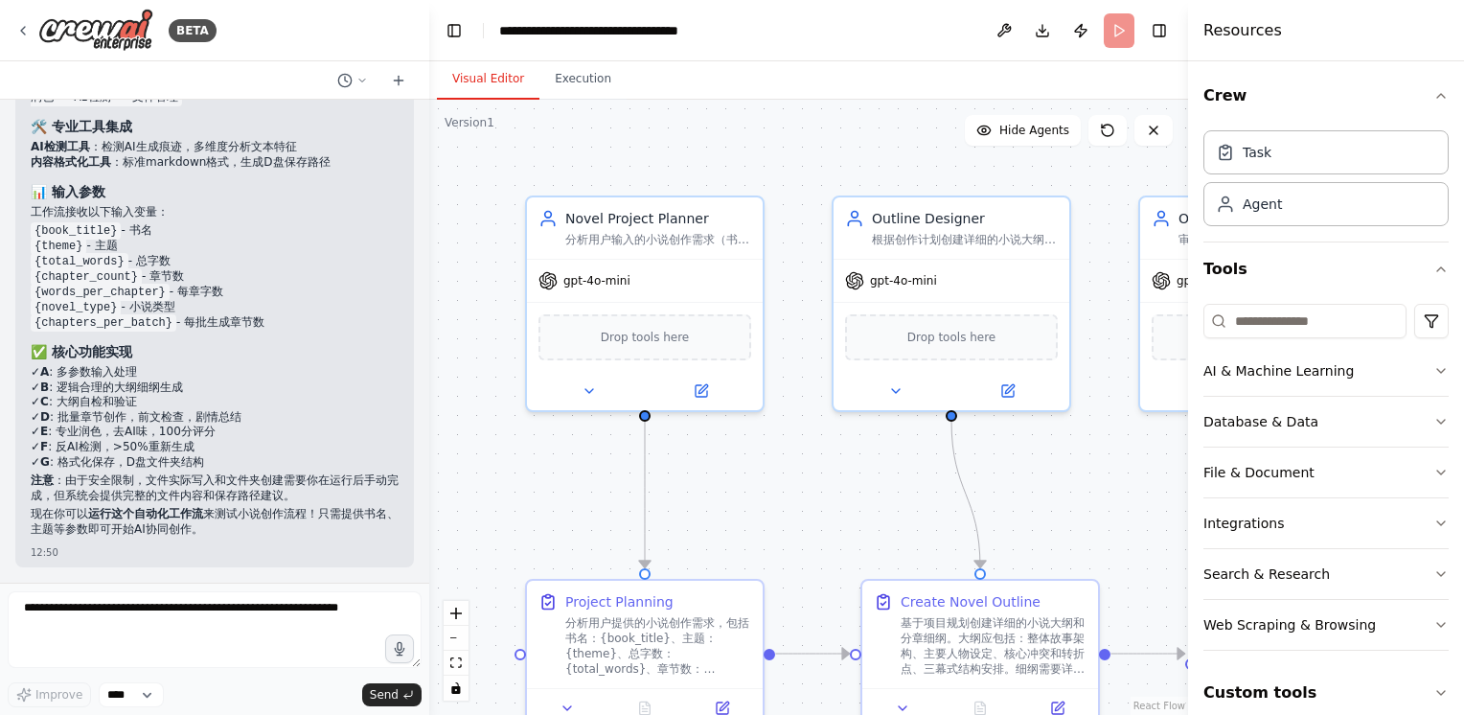
scroll to position [3676, 0]
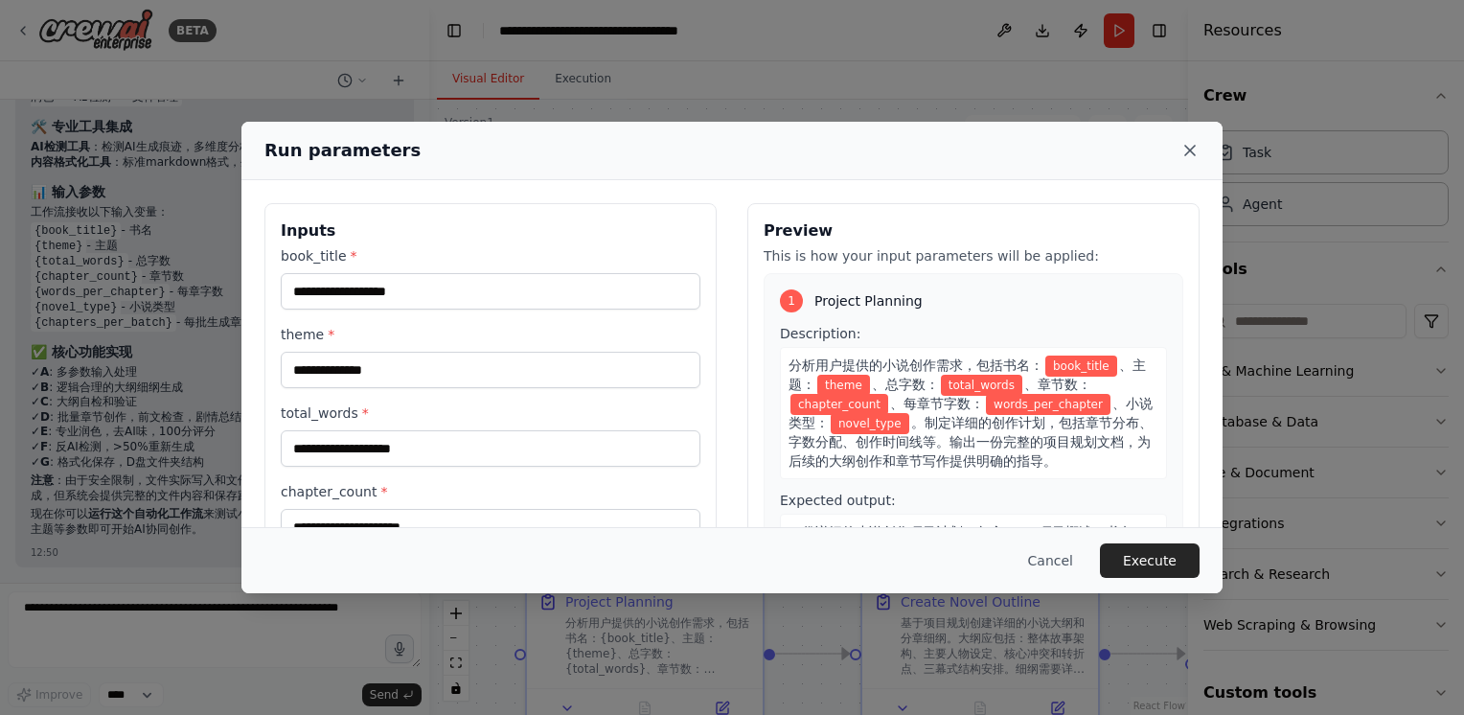
click at [1185, 144] on icon at bounding box center [1190, 150] width 19 height 19
